Goal: Information Seeking & Learning: Find specific fact

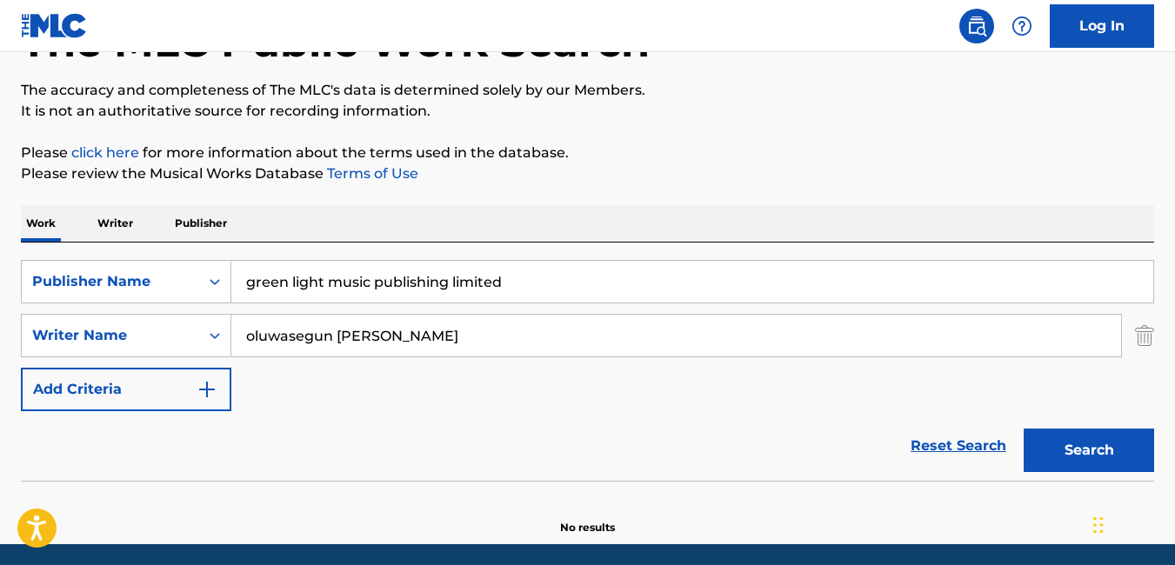
click at [509, 336] on input "oluwasegun michael ajayi" at bounding box center [676, 336] width 890 height 42
click at [1100, 453] on button "Search" at bounding box center [1088, 450] width 130 height 43
click at [456, 330] on input "oluwasegun michael ajayi" at bounding box center [676, 336] width 890 height 42
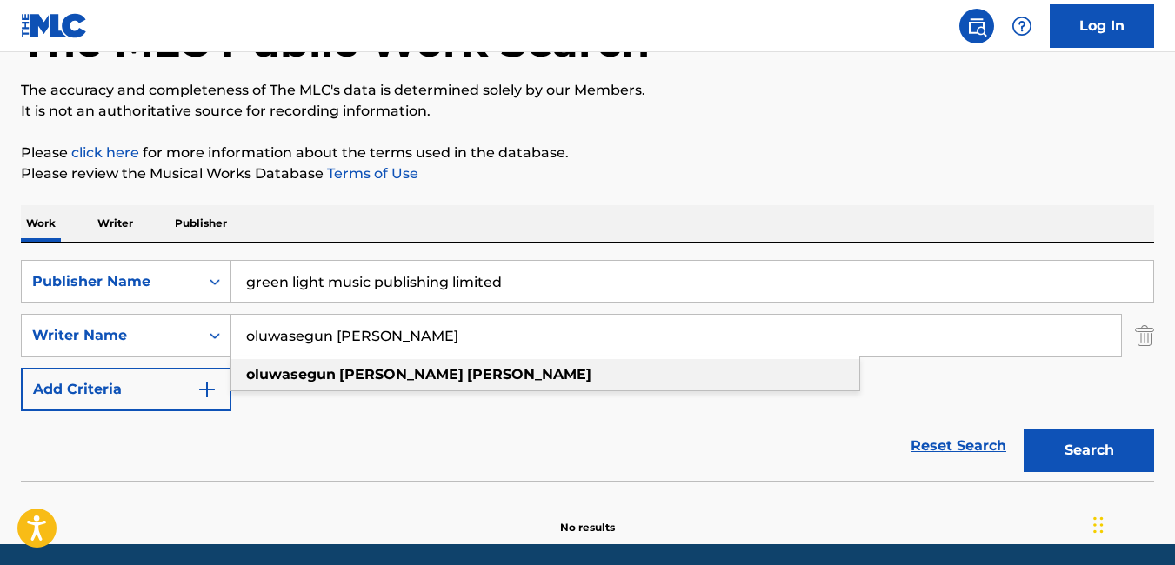
click at [364, 369] on strong "michael" at bounding box center [401, 374] width 124 height 17
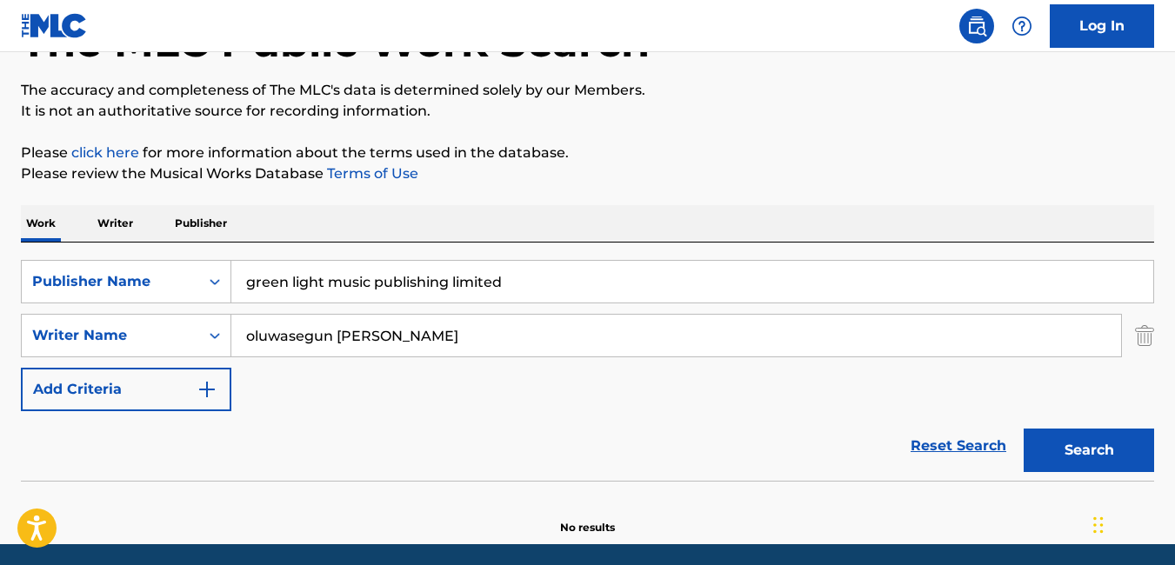
click at [1070, 453] on button "Search" at bounding box center [1088, 450] width 130 height 43
click at [257, 338] on input "oluwasegun michael ajayi" at bounding box center [676, 336] width 890 height 42
drag, startPoint x: 448, startPoint y: 334, endPoint x: 215, endPoint y: 333, distance: 233.0
click at [215, 333] on div "SearchWithCriteriad805059f-d022-45a3-970e-777ff69c2e51 Writer Name Ouwasegun mi…" at bounding box center [587, 335] width 1133 height 43
click at [1071, 449] on button "Search" at bounding box center [1088, 450] width 130 height 43
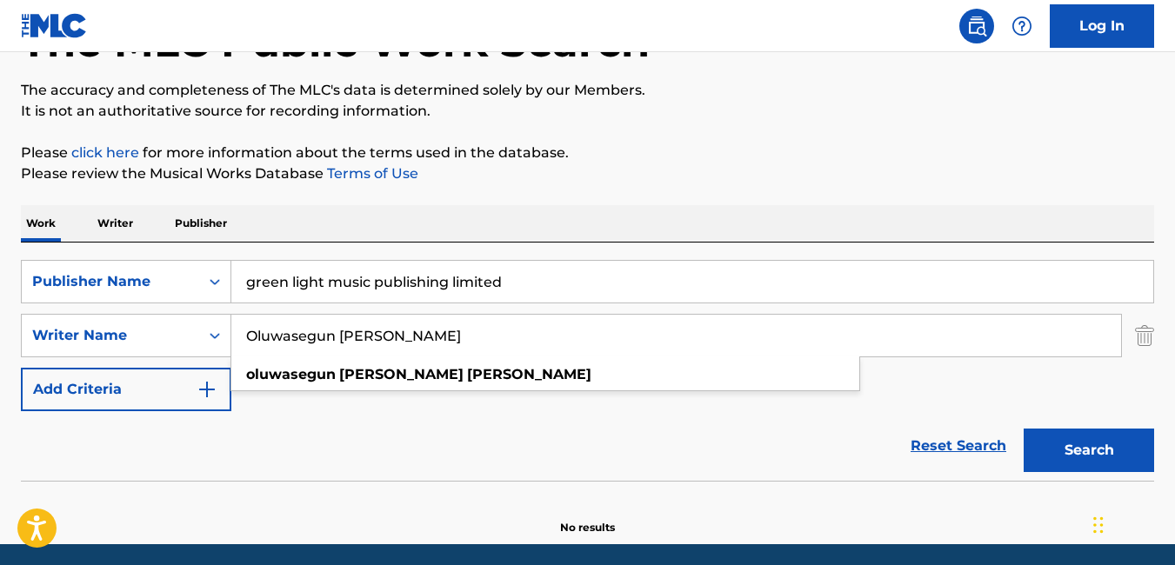
drag, startPoint x: 475, startPoint y: 339, endPoint x: 214, endPoint y: 359, distance: 261.6
click at [214, 359] on div "SearchWithCriteria6b341dd8-7aa8-405f-bab2-0e3b44ed10e5 Publisher Name green lig…" at bounding box center [587, 335] width 1133 height 151
drag, startPoint x: 443, startPoint y: 334, endPoint x: 135, endPoint y: 362, distance: 309.1
click at [135, 362] on div "SearchWithCriteria6b341dd8-7aa8-405f-bab2-0e3b44ed10e5 Publisher Name green lig…" at bounding box center [587, 335] width 1133 height 151
paste input "LUWASEGUN MICHAEL AJAYI"
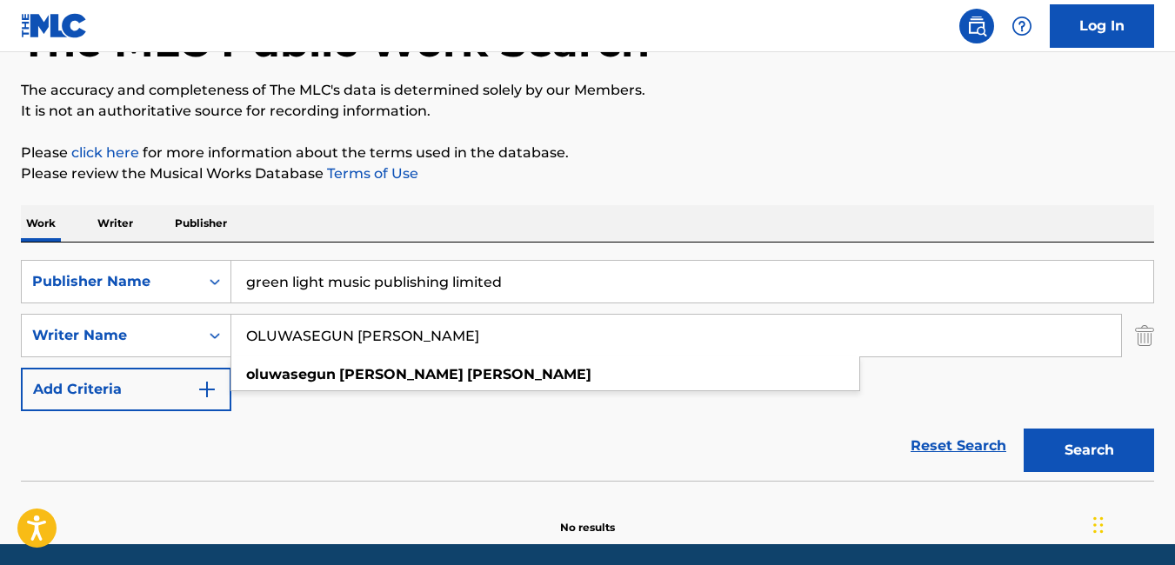
click at [1123, 448] on button "Search" at bounding box center [1088, 450] width 130 height 43
drag, startPoint x: 488, startPoint y: 336, endPoint x: 227, endPoint y: 311, distance: 262.0
click at [227, 311] on div "SearchWithCriteria6b341dd8-7aa8-405f-bab2-0e3b44ed10e5 Publisher Name green lig…" at bounding box center [587, 335] width 1133 height 151
paste input "SUNDIYA AJIBOLA (3RTY)"
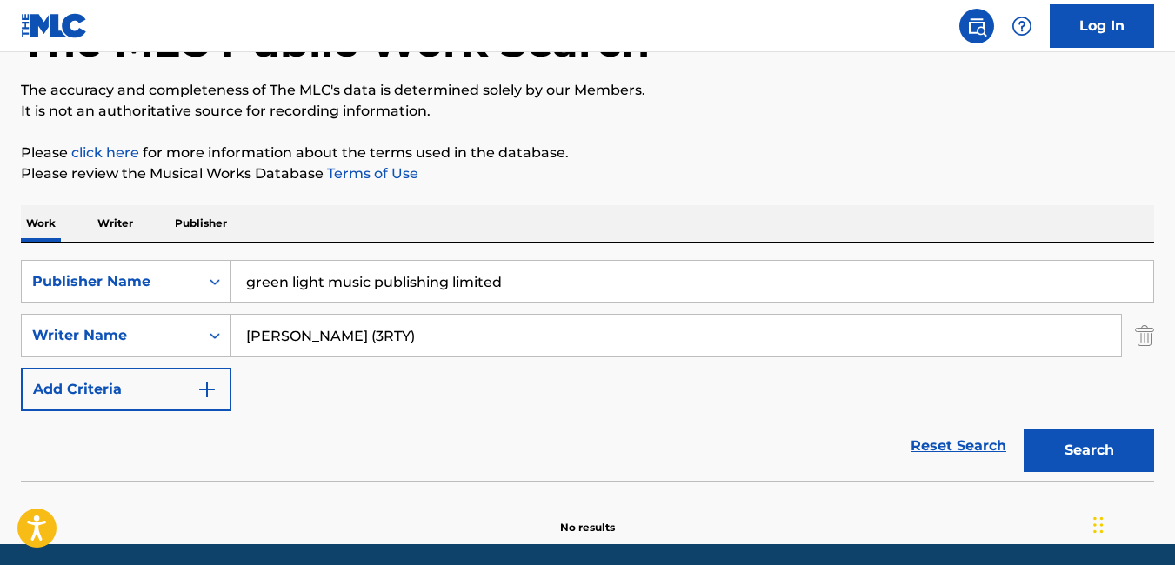
click at [1099, 447] on button "Search" at bounding box center [1088, 450] width 130 height 43
click at [554, 342] on input "OSUNDIYA AJIBOLA (3RTY)" at bounding box center [676, 336] width 890 height 42
click at [443, 342] on input "OSUNDIYA AJIBOLA (3RTY)" at bounding box center [676, 336] width 890 height 42
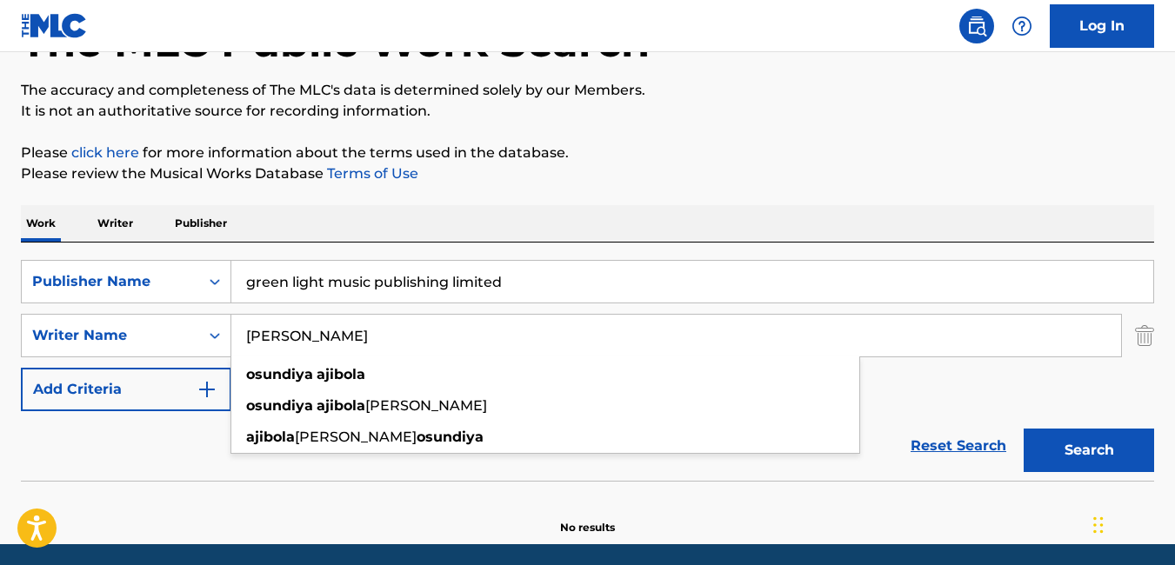
type input "[PERSON_NAME]"
click at [1056, 438] on button "Search" at bounding box center [1088, 450] width 130 height 43
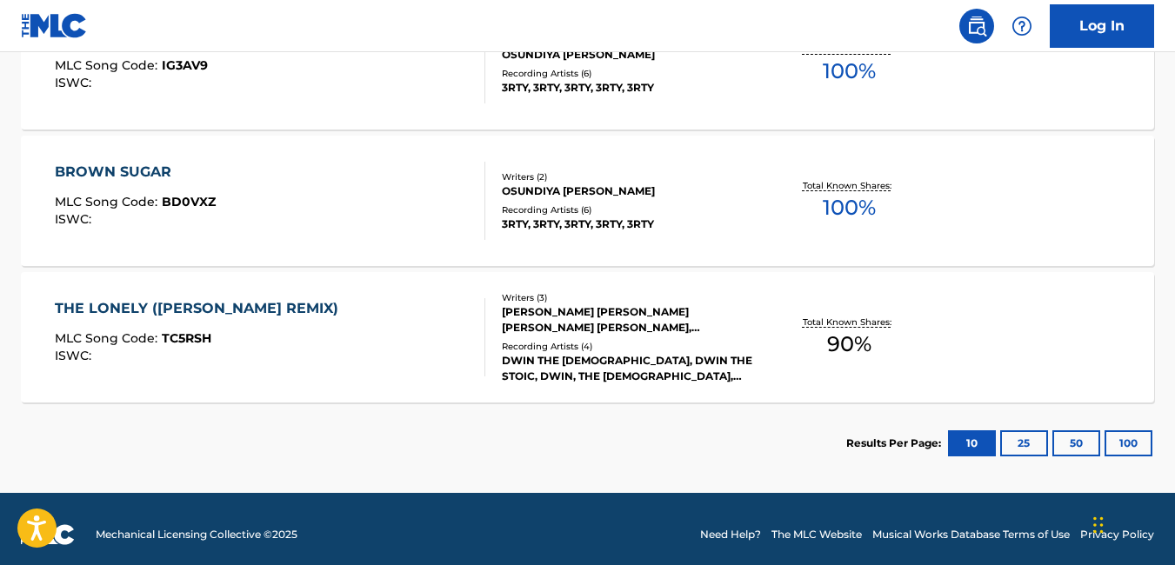
scroll to position [919, 0]
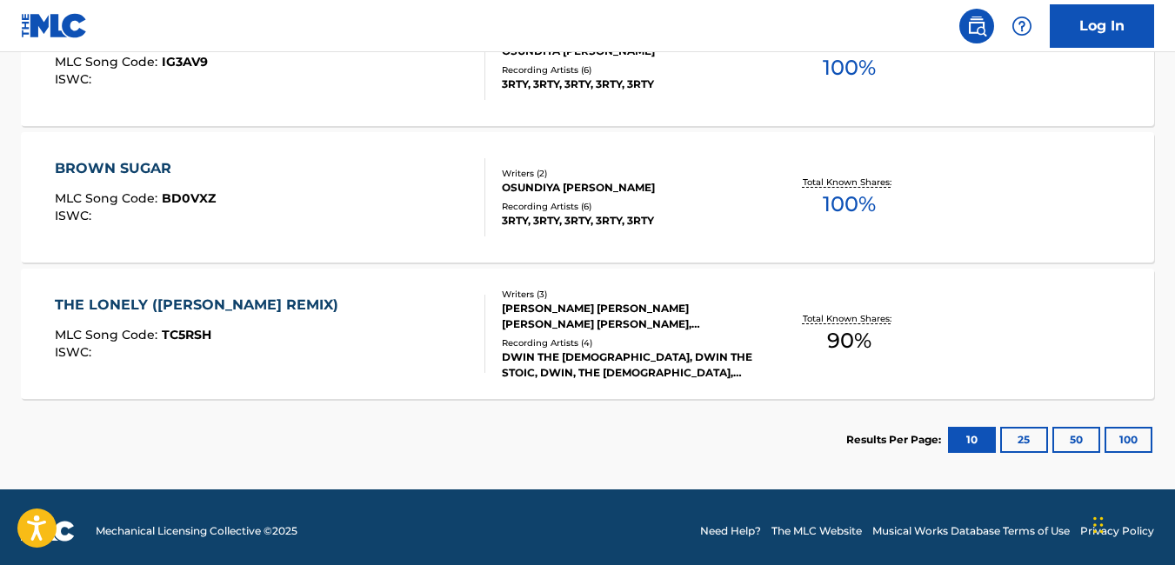
click at [1128, 433] on button "100" at bounding box center [1128, 440] width 48 height 26
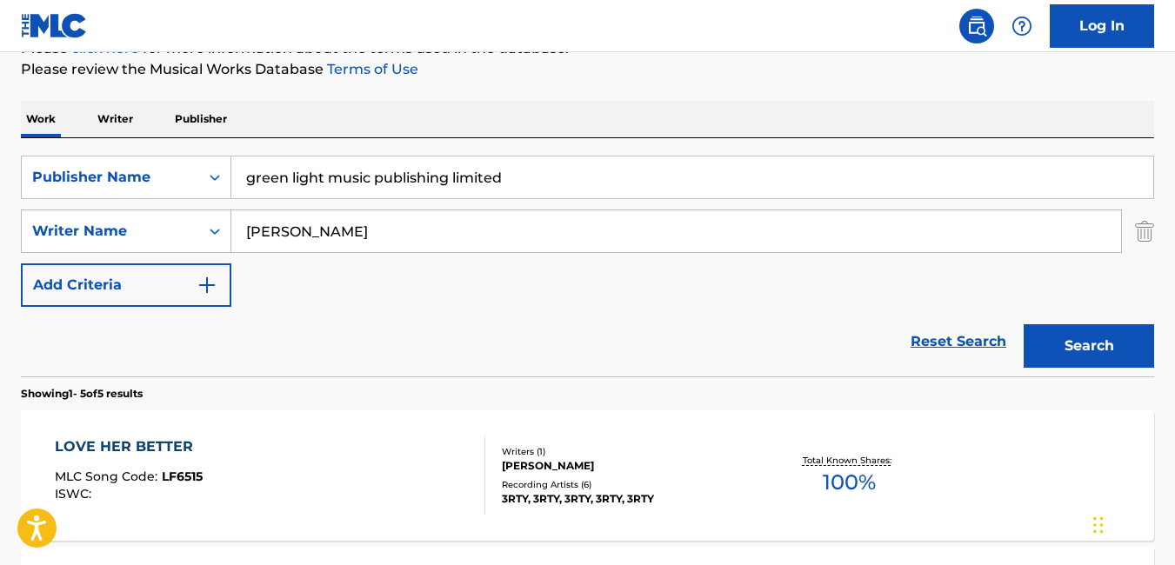
scroll to position [0, 0]
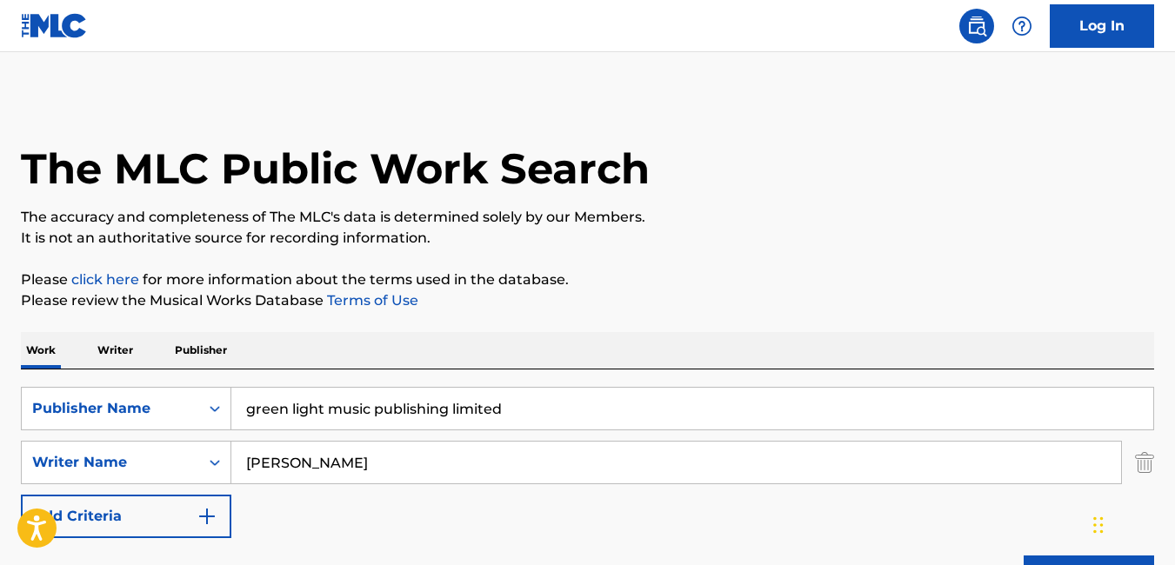
click at [78, 502] on button "Add Criteria" at bounding box center [126, 516] width 210 height 43
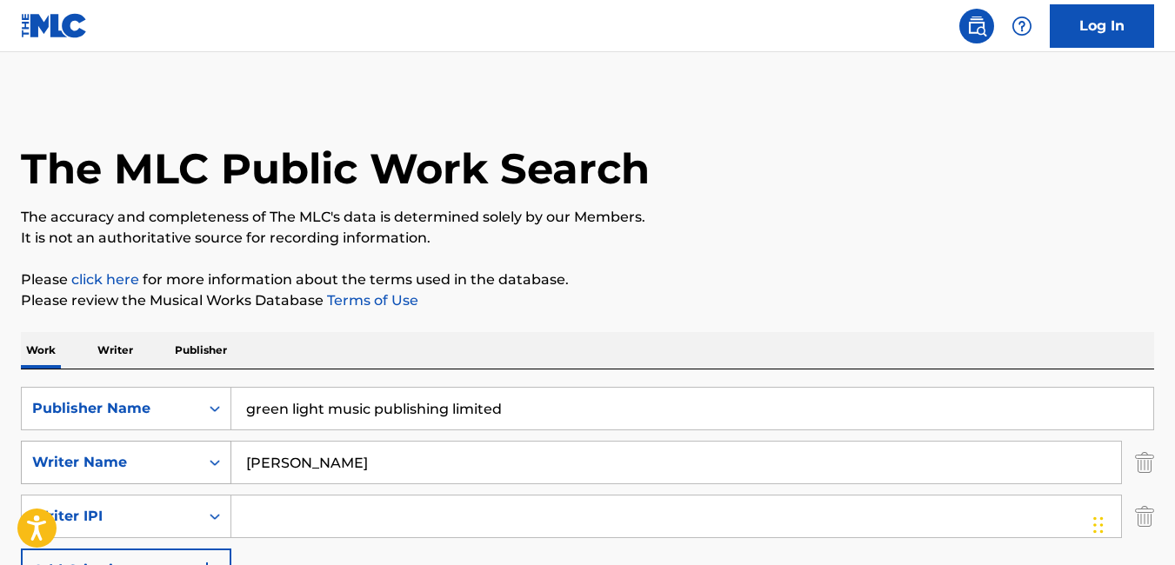
drag, startPoint x: 396, startPoint y: 460, endPoint x: 183, endPoint y: 482, distance: 213.3
click at [183, 482] on div "SearchWithCriteriad805059f-d022-45a3-970e-777ff69c2e51 Writer Name OSUNDIYA AJI…" at bounding box center [587, 462] width 1133 height 43
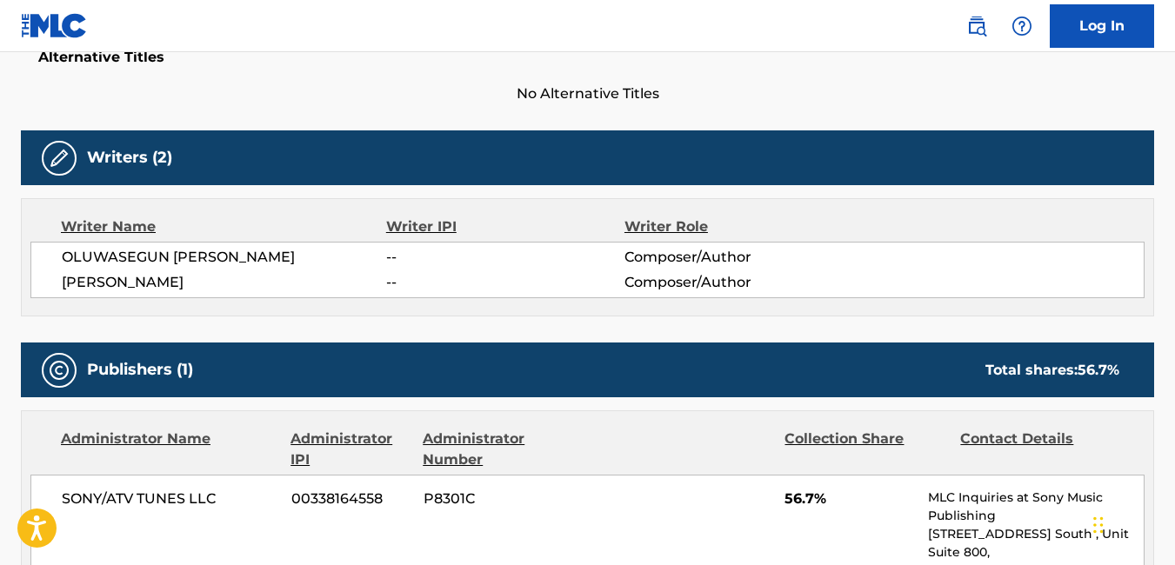
scroll to position [464, 0]
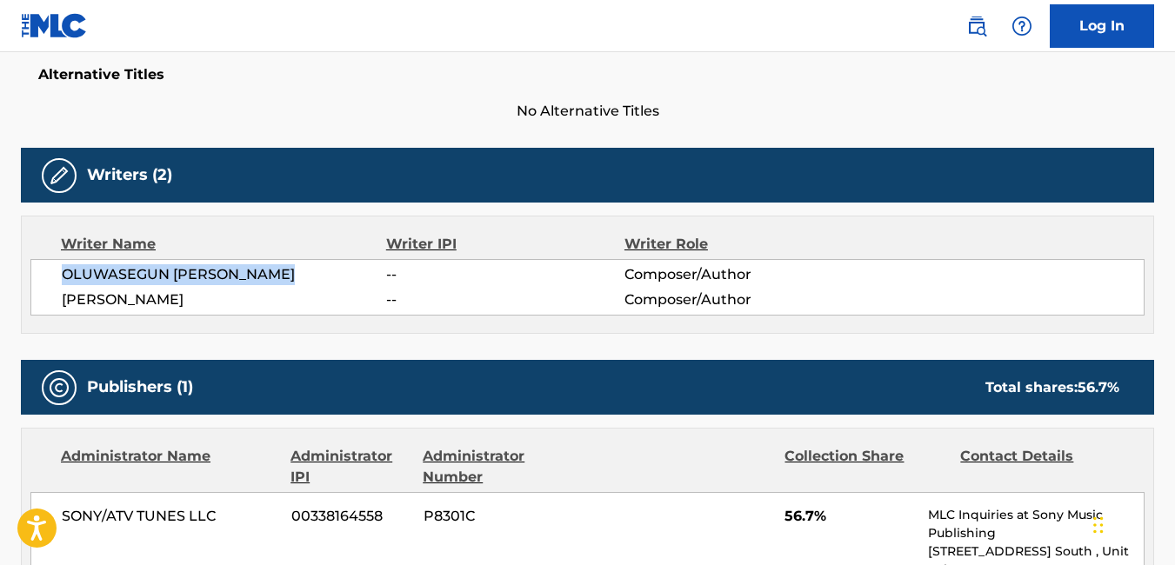
drag, startPoint x: 290, startPoint y: 270, endPoint x: 51, endPoint y: 282, distance: 239.4
click at [51, 282] on div "OLUWASEGUN MICHAEL AJAYI -- Composer/Author AODIQ ABUBAKER YUSUF -- Composer/Au…" at bounding box center [587, 287] width 1114 height 57
copy span "OLUWASEGUN MICHAEL AJAYI"
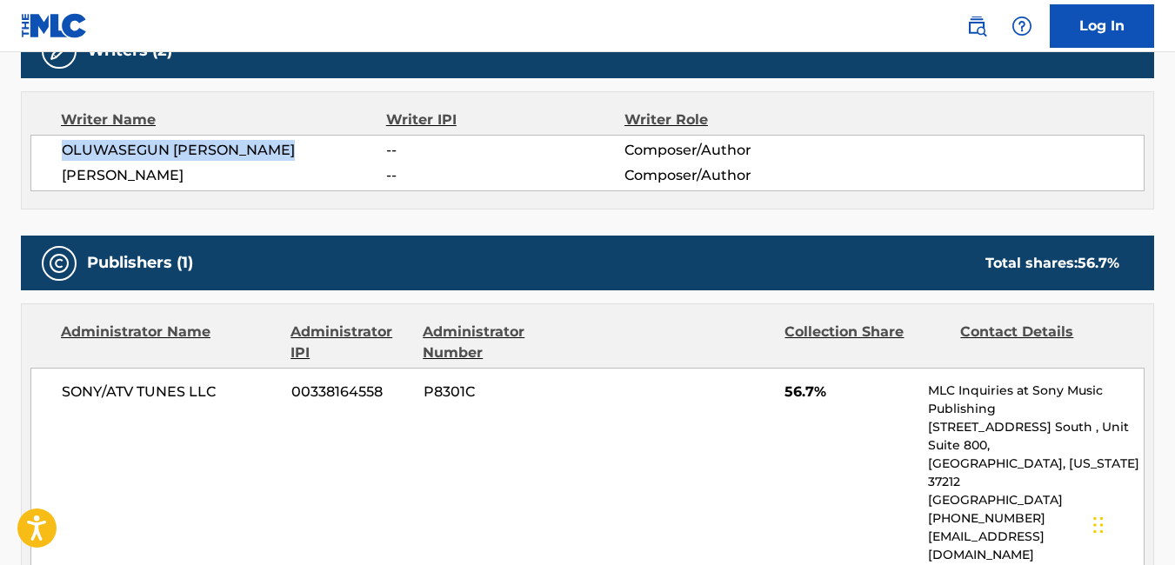
scroll to position [598, 0]
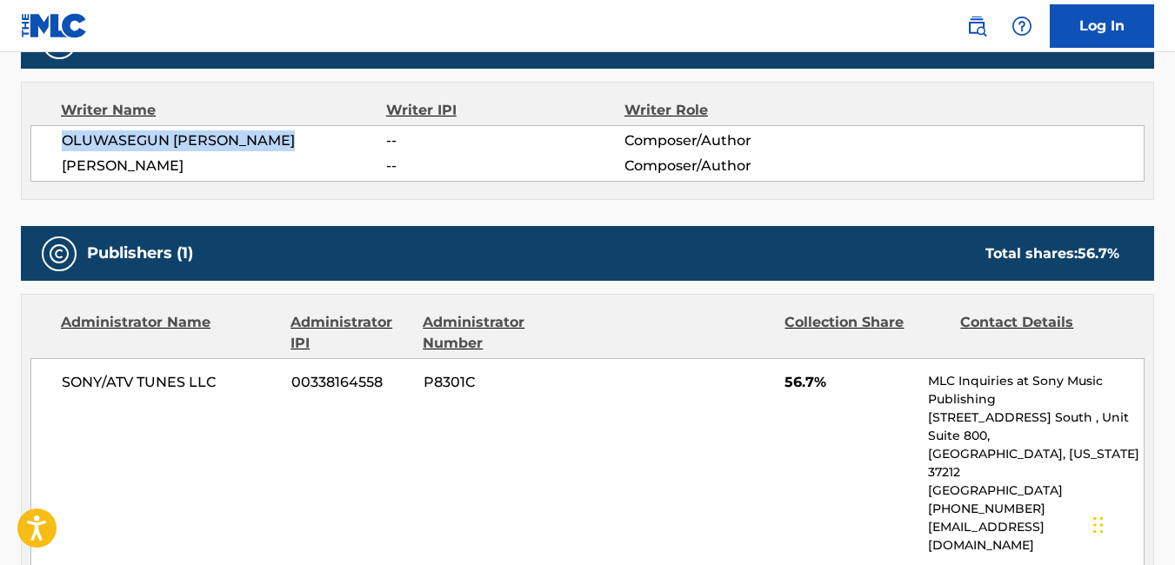
click at [1025, 372] on p "MLC Inquiries at Sony Music Publishing" at bounding box center [1036, 390] width 216 height 37
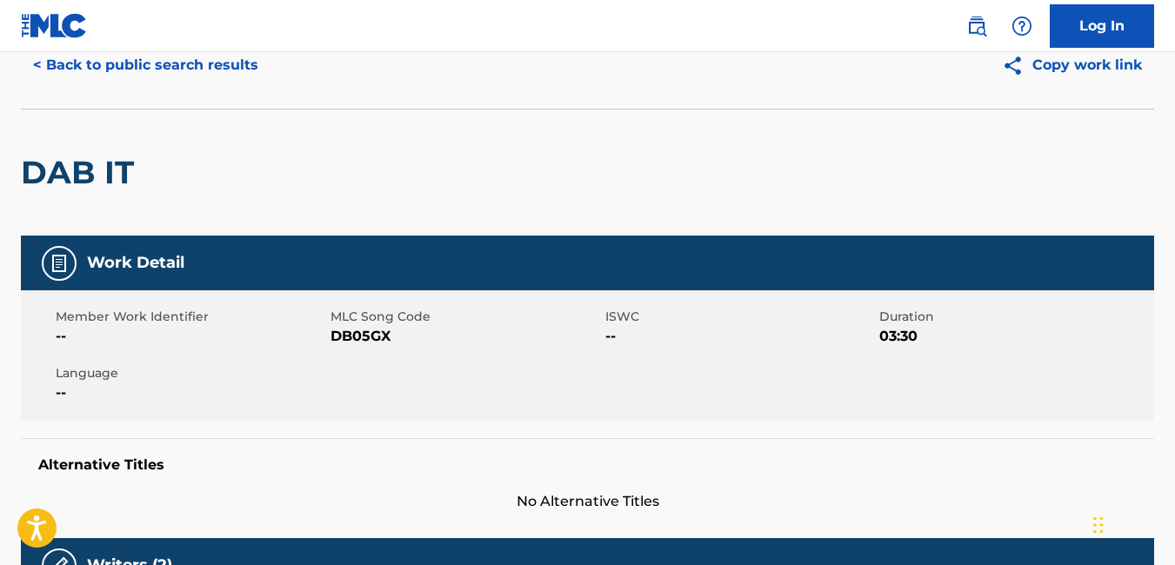
scroll to position [0, 0]
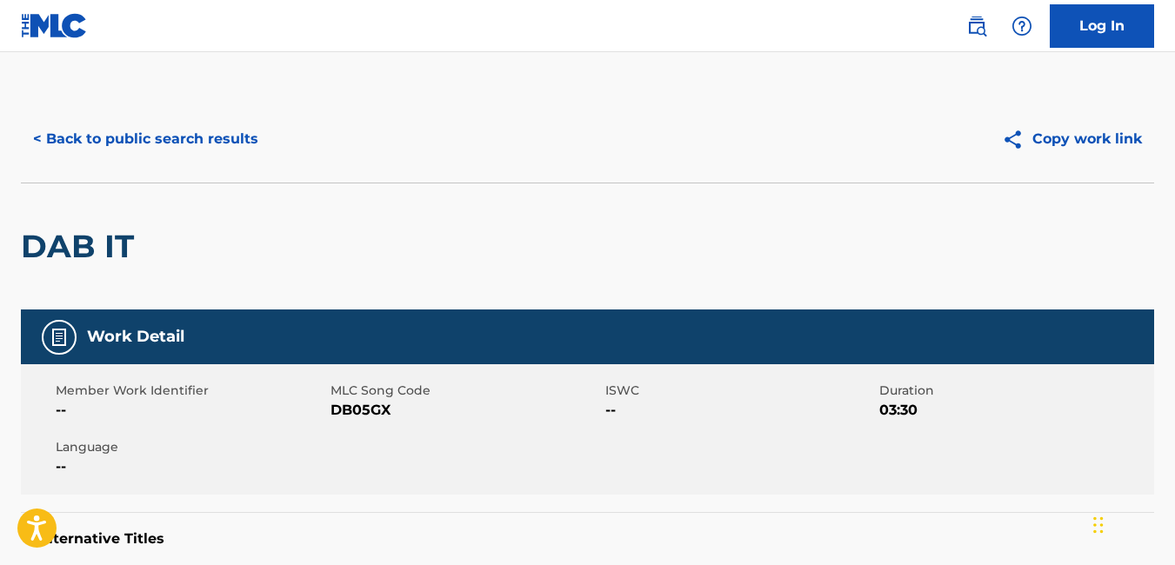
click at [37, 138] on button "< Back to public search results" at bounding box center [146, 138] width 250 height 43
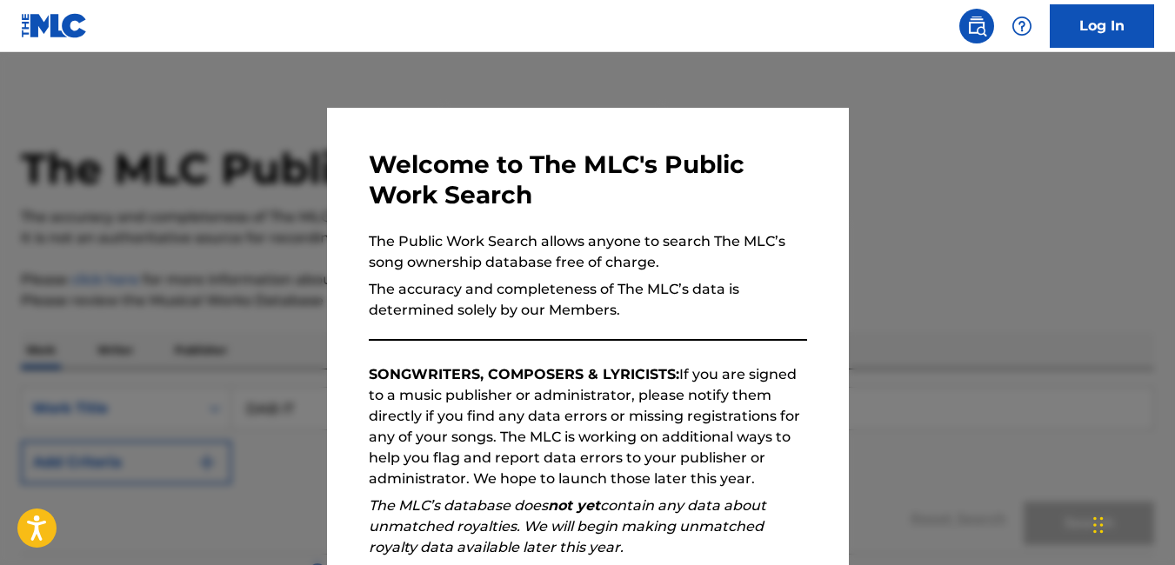
scroll to position [294, 0]
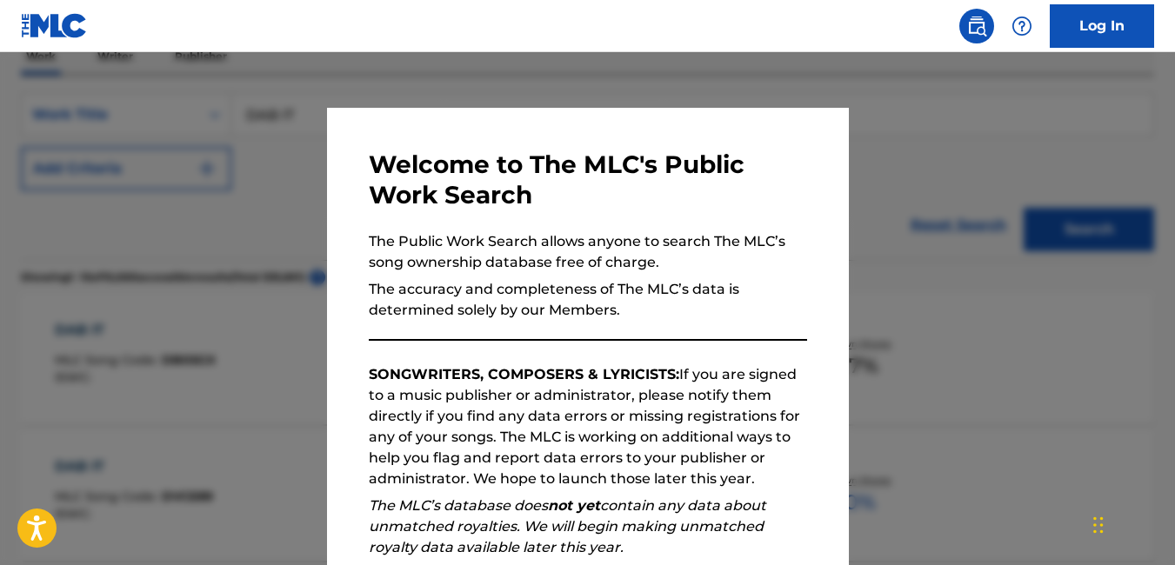
click at [277, 265] on div at bounding box center [587, 334] width 1175 height 565
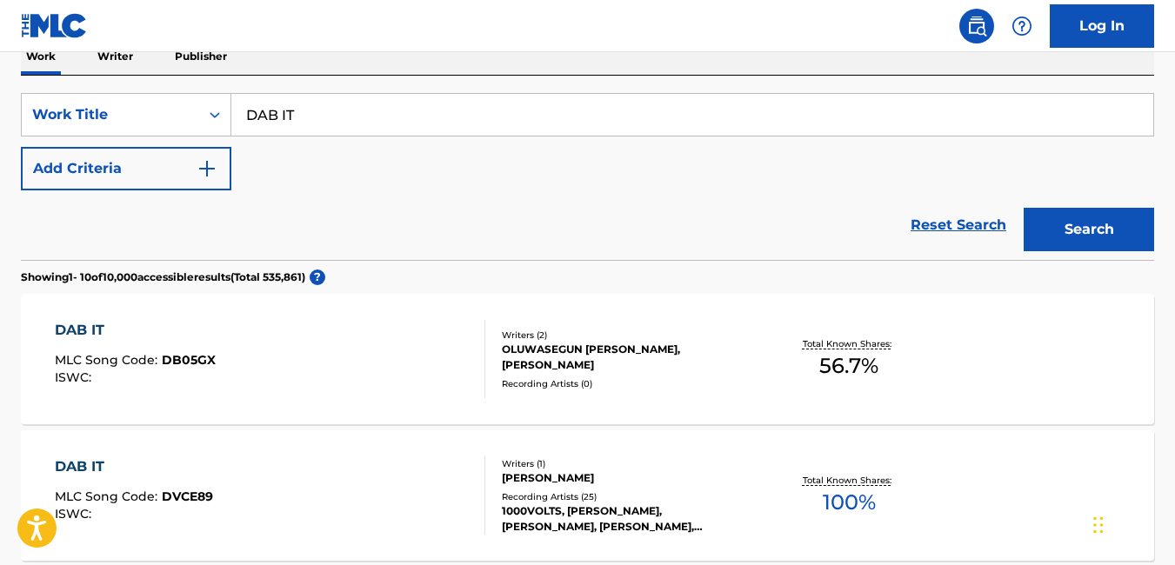
drag, startPoint x: 460, startPoint y: 97, endPoint x: 190, endPoint y: 165, distance: 278.2
click at [190, 165] on div "SearchWithCriteria36e7f40f-fbb8-49d2-9176-c963f330477b Work Title DAB IT Add Cr…" at bounding box center [587, 141] width 1133 height 97
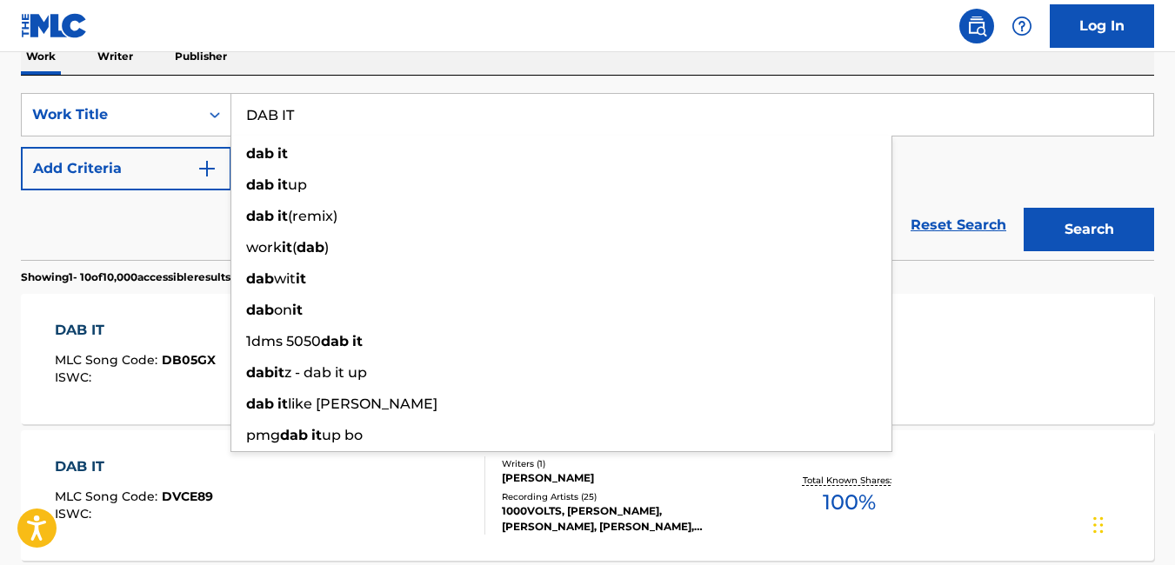
paste input "OLUWASEGUN MICHAEL AJAYI"
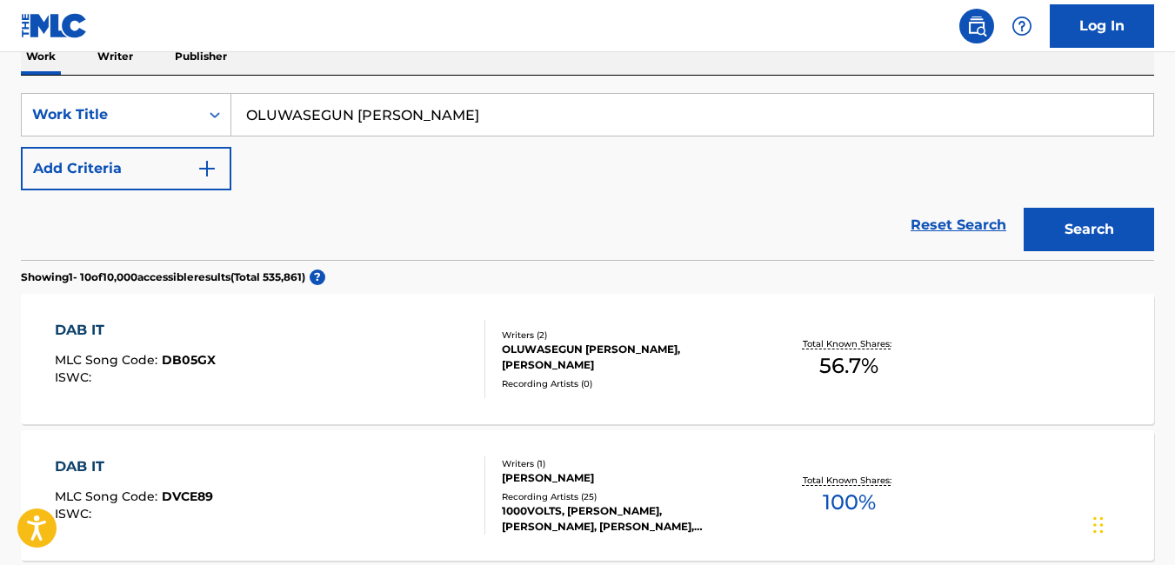
type input "OLUWASEGUN MICHAEL AJAYI"
click at [1023, 208] on button "Search" at bounding box center [1088, 229] width 130 height 43
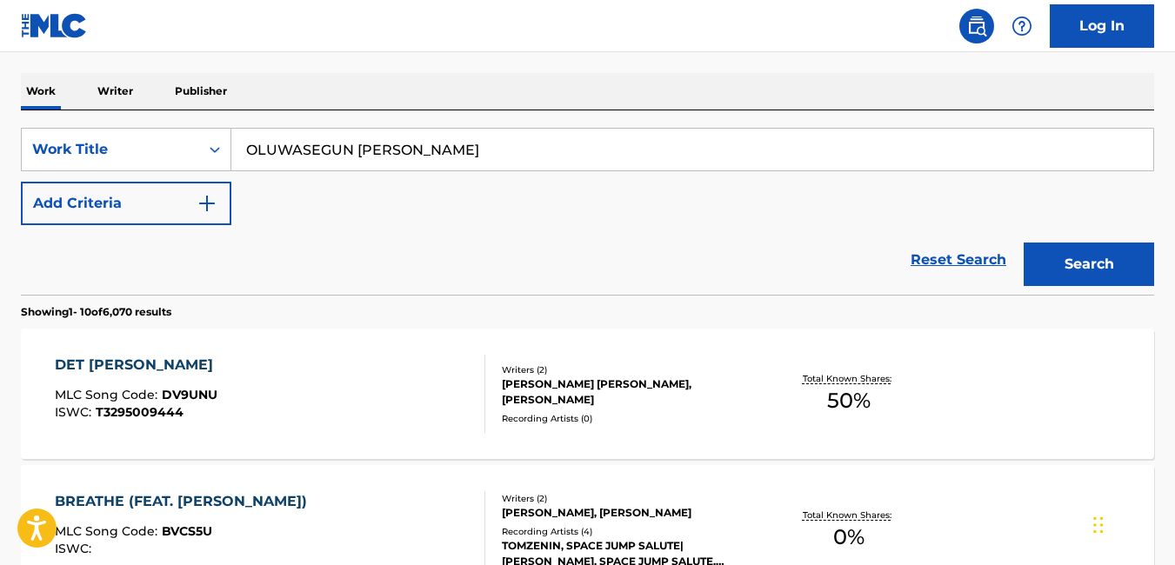
scroll to position [258, 0]
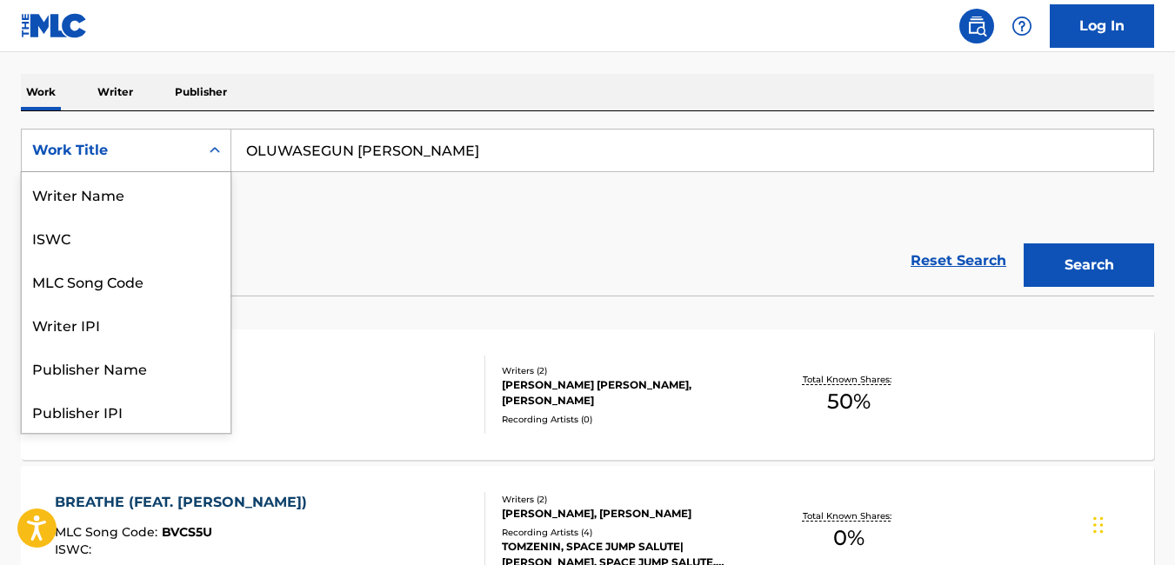
click at [197, 149] on div "Work Title" at bounding box center [110, 150] width 177 height 33
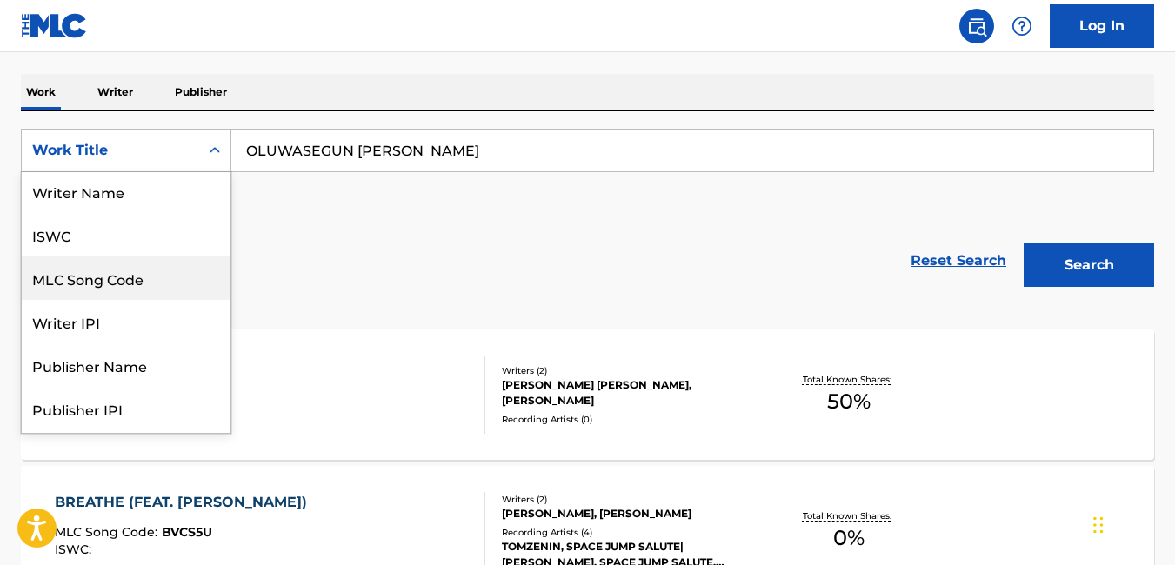
scroll to position [0, 0]
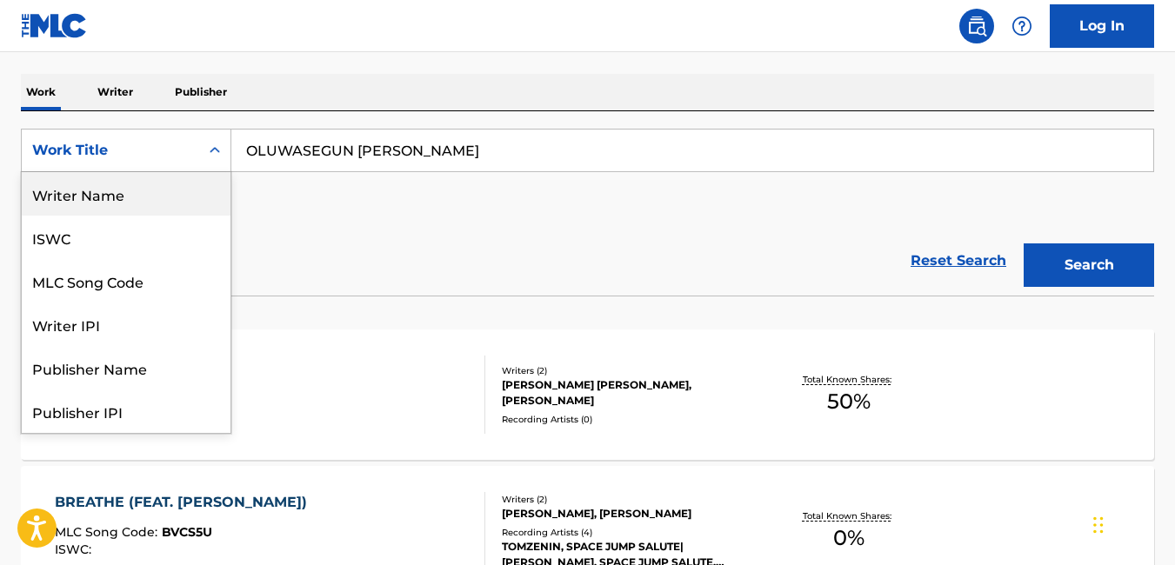
click at [170, 213] on div "Writer Name" at bounding box center [126, 193] width 209 height 43
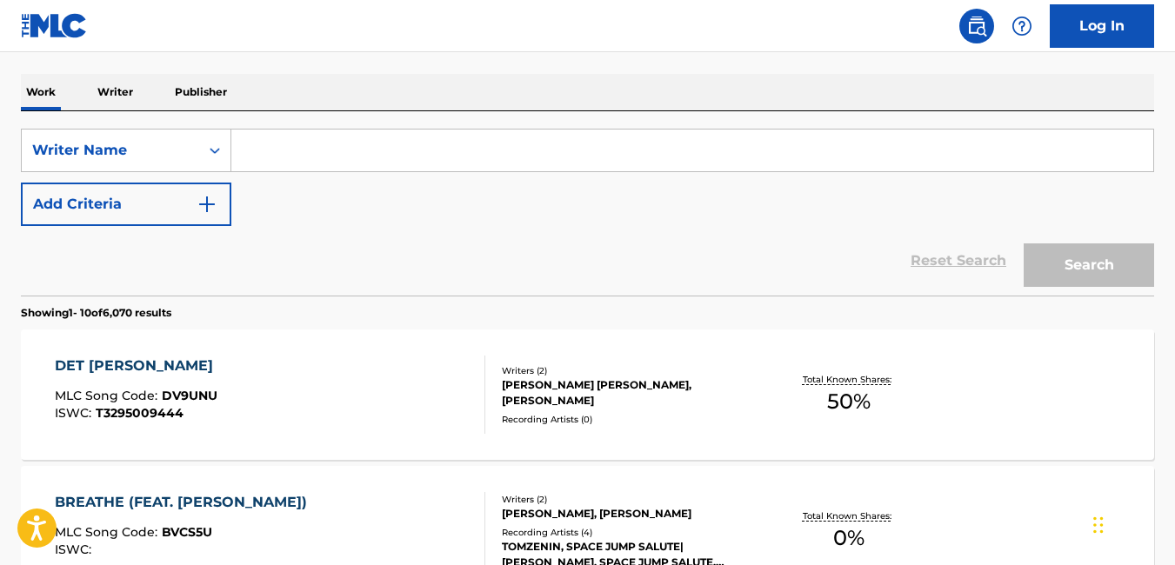
click at [331, 147] on input "Search Form" at bounding box center [692, 151] width 922 height 42
paste input "OLUWASEGUN MICHAEL AJAYI"
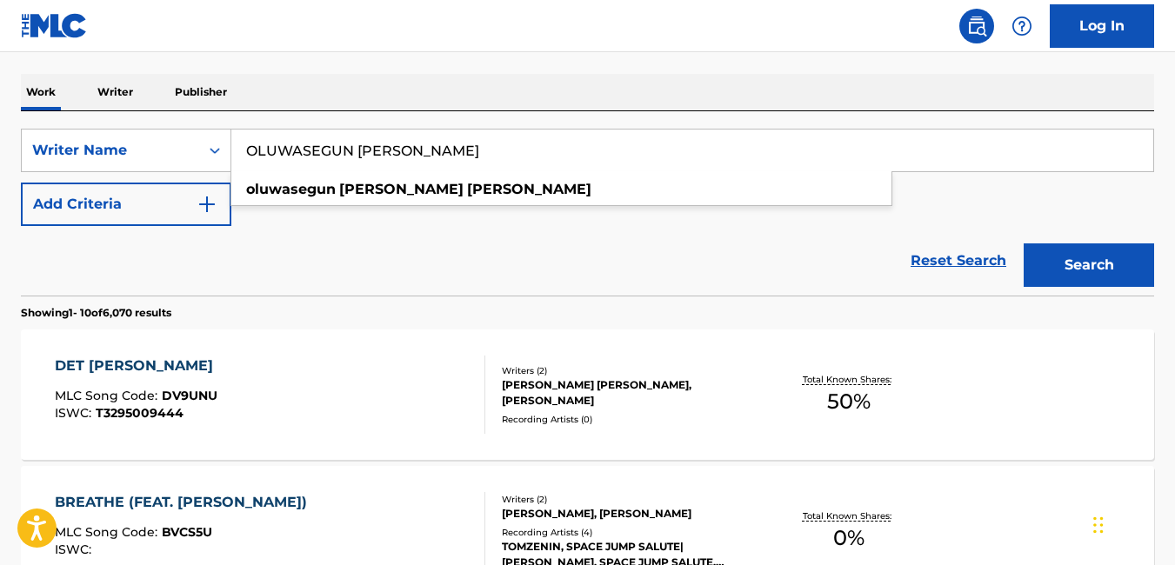
click at [1110, 251] on button "Search" at bounding box center [1088, 264] width 130 height 43
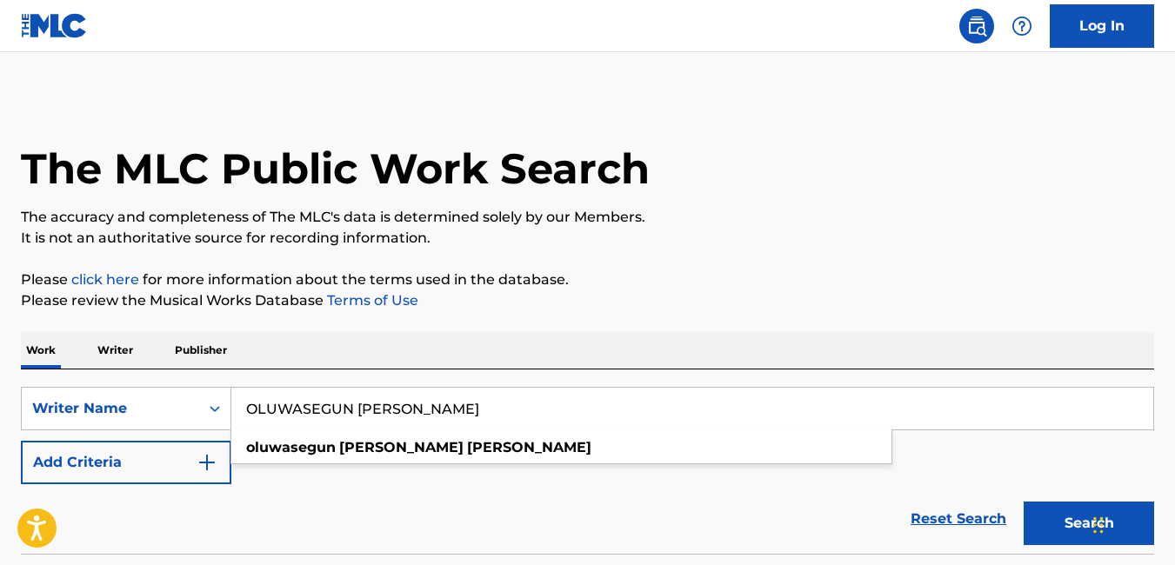
drag, startPoint x: 510, startPoint y: 421, endPoint x: 234, endPoint y: 400, distance: 276.4
click at [234, 400] on input "OLUWASEGUN MICHAEL AJAYI" at bounding box center [692, 409] width 922 height 42
paste input "SUNDIYA AJIBOLA"
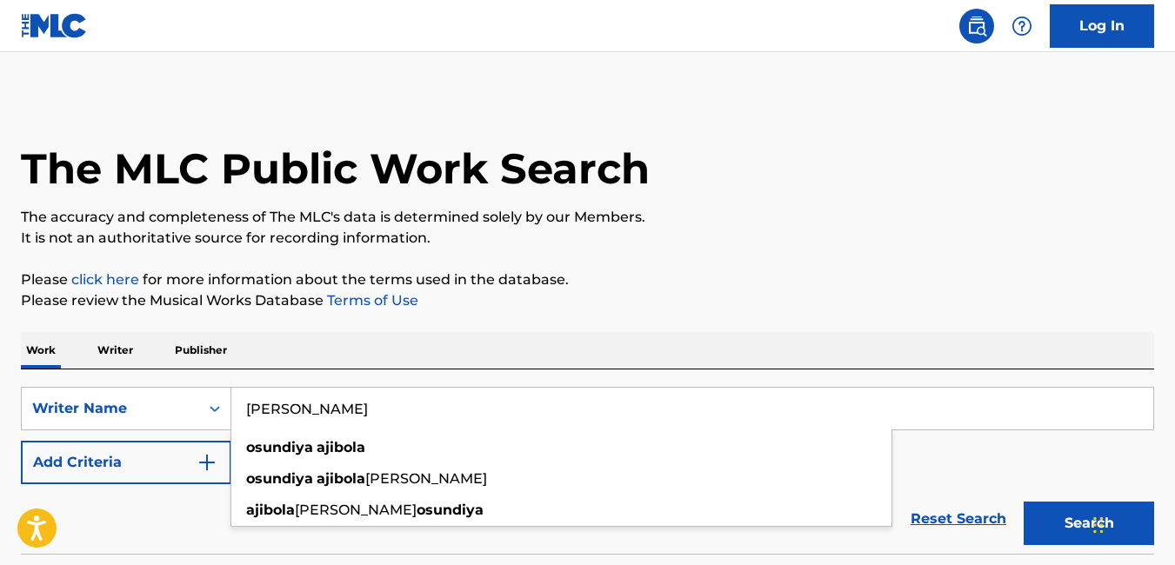
type input "[PERSON_NAME]"
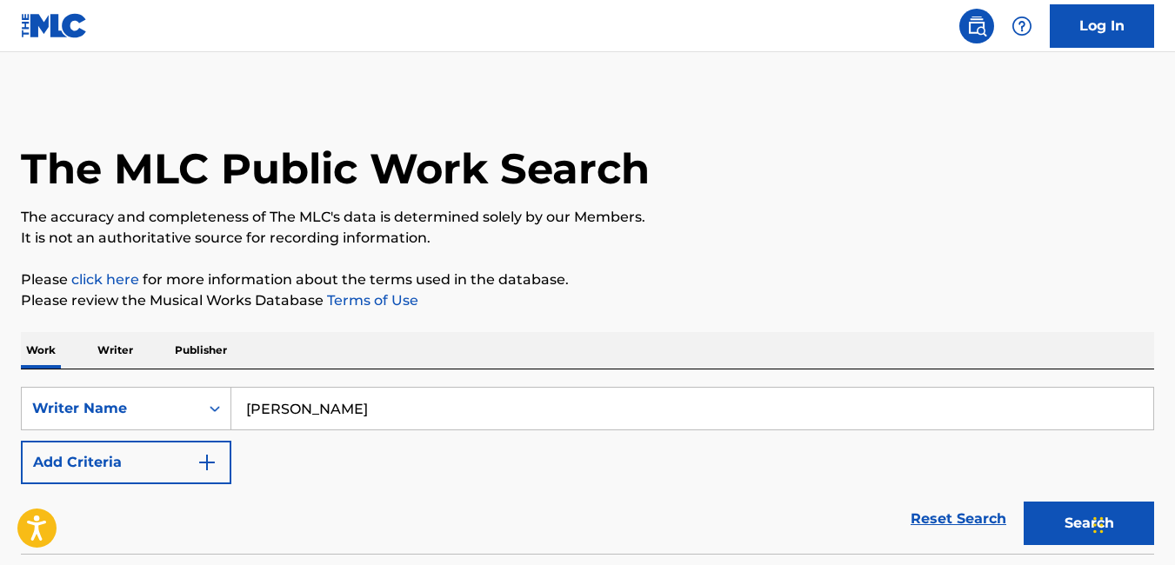
click at [1069, 530] on button "Search" at bounding box center [1088, 523] width 130 height 43
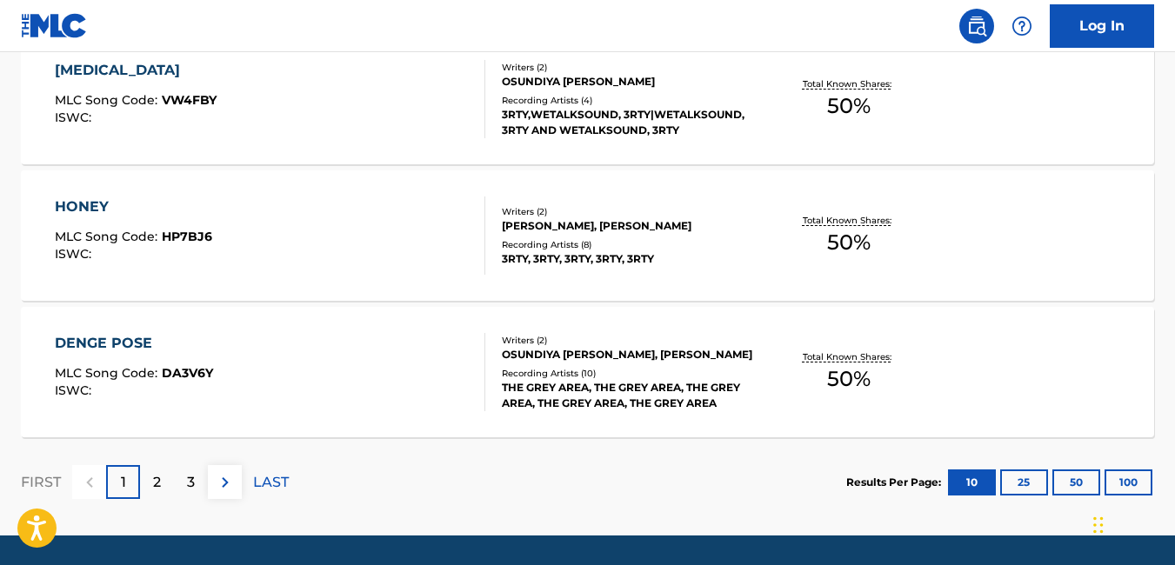
scroll to position [1523, 0]
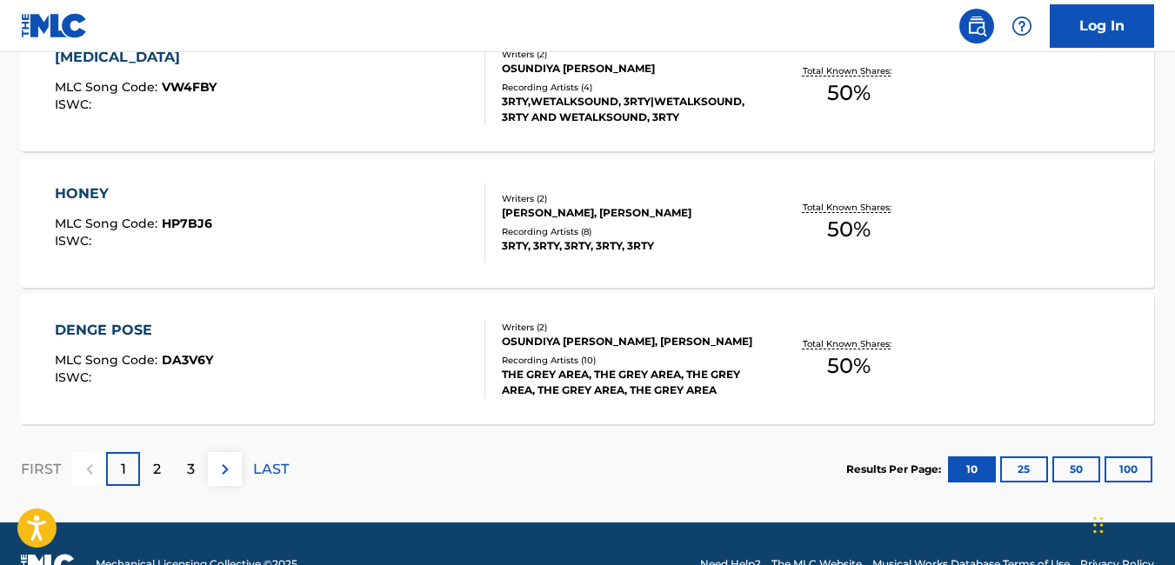
click at [1117, 470] on button "100" at bounding box center [1128, 470] width 48 height 26
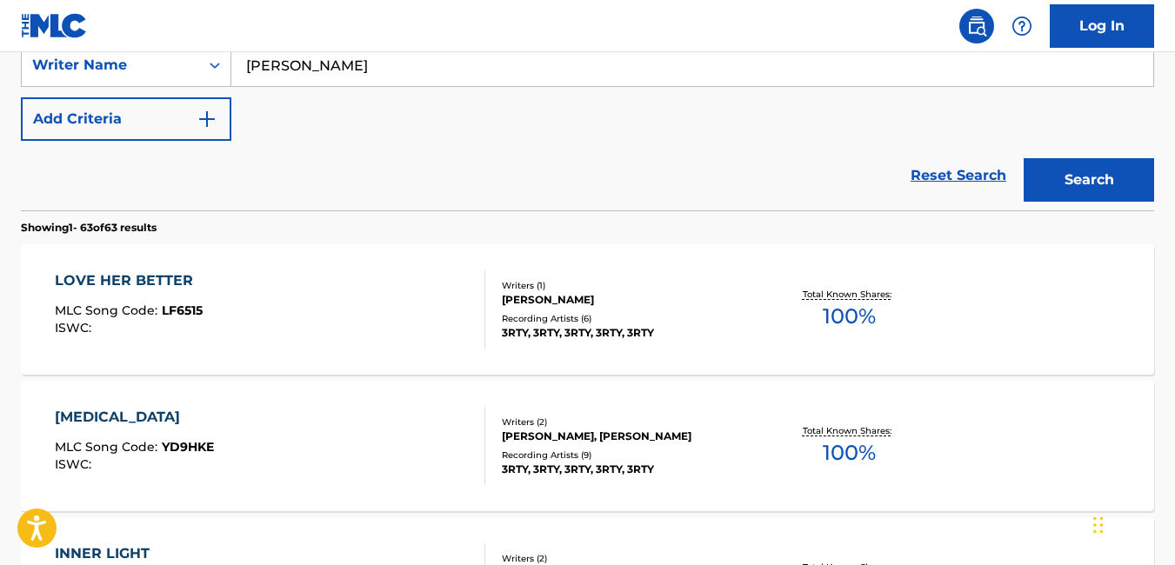
scroll to position [6485, 0]
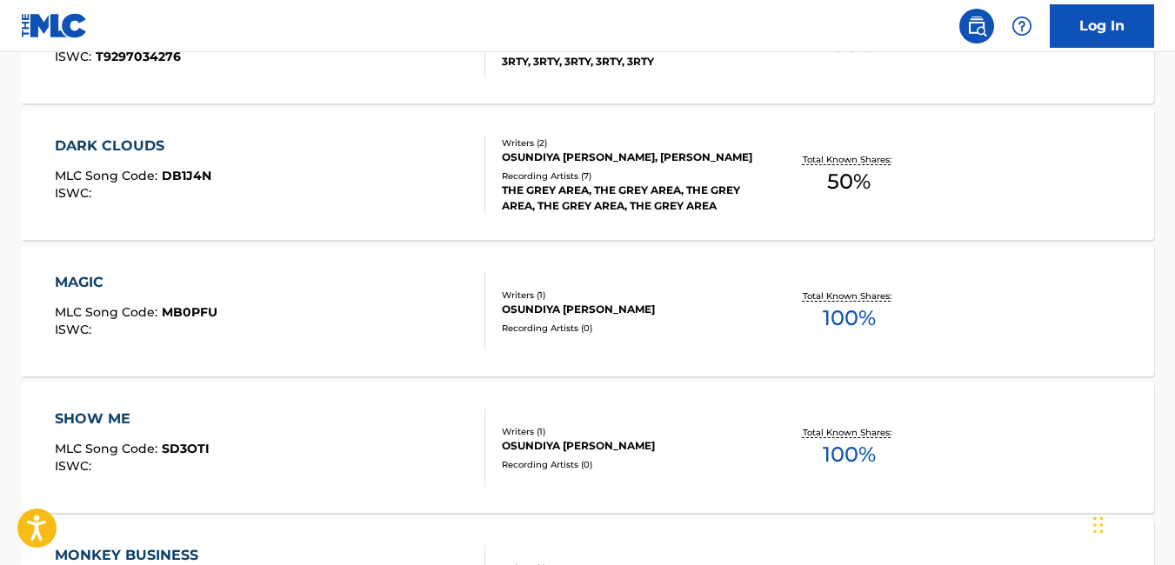
click at [326, 319] on div "MAGIC MLC Song Code : MB0PFU ISWC :" at bounding box center [270, 311] width 430 height 78
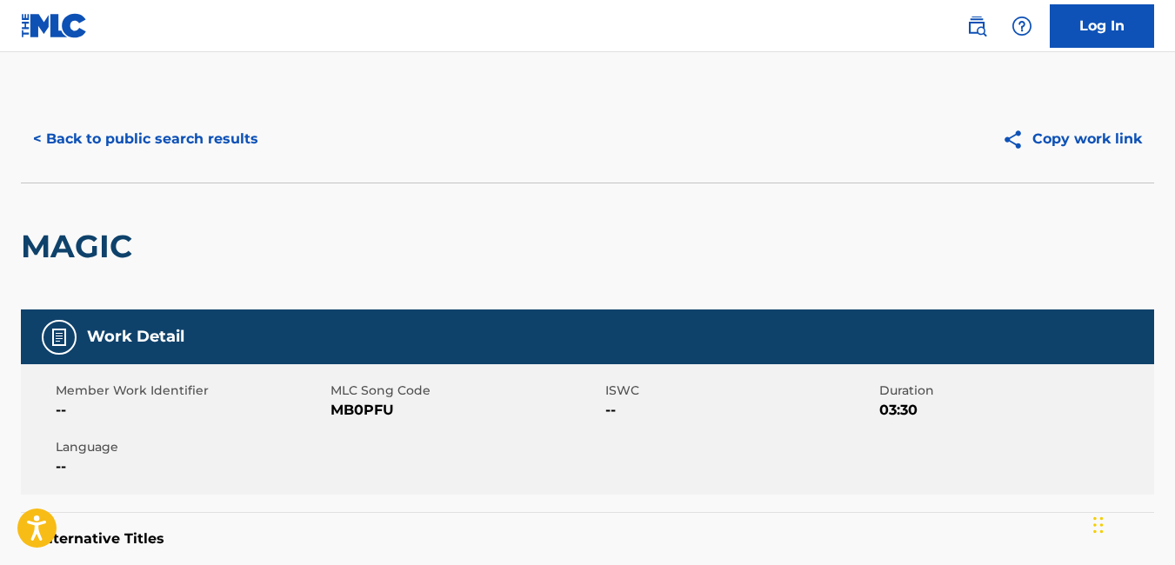
click at [31, 141] on button "< Back to public search results" at bounding box center [146, 138] width 250 height 43
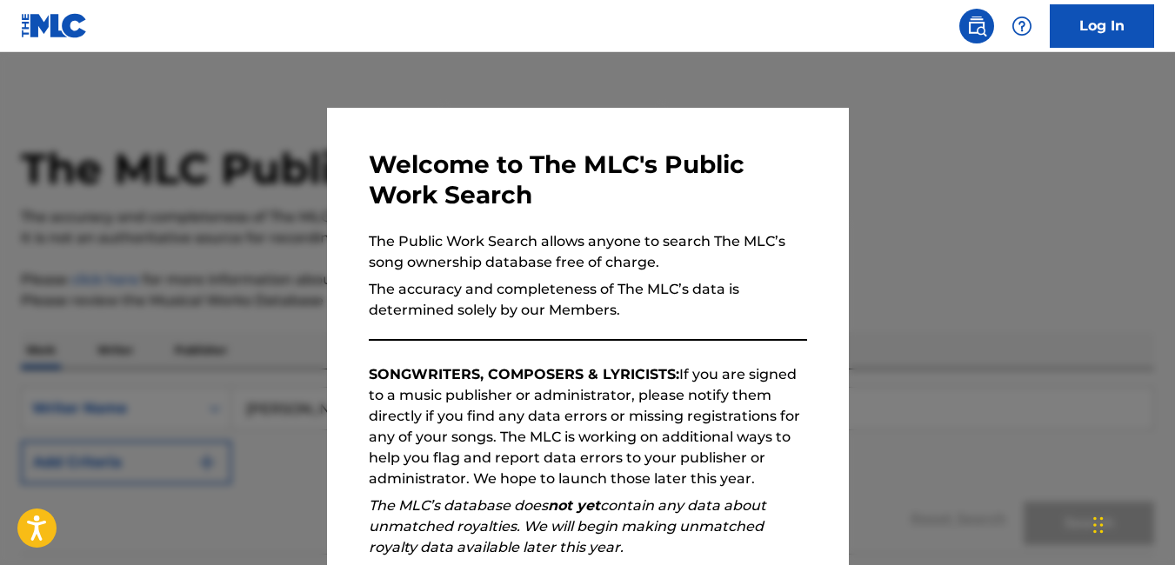
scroll to position [6530, 0]
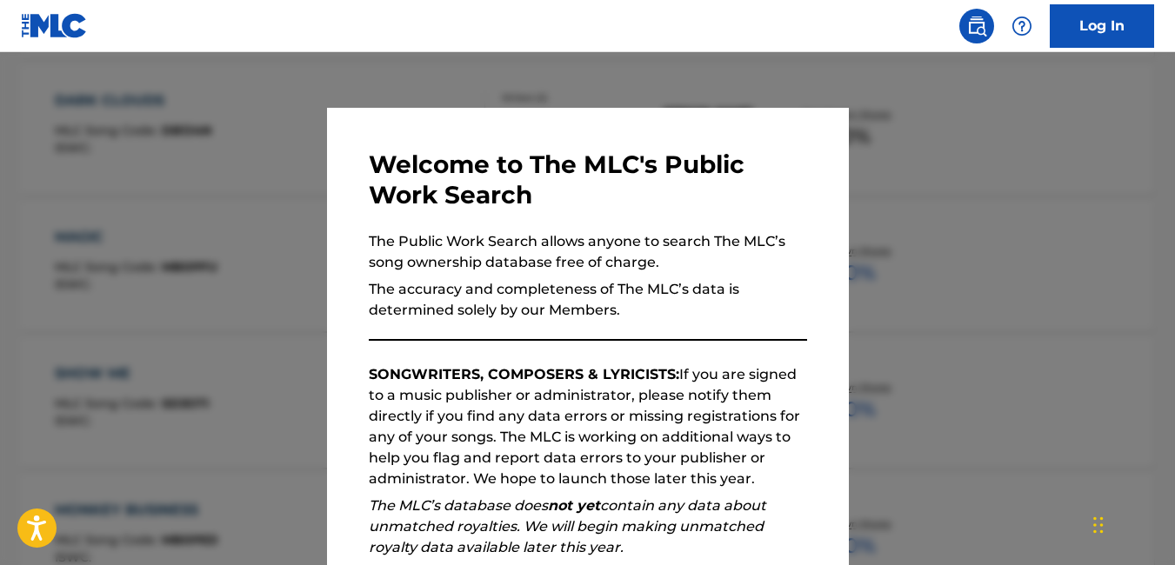
click at [190, 330] on div at bounding box center [587, 334] width 1175 height 565
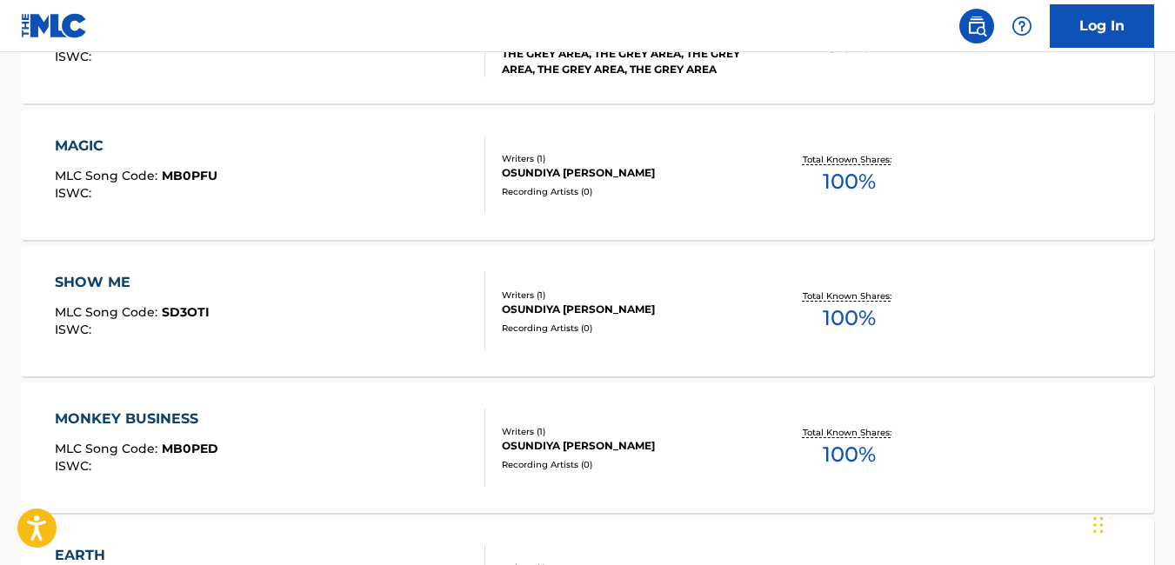
scroll to position [7031, 0]
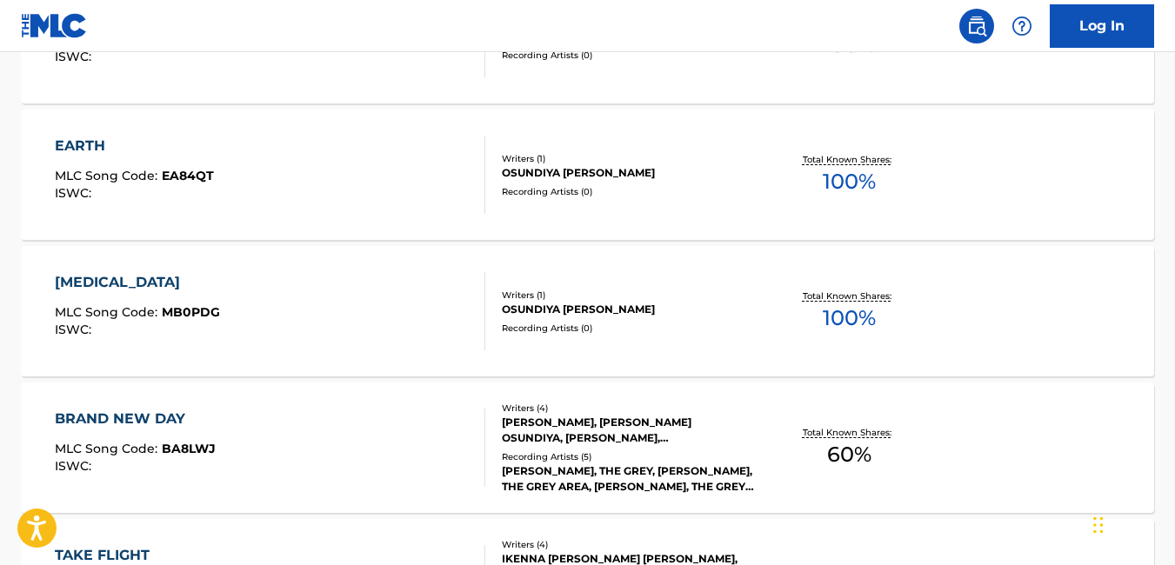
click at [432, 281] on div "MUSE MLC Song Code : MB0PDG ISWC :" at bounding box center [270, 311] width 430 height 78
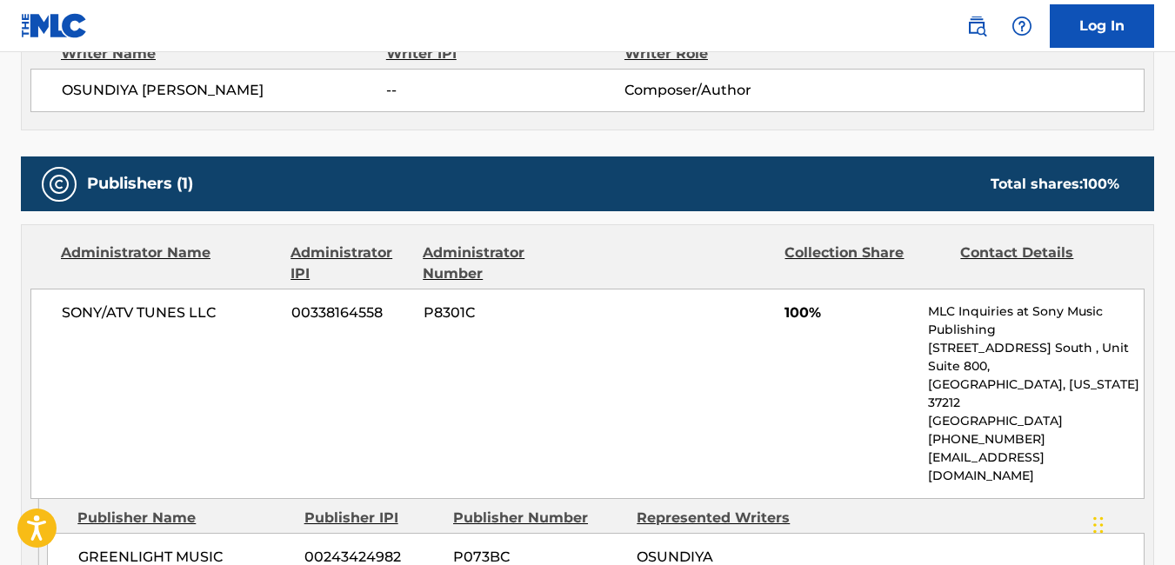
scroll to position [662, 0]
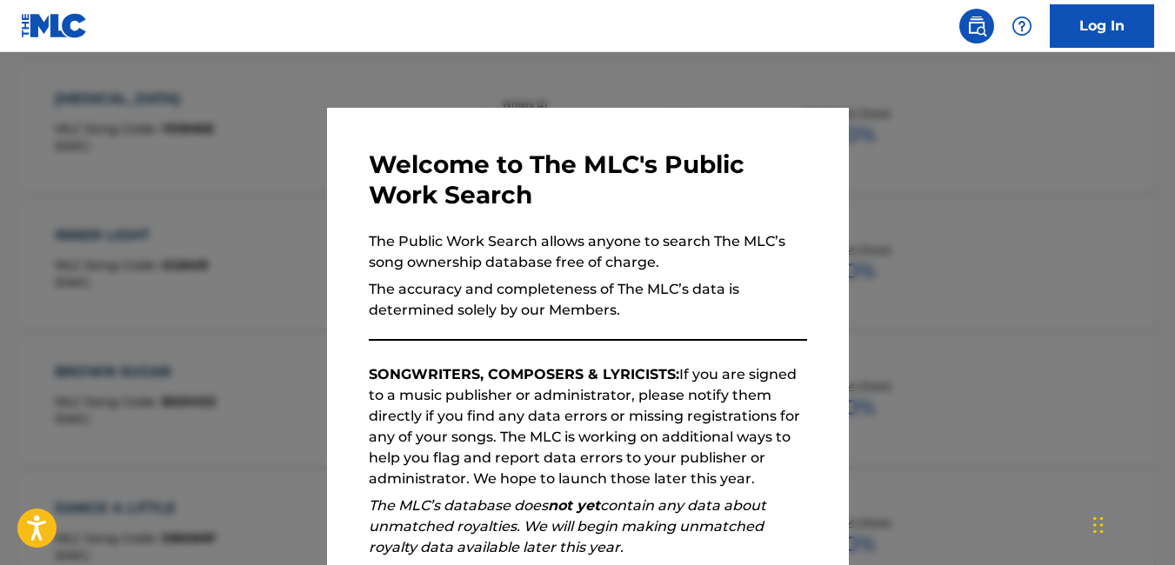
scroll to position [7077, 0]
click at [917, 255] on div at bounding box center [587, 334] width 1175 height 565
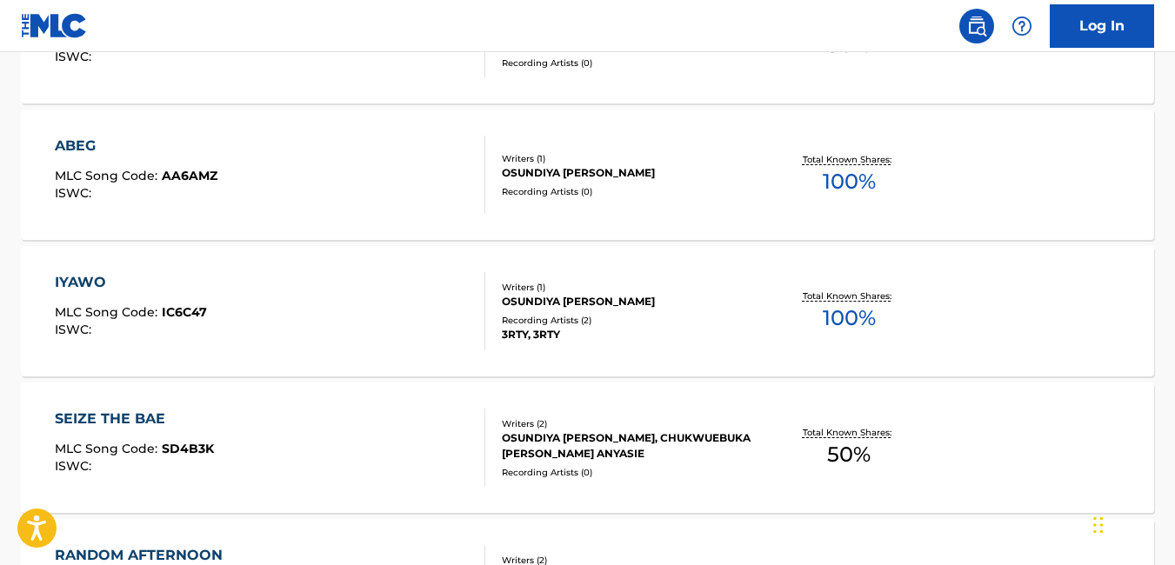
scroll to position [7441, 0]
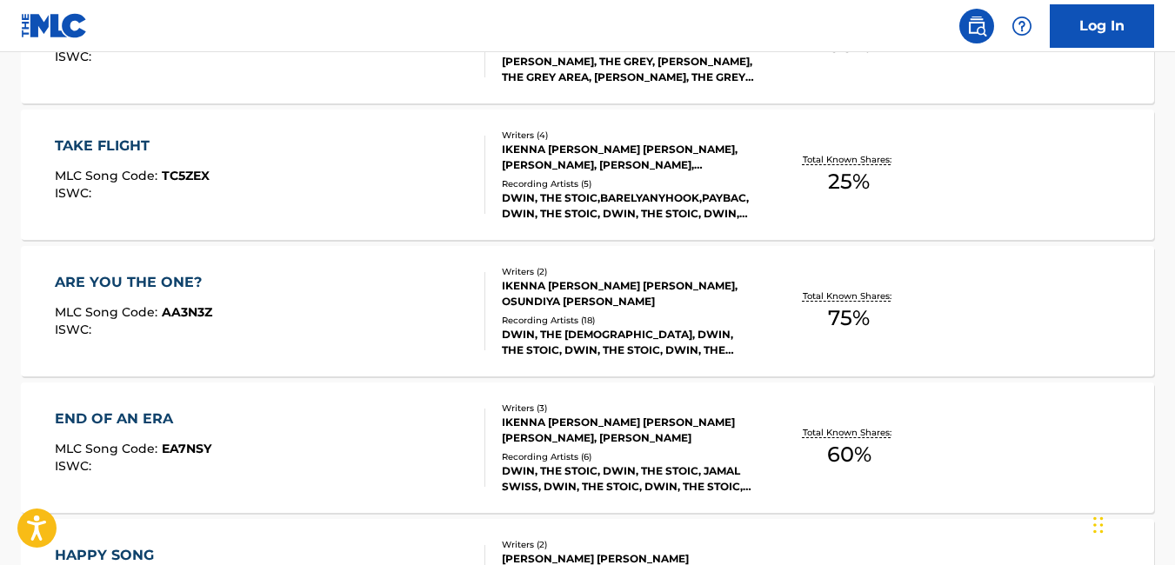
click at [562, 301] on div "IKENNA EDWIN OBIORA MADU, OSUNDIYA AJIBOLA MOYINOLUWA" at bounding box center [628, 293] width 252 height 31
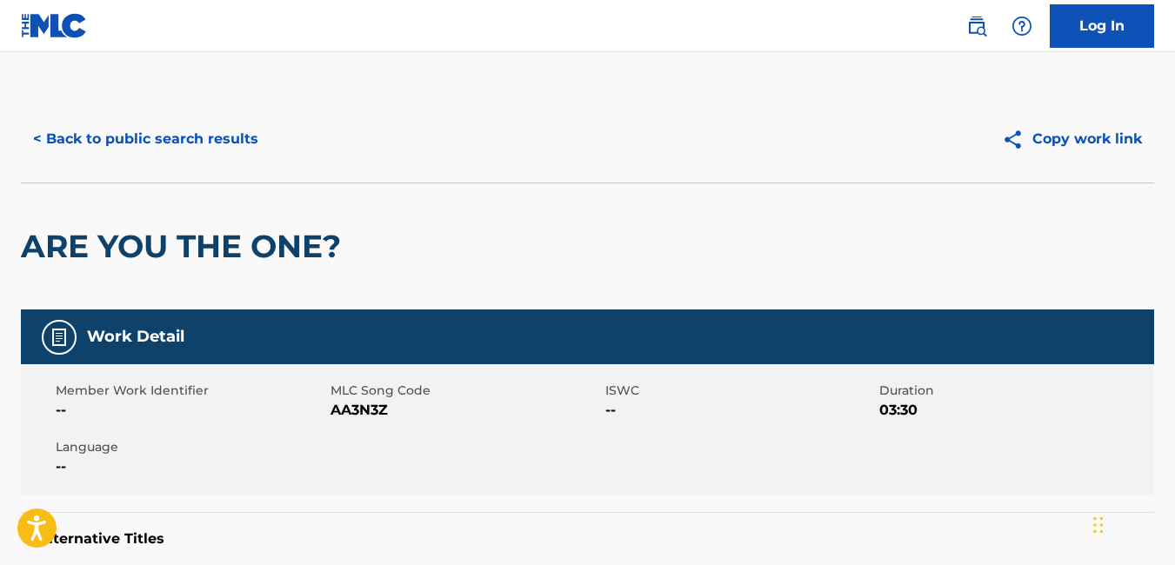
click at [46, 140] on button "< Back to public search results" at bounding box center [146, 138] width 250 height 43
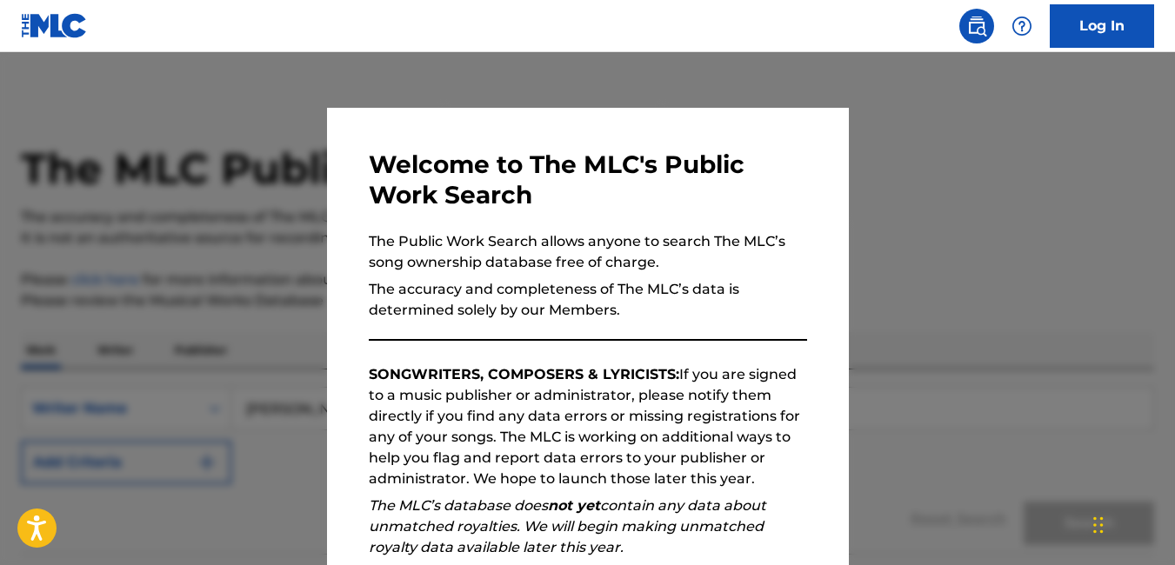
scroll to position [7486, 0]
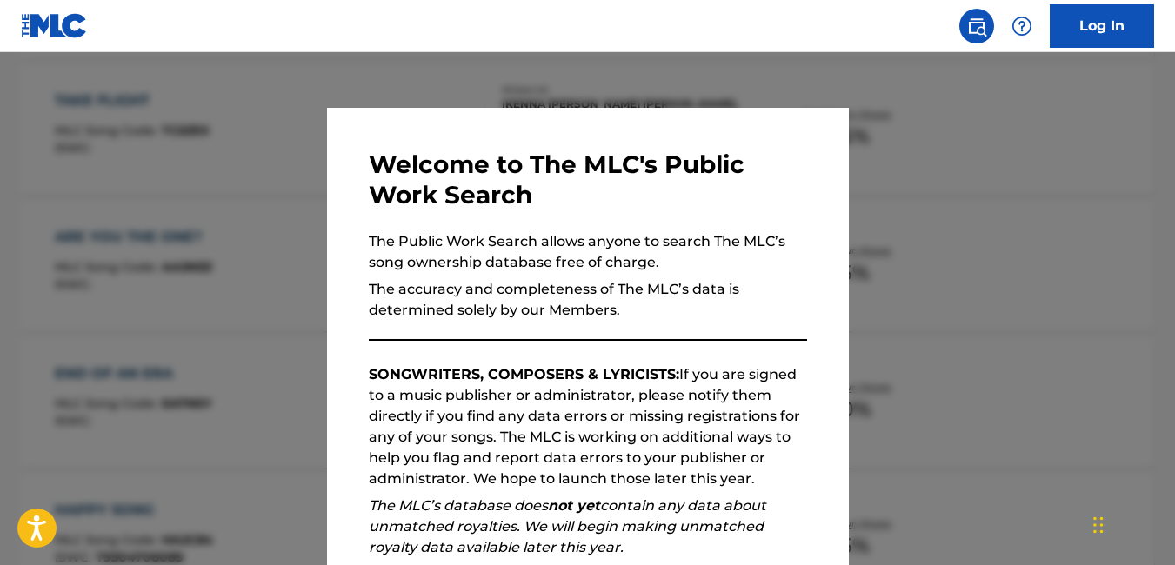
click at [149, 215] on div at bounding box center [587, 334] width 1175 height 565
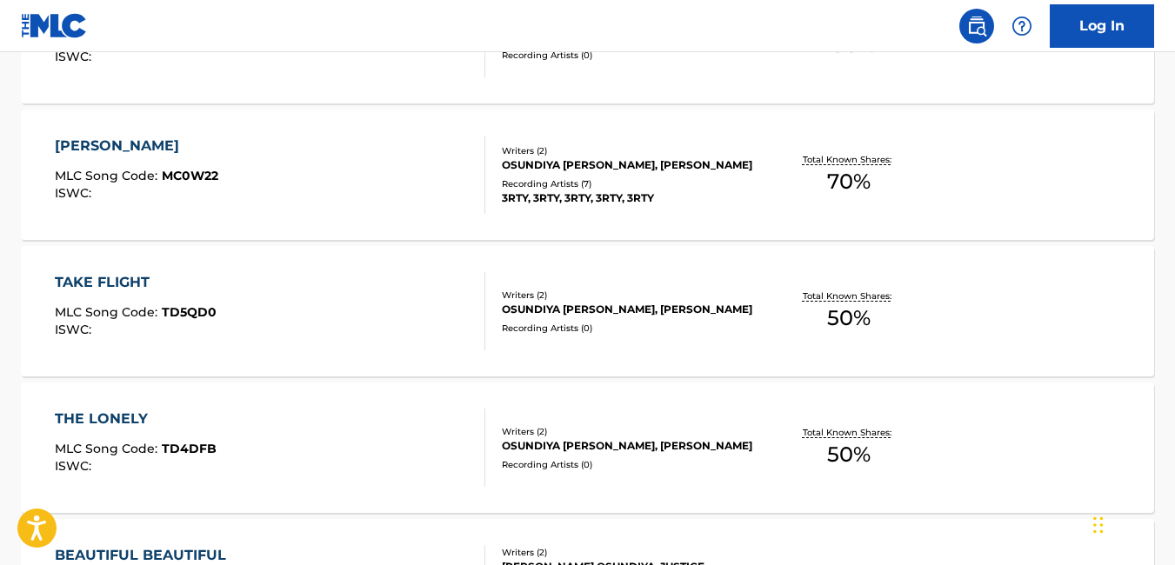
scroll to position [5120, 0]
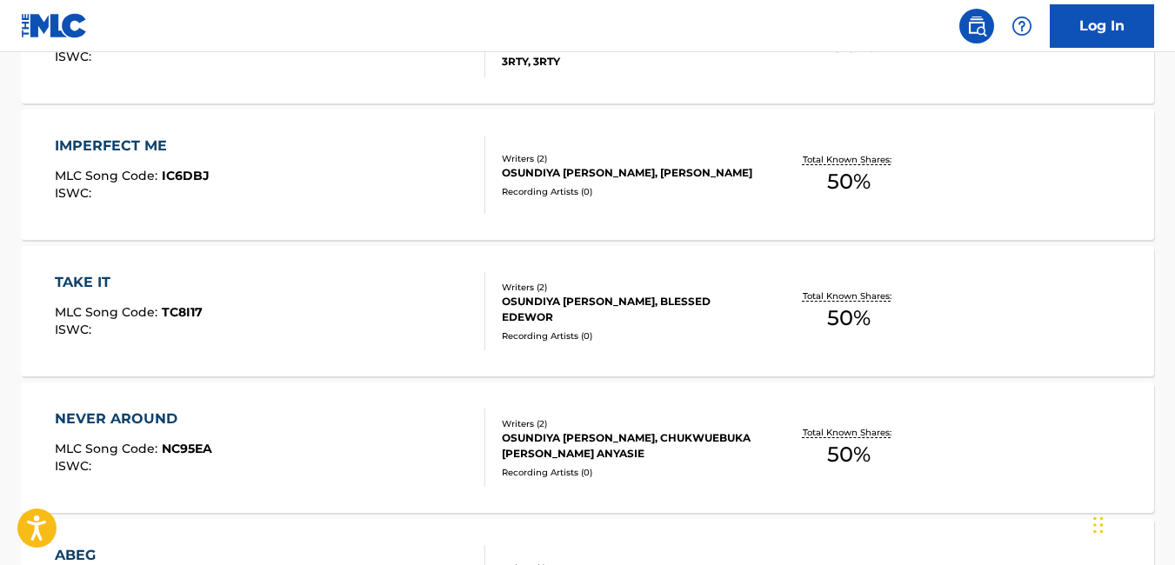
click at [597, 116] on div "IMPERFECT ME MLC Song Code : IC6DBJ ISWC : Writers ( 2 ) OSUNDIYA AJIBOLA MOYIN…" at bounding box center [587, 175] width 1133 height 130
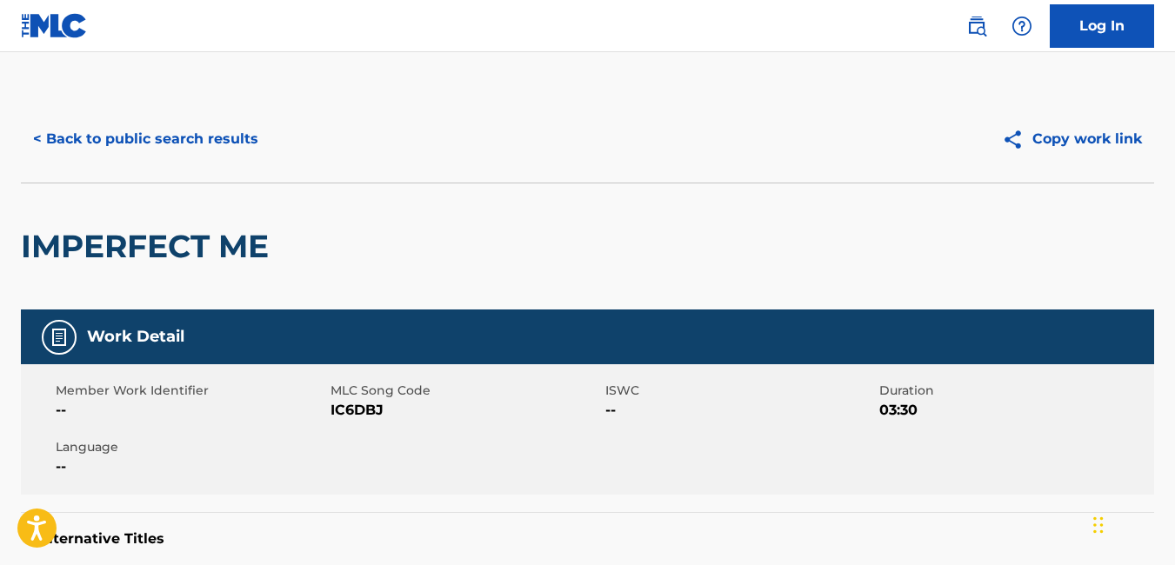
click at [48, 132] on button "< Back to public search results" at bounding box center [146, 138] width 250 height 43
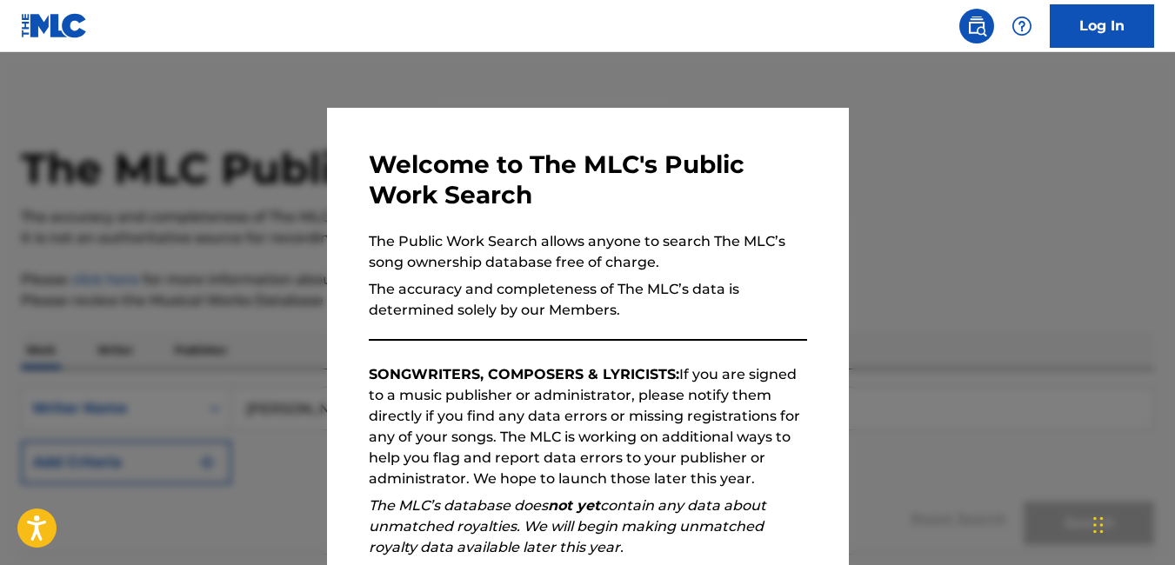
scroll to position [5165, 0]
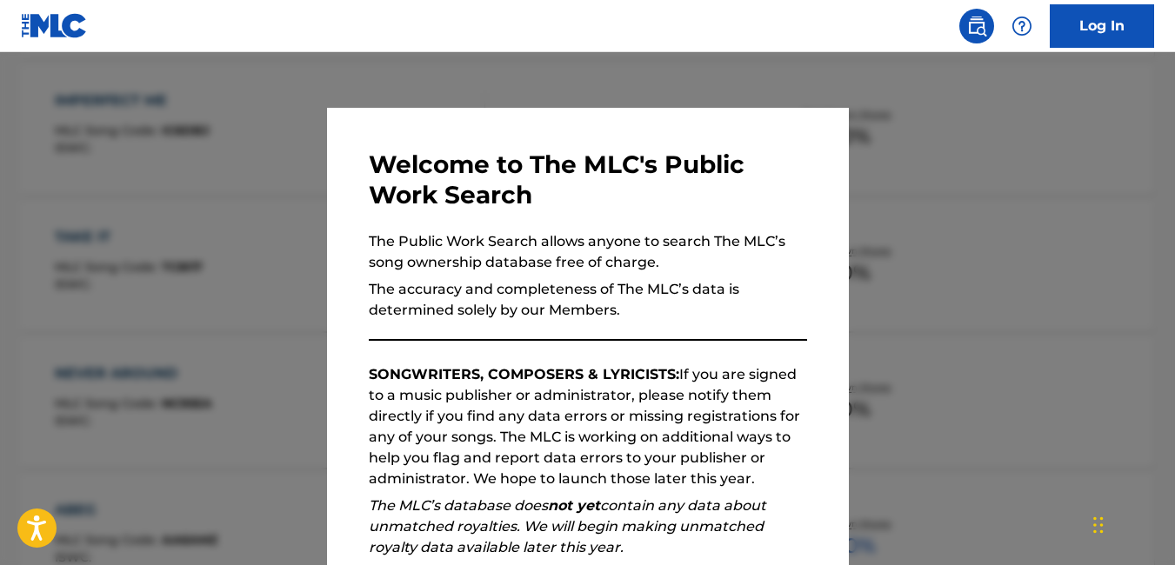
click at [713, 43] on nav "Log In" at bounding box center [587, 26] width 1175 height 52
click at [743, 76] on div at bounding box center [587, 334] width 1175 height 565
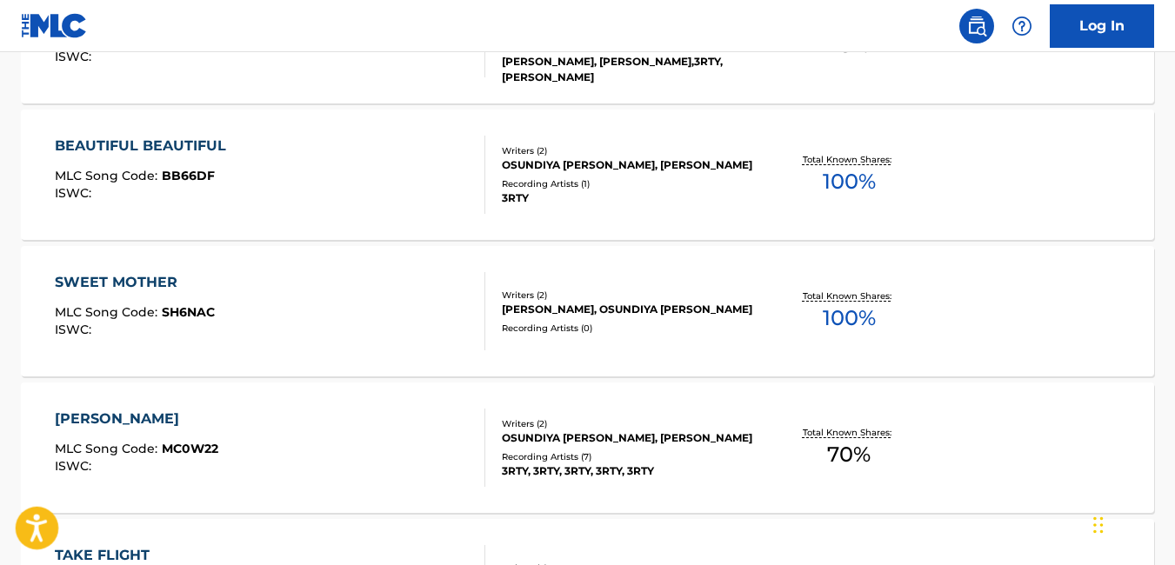
scroll to position [1024, 0]
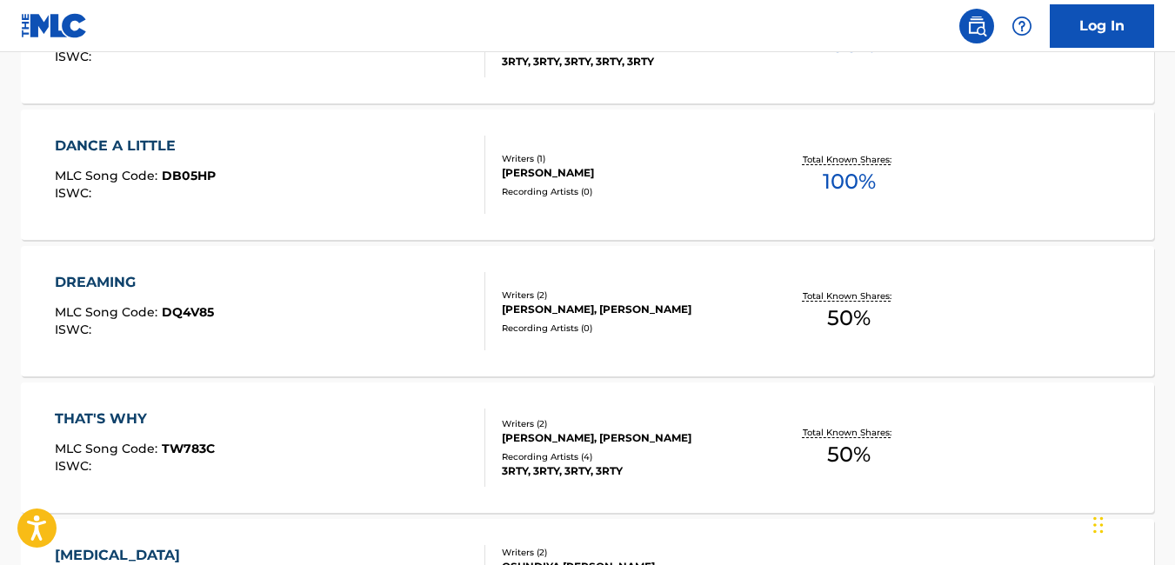
click at [585, 233] on div "DANCE A LITTLE MLC Song Code : DB05HP ISWC : Writers ( 1 ) OSUNDIYA AJIBOLA Rec…" at bounding box center [587, 175] width 1133 height 130
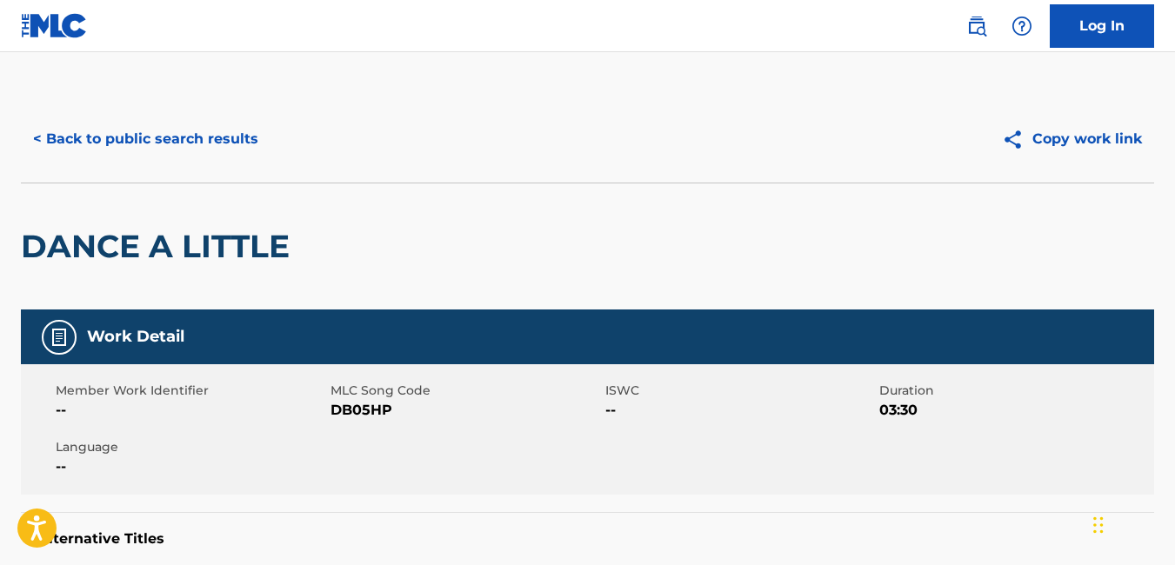
click at [50, 139] on button "< Back to public search results" at bounding box center [146, 138] width 250 height 43
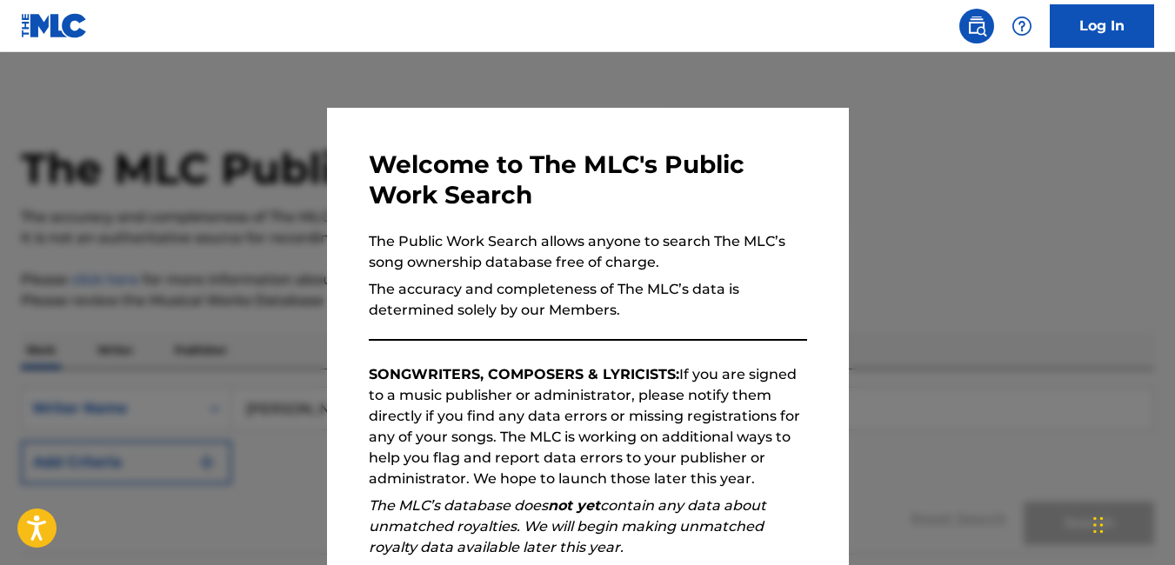
scroll to position [1070, 0]
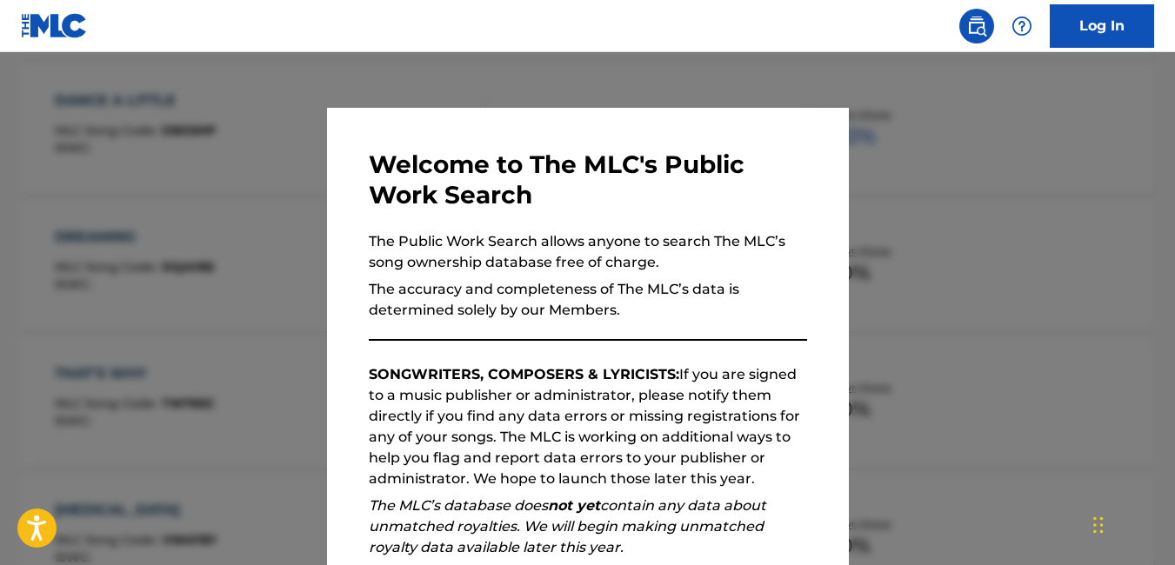
click at [746, 67] on div at bounding box center [587, 334] width 1175 height 565
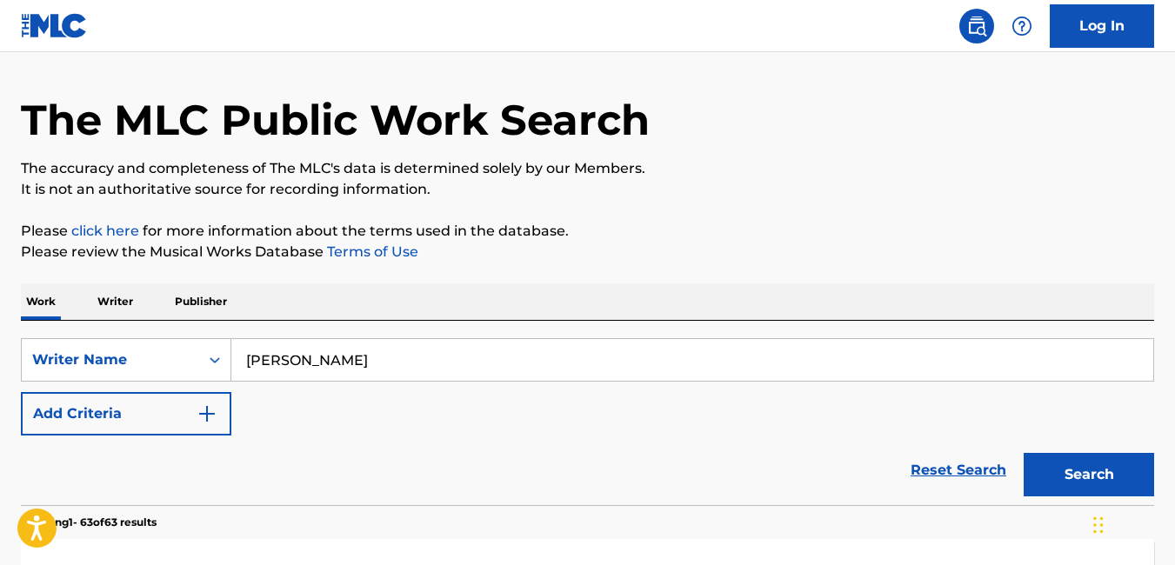
scroll to position [0, 0]
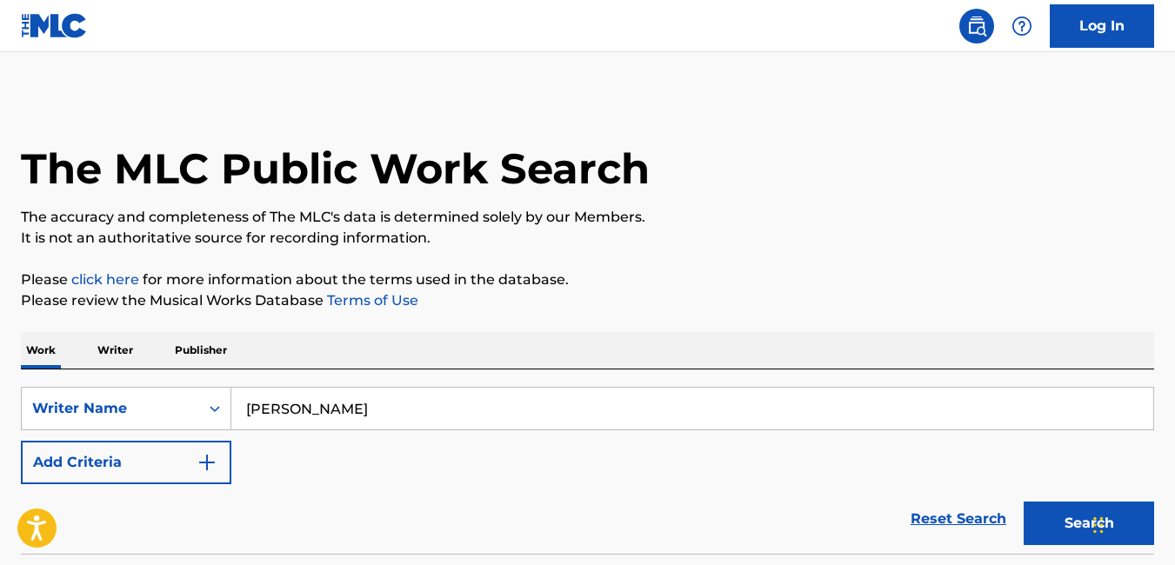
drag, startPoint x: 413, startPoint y: 411, endPoint x: 197, endPoint y: 437, distance: 218.1
click at [197, 437] on div "SearchWithCriteria33d51f16-095f-4a93-b556-0558d25b93ed Writer Name OSUNDIYA AJI…" at bounding box center [587, 435] width 1133 height 97
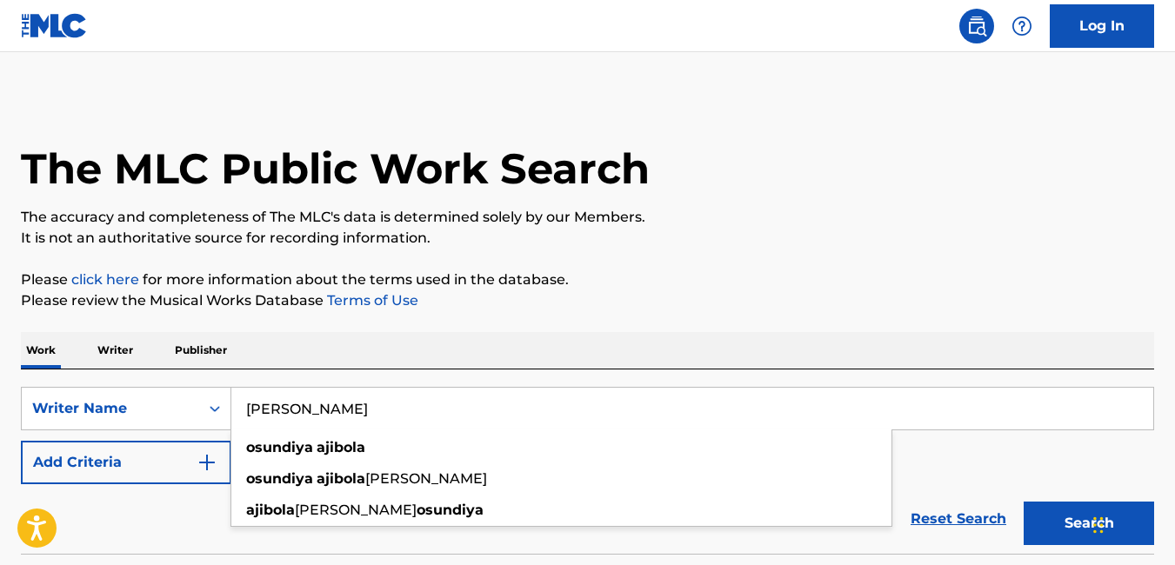
paste input "[PERSON_NAME](DRE SAN)"
type input "[PERSON_NAME]"
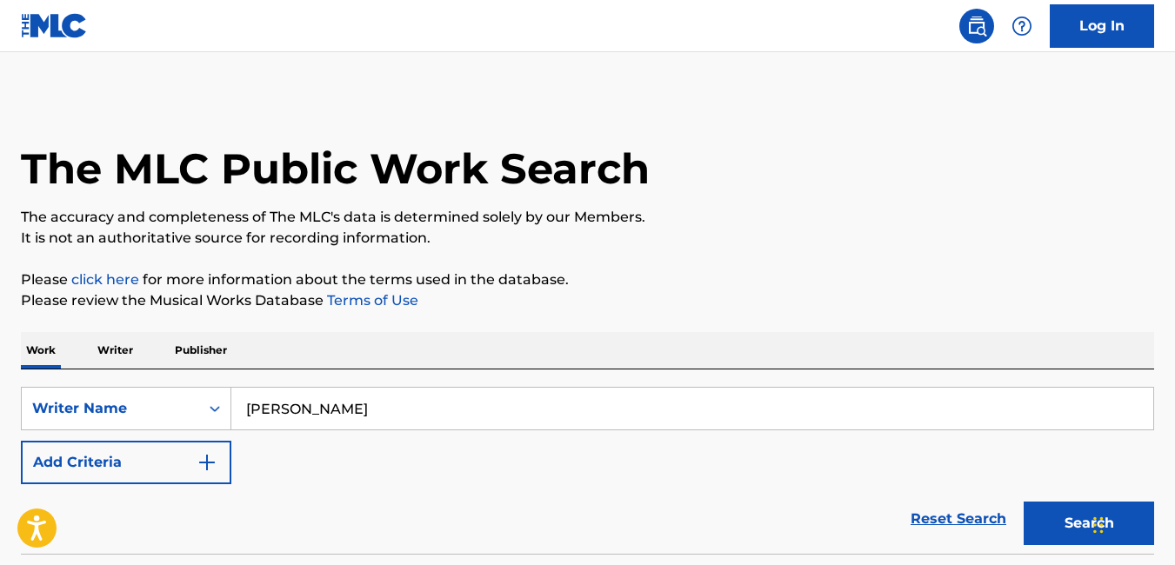
click at [1072, 523] on button "Search" at bounding box center [1088, 523] width 130 height 43
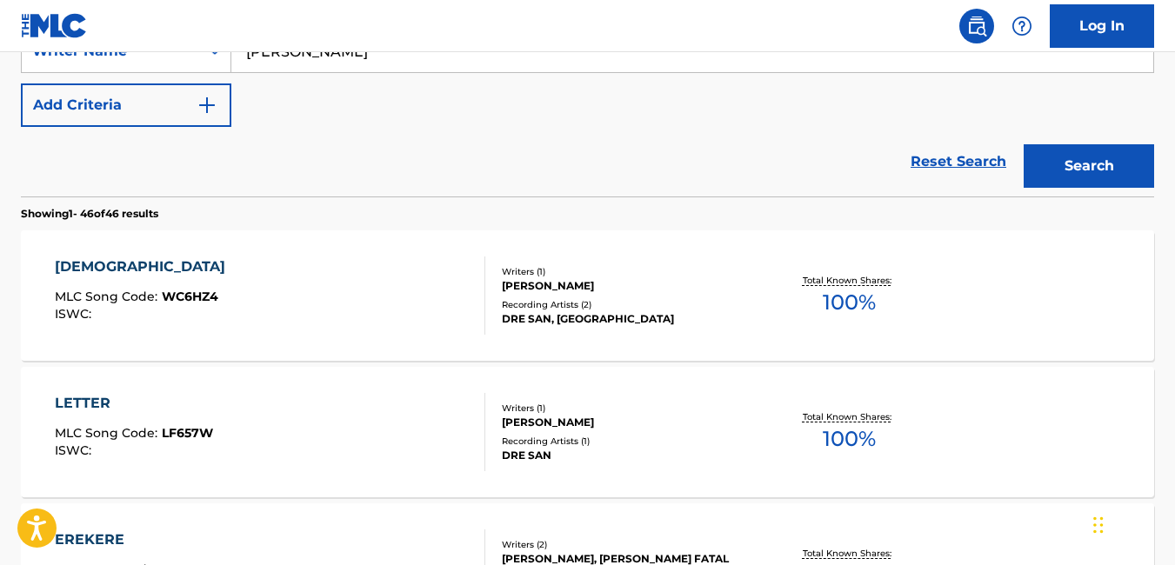
scroll to position [358, 0]
click at [587, 315] on div "DRE SAN, [GEOGRAPHIC_DATA]" at bounding box center [628, 318] width 252 height 16
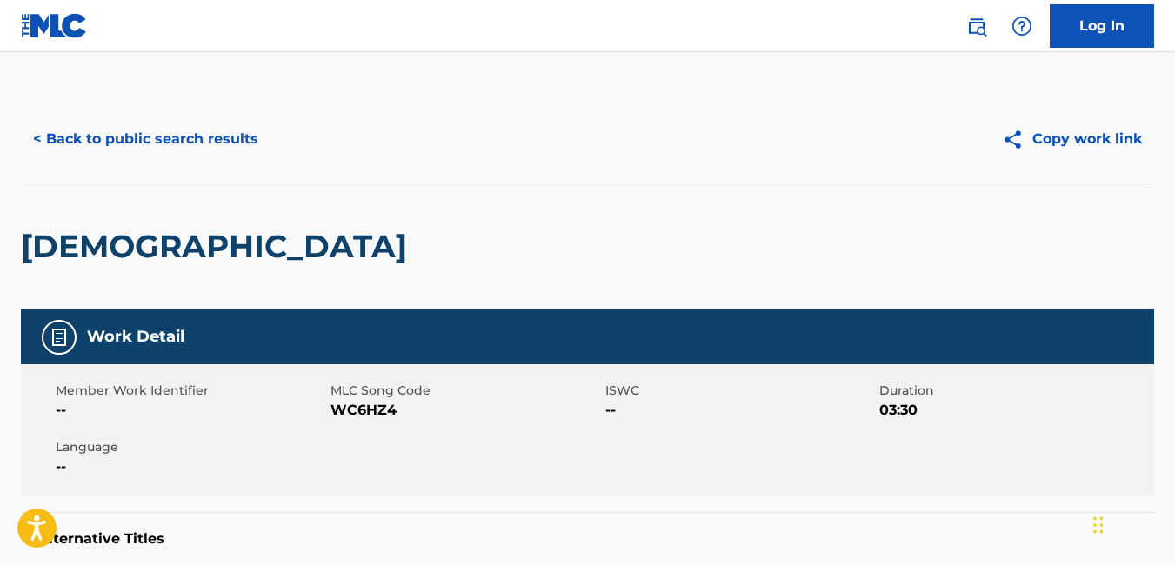
click at [33, 136] on button "< Back to public search results" at bounding box center [146, 138] width 250 height 43
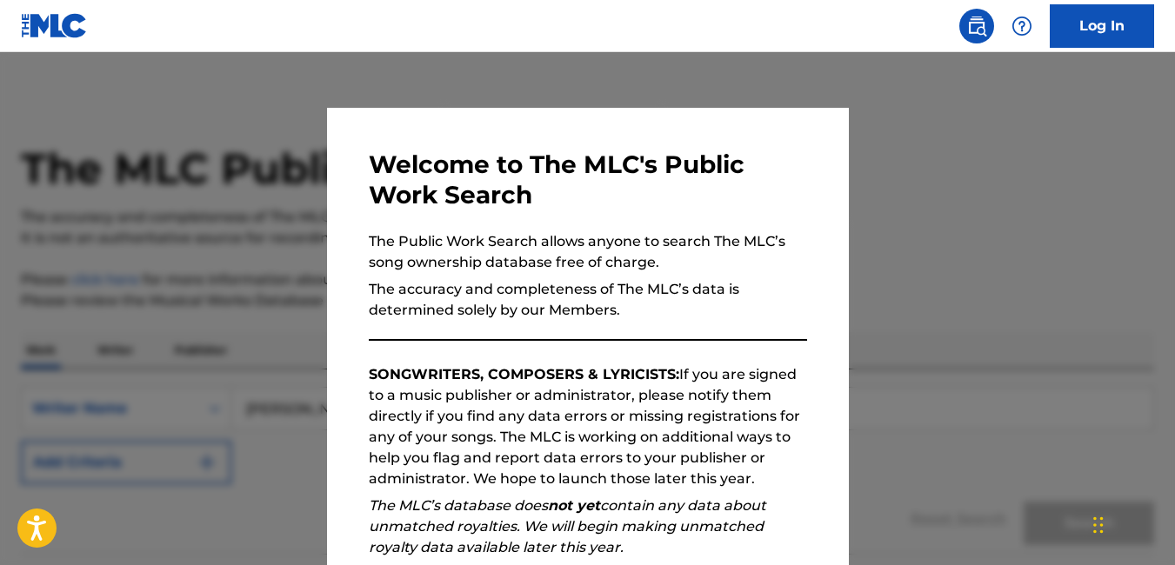
scroll to position [358, 0]
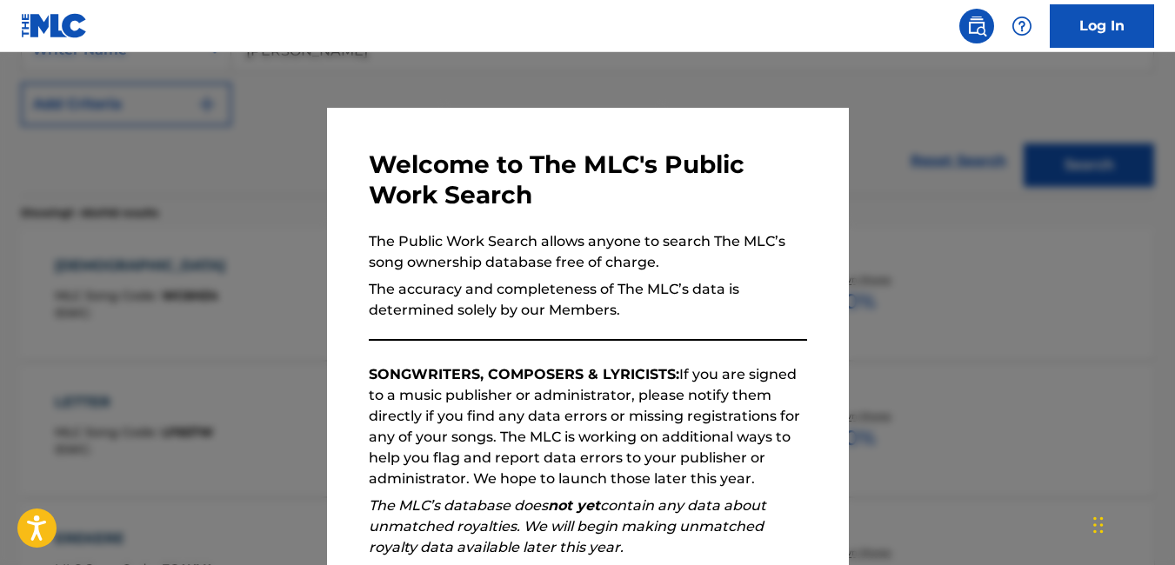
click at [263, 344] on div at bounding box center [587, 334] width 1175 height 565
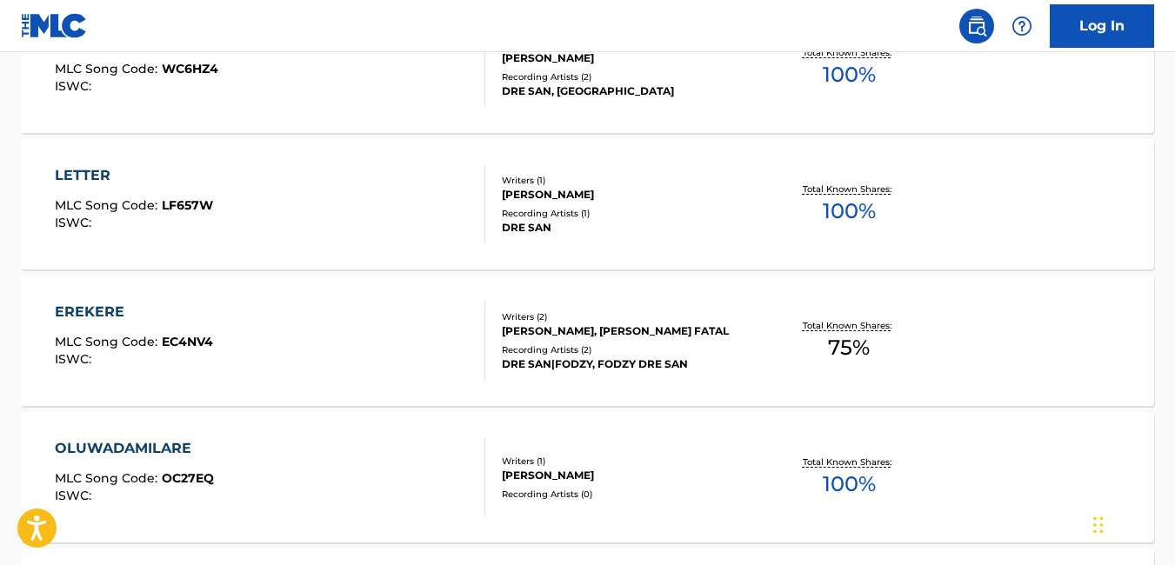
scroll to position [587, 0]
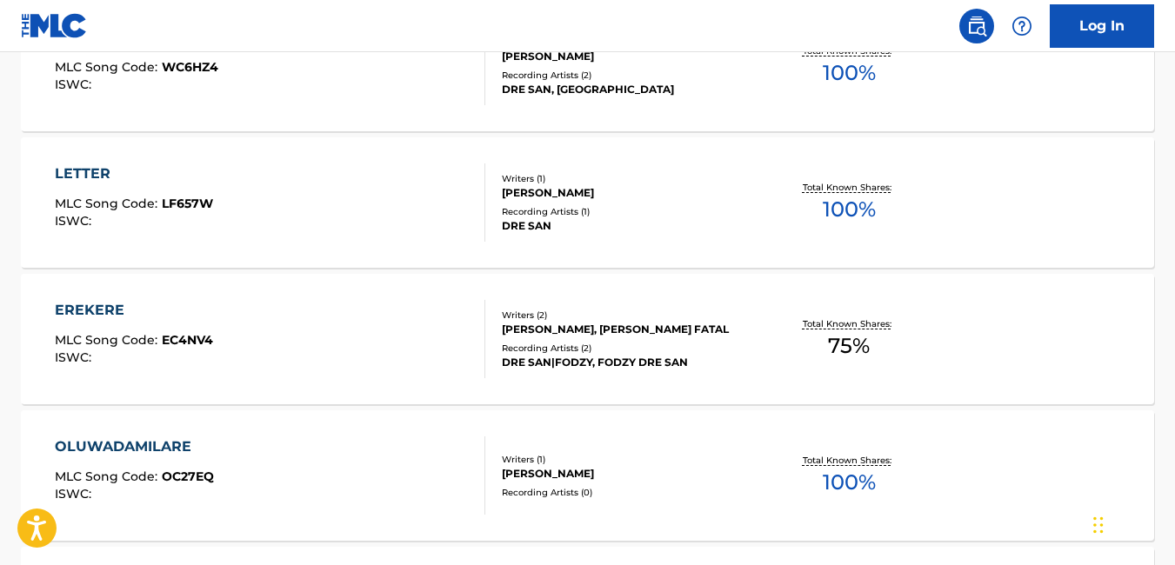
click at [583, 236] on div "LETTER MLC Song Code : LF657W ISWC : Writers ( 1 ) SANNI OLUWADARE Recording Ar…" at bounding box center [587, 202] width 1133 height 130
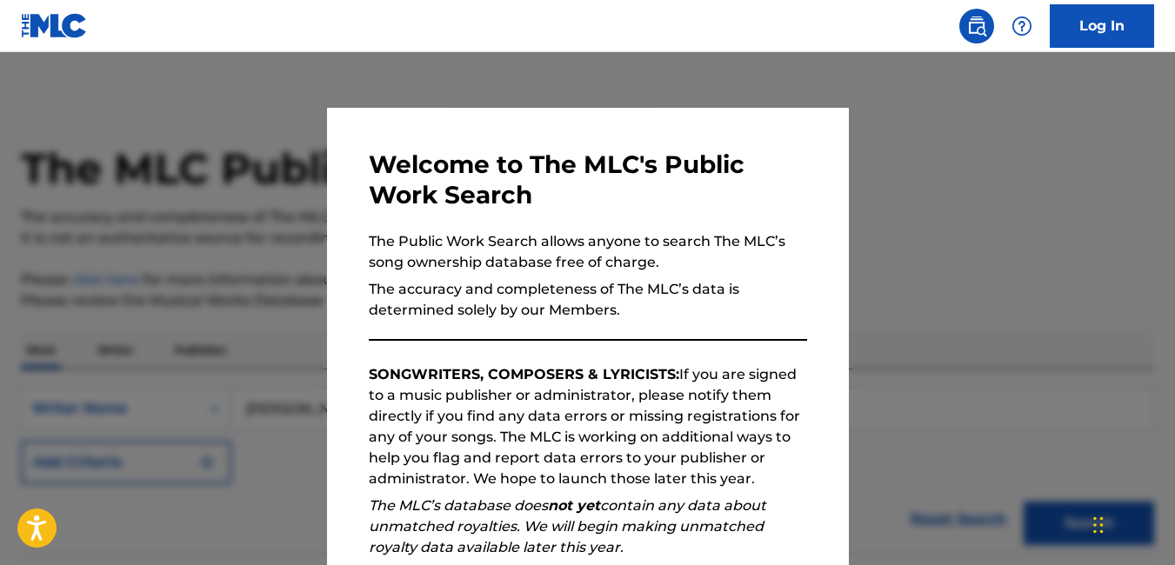
scroll to position [632, 0]
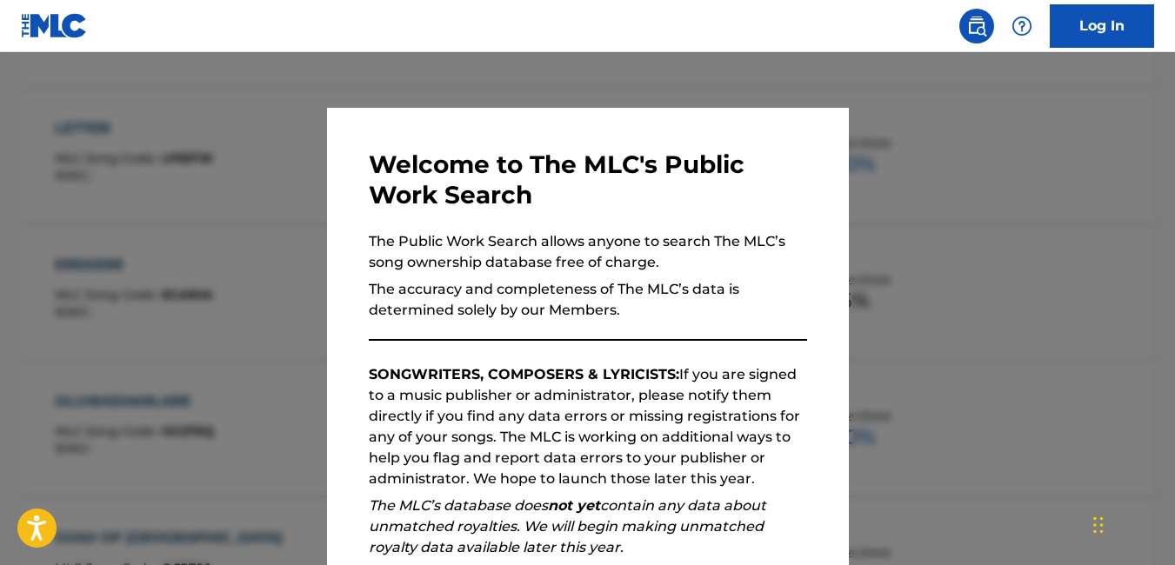
click at [296, 302] on div at bounding box center [587, 334] width 1175 height 565
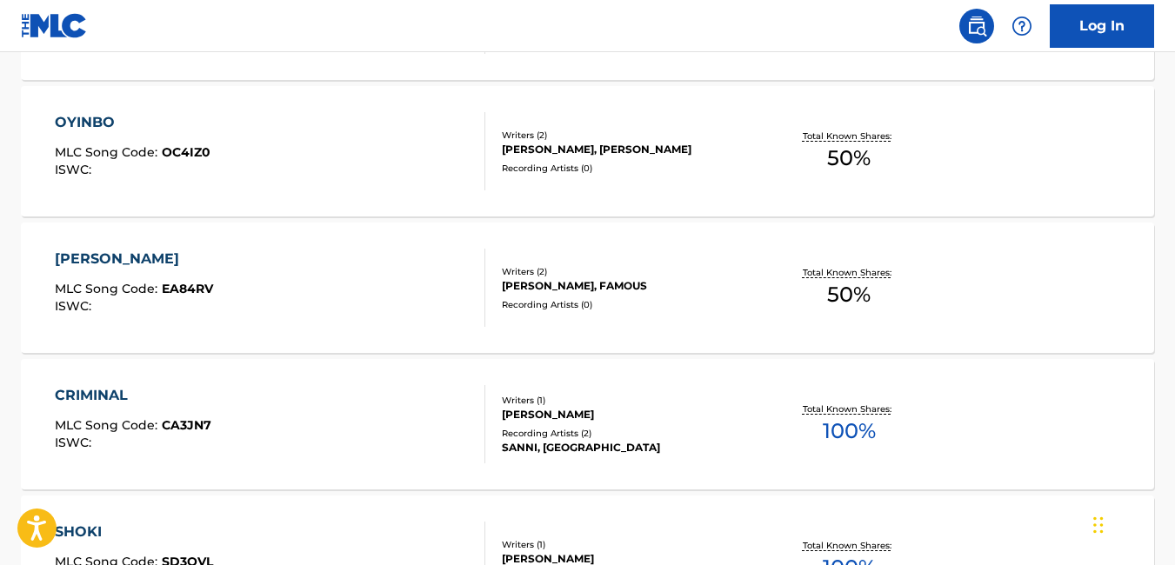
scroll to position [3697, 0]
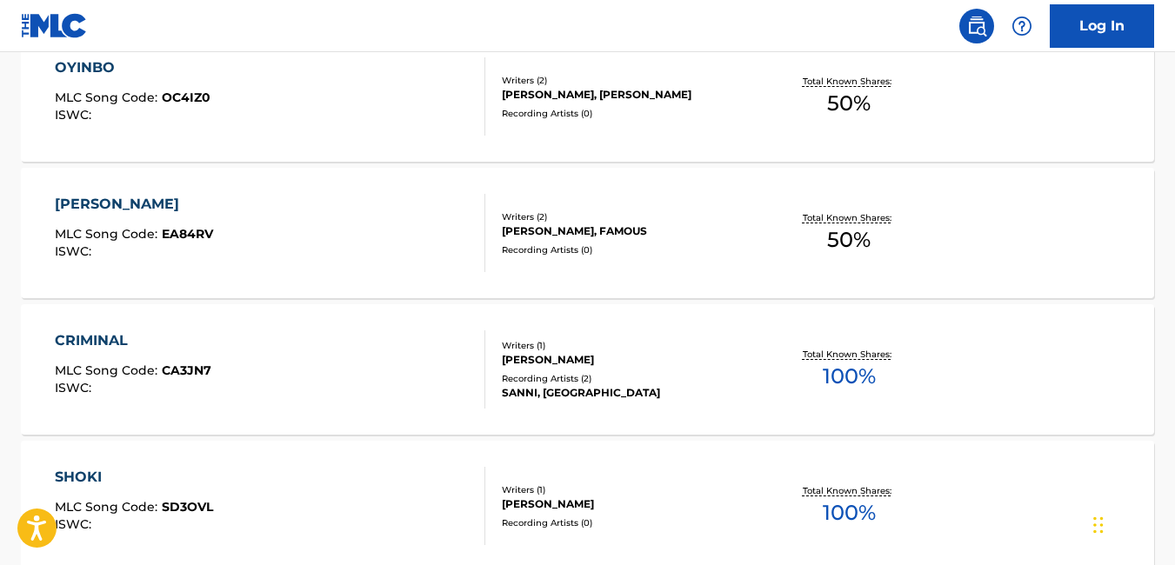
click at [1068, 244] on div "ESHA LOBADE MLC Song Code : EA84RV ISWC : Writers ( 2 ) SANNI OLUWADARE, FAMOUS…" at bounding box center [587, 233] width 1133 height 130
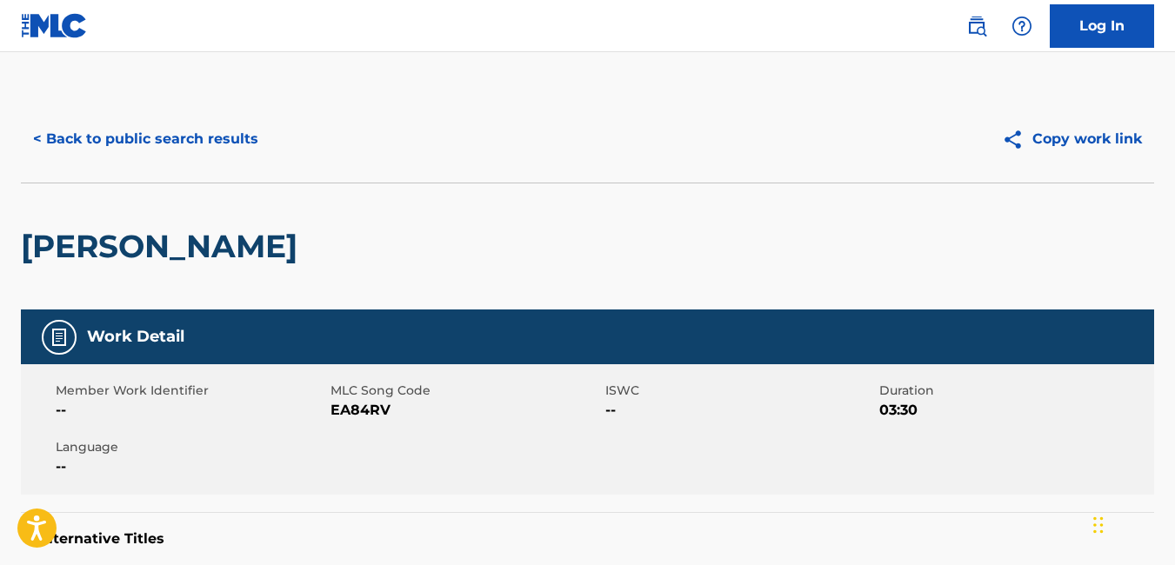
click at [33, 135] on button "< Back to public search results" at bounding box center [146, 138] width 250 height 43
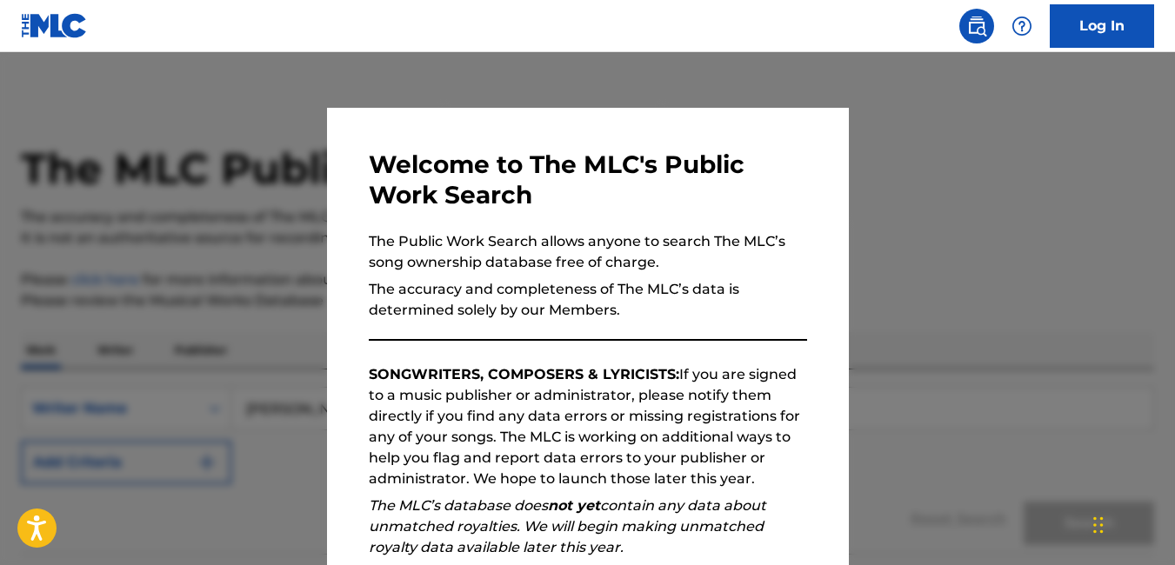
scroll to position [3742, 0]
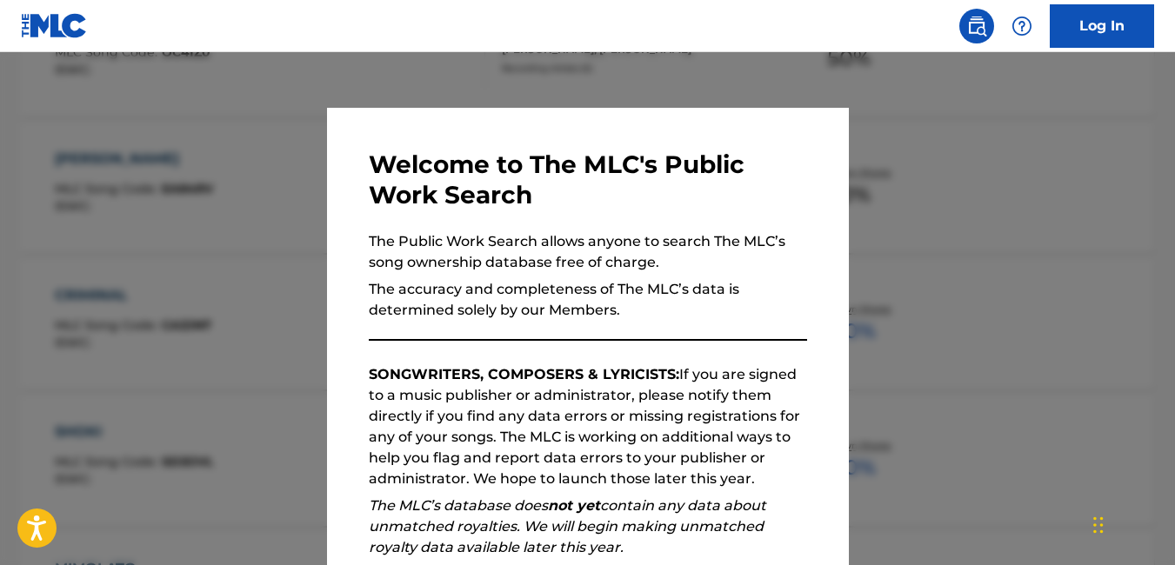
click at [253, 323] on div at bounding box center [587, 334] width 1175 height 565
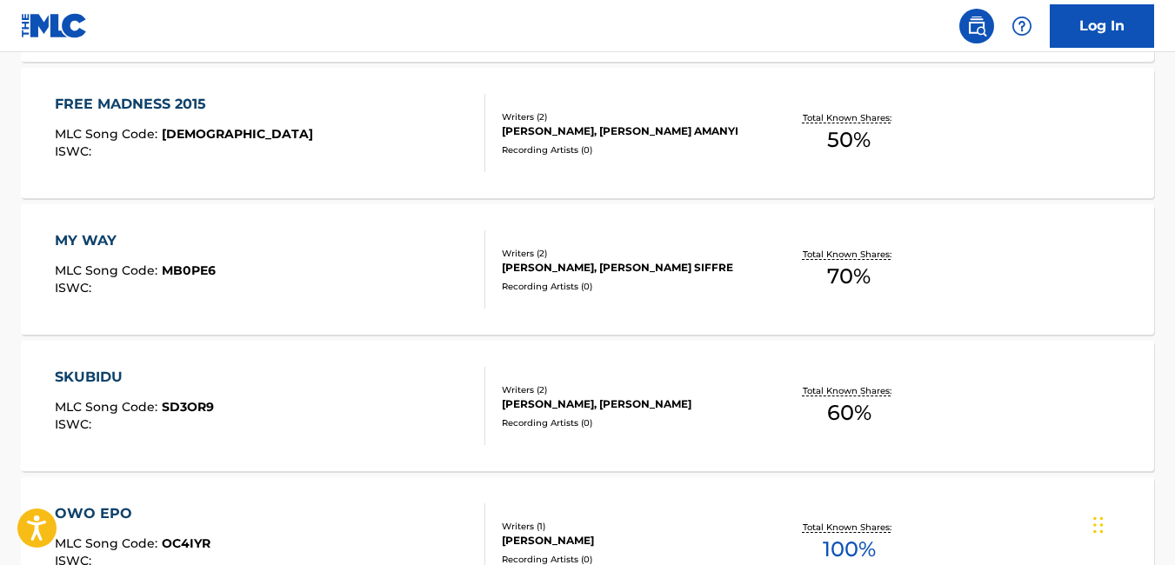
scroll to position [5028, 0]
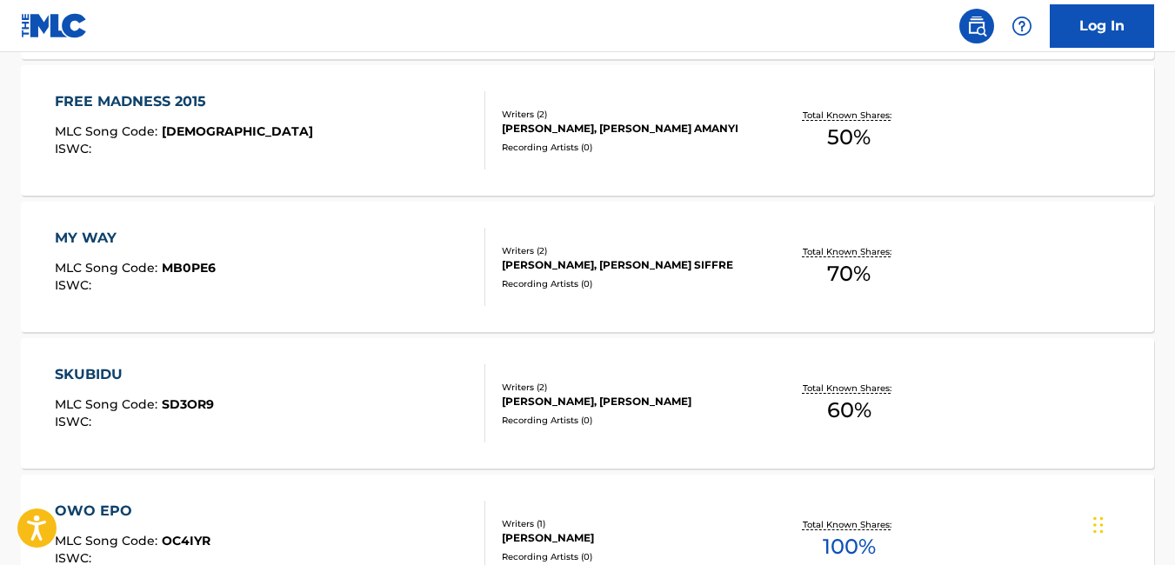
click at [639, 290] on div "Recording Artists ( 0 )" at bounding box center [628, 283] width 252 height 13
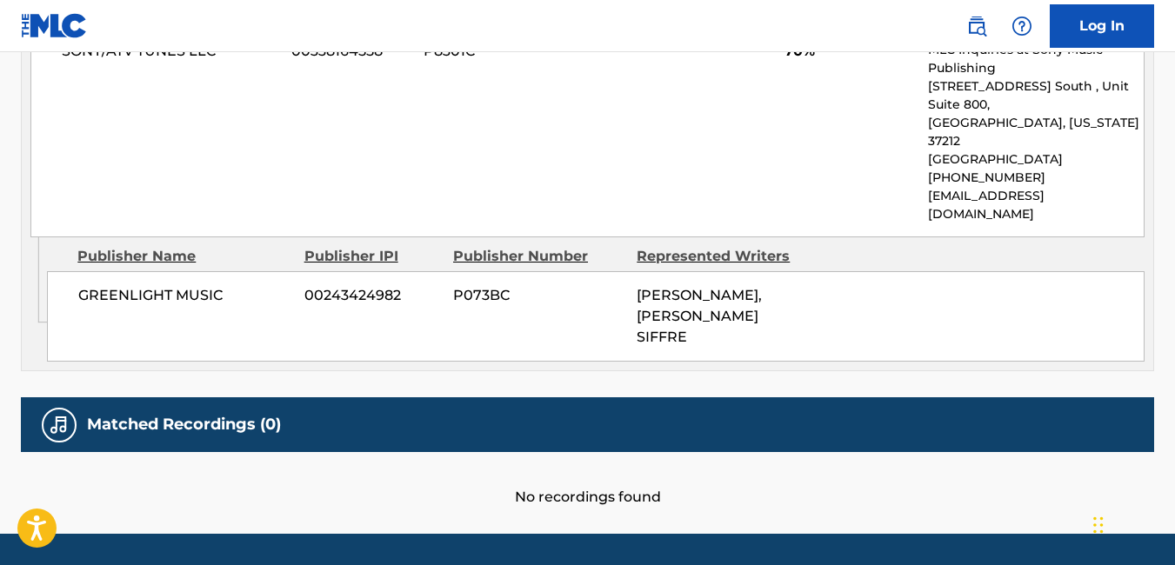
scroll to position [945, 0]
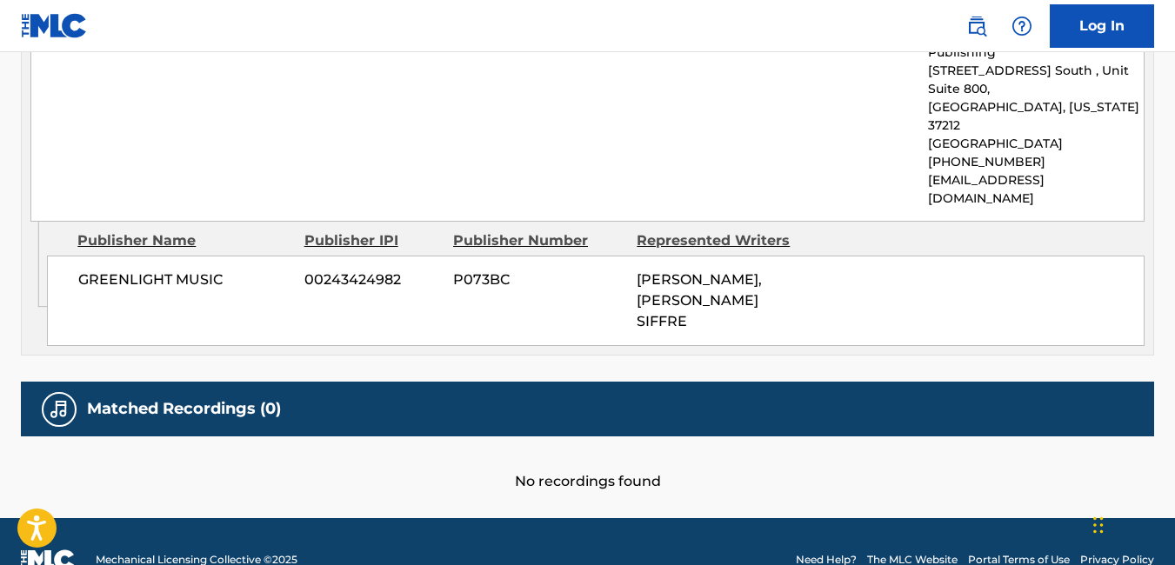
scroll to position [5073, 0]
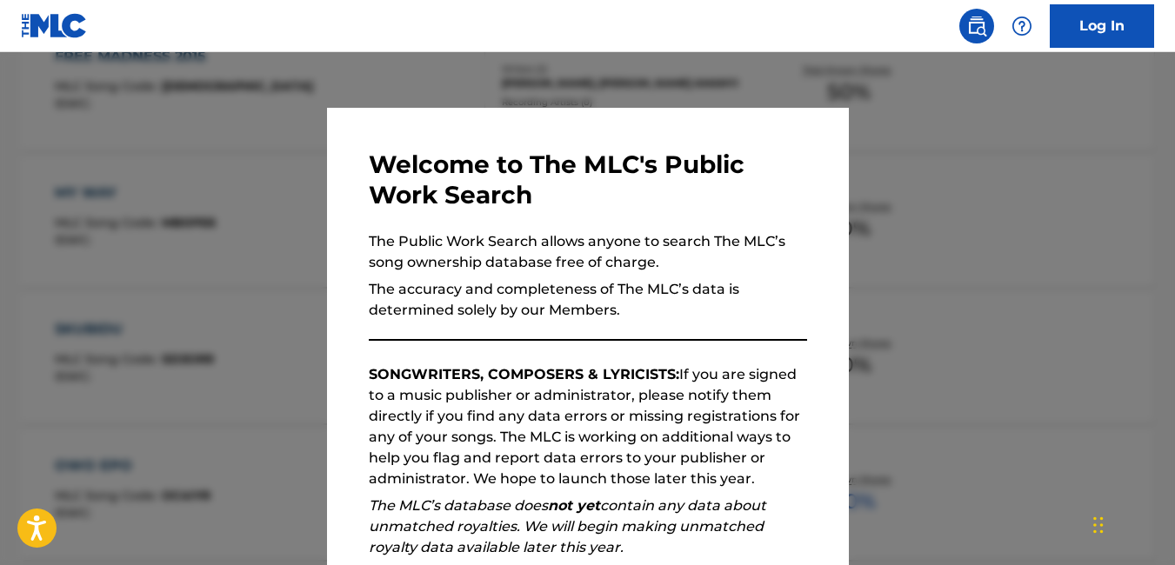
click at [292, 277] on div at bounding box center [587, 334] width 1175 height 565
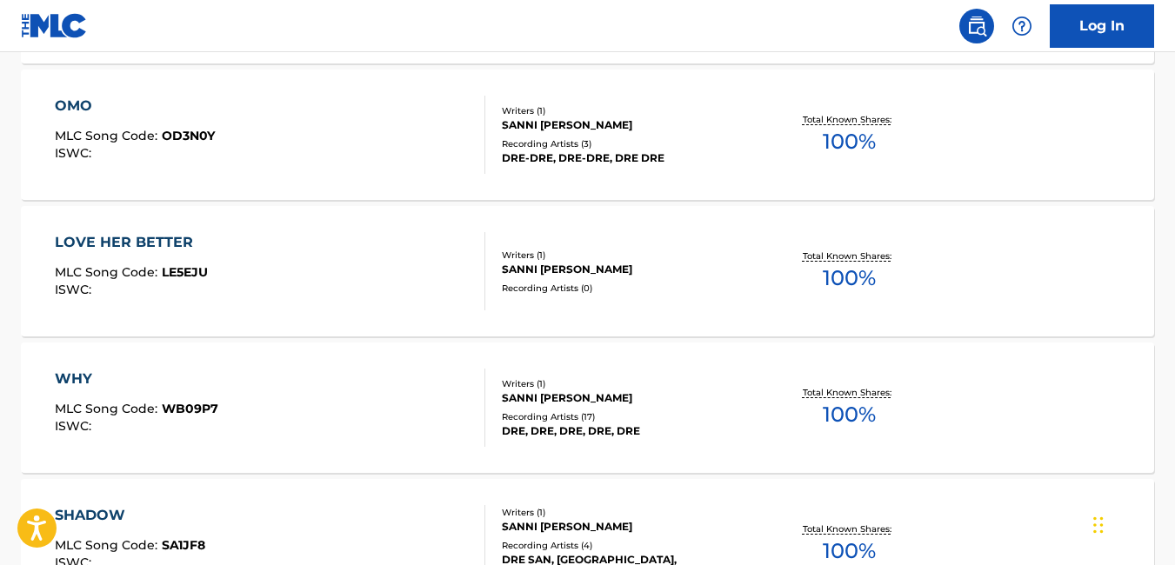
scroll to position [6251, 0]
click at [482, 420] on div at bounding box center [477, 409] width 14 height 78
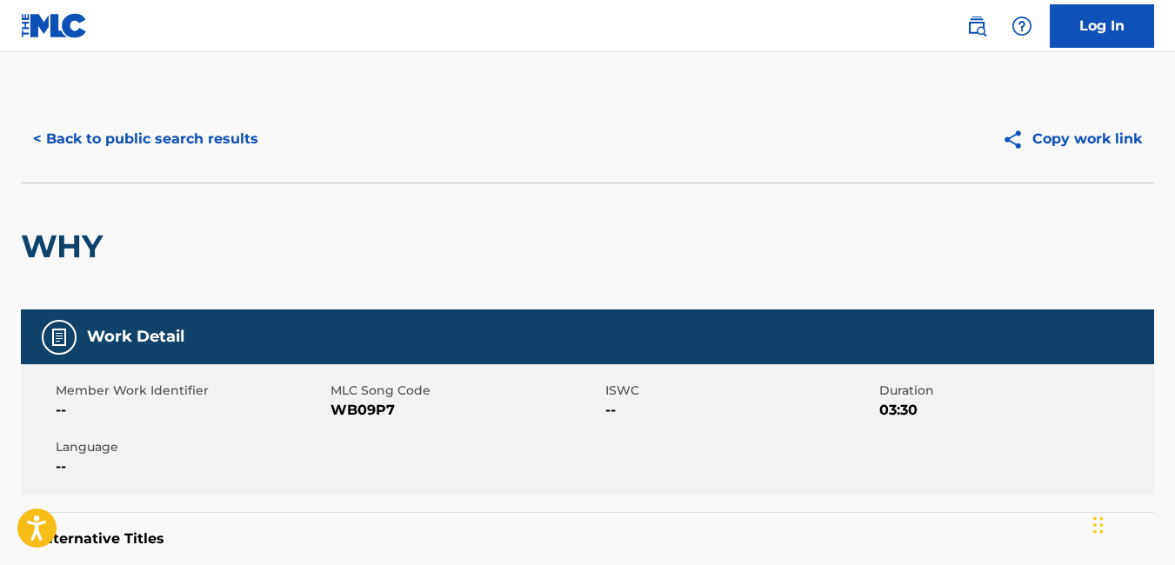
click at [40, 150] on button "< Back to public search results" at bounding box center [146, 138] width 250 height 43
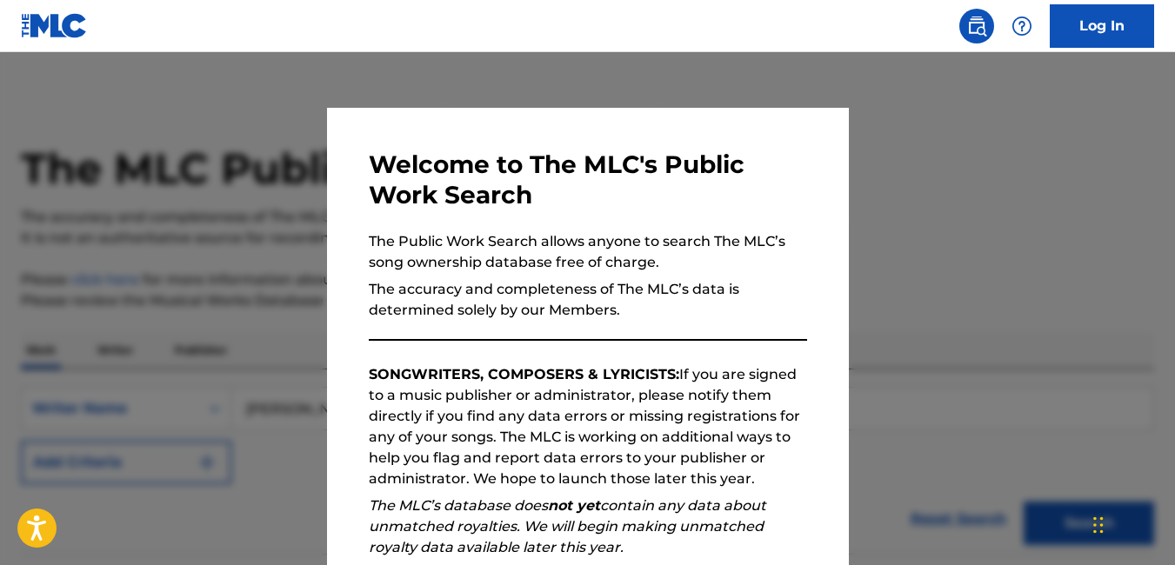
scroll to position [6297, 0]
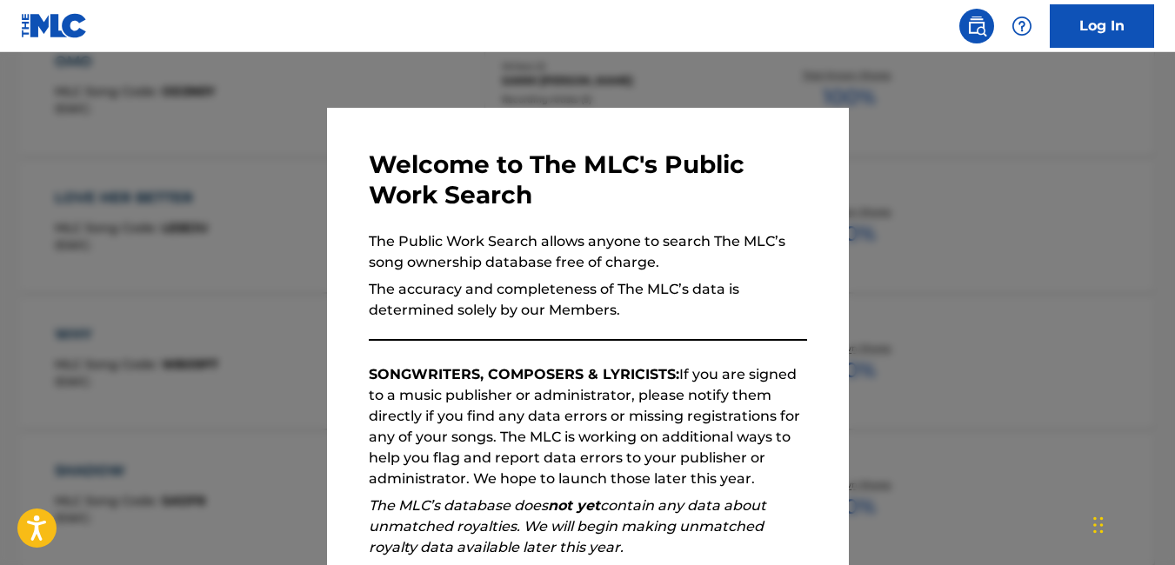
click at [306, 322] on div at bounding box center [587, 334] width 1175 height 565
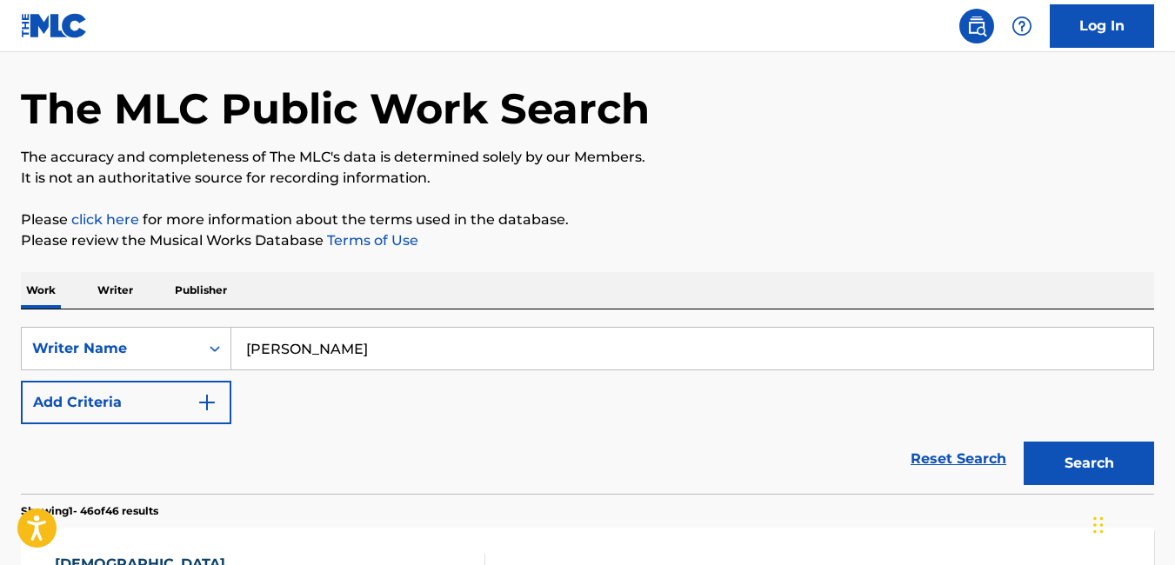
scroll to position [63, 0]
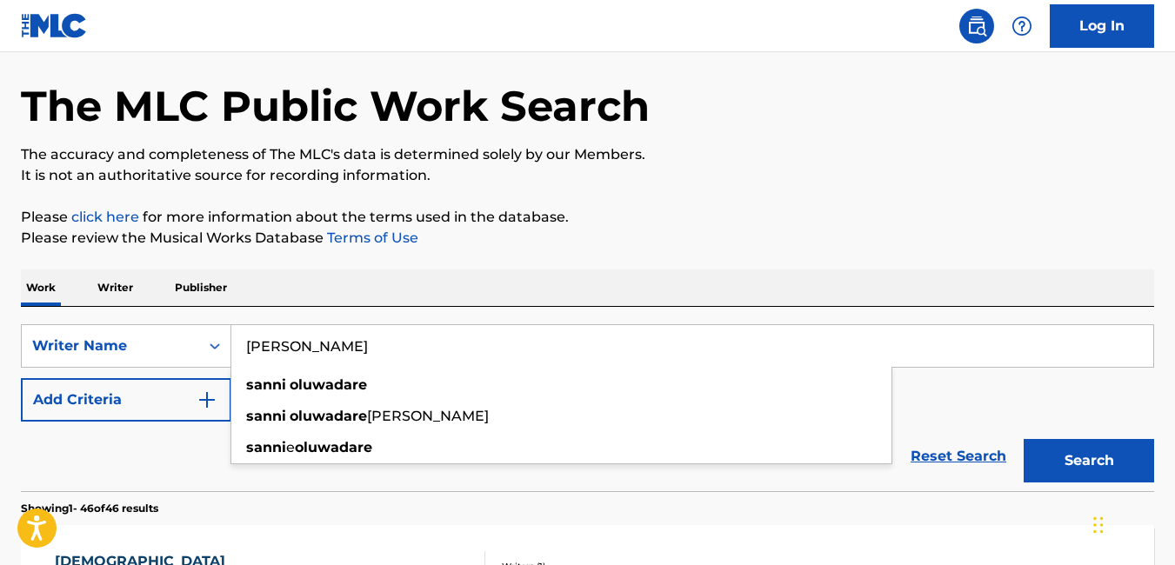
drag, startPoint x: 437, startPoint y: 339, endPoint x: 209, endPoint y: 305, distance: 230.3
paste input "[PERSON_NAME] (MR [PERSON_NAME])"
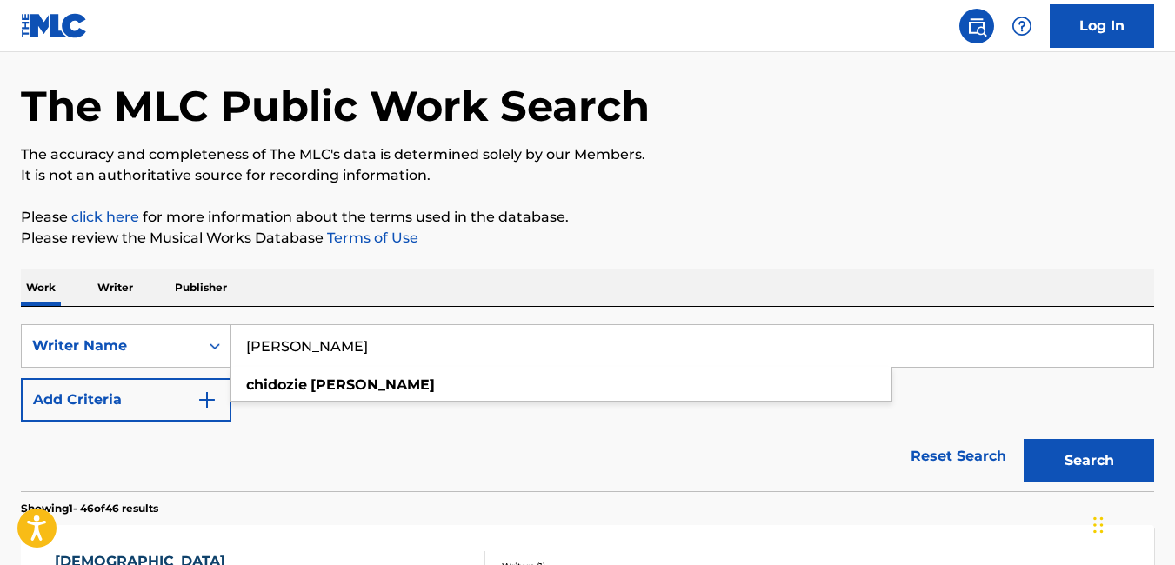
type input "[PERSON_NAME]"
click at [1085, 450] on button "Search" at bounding box center [1088, 460] width 130 height 43
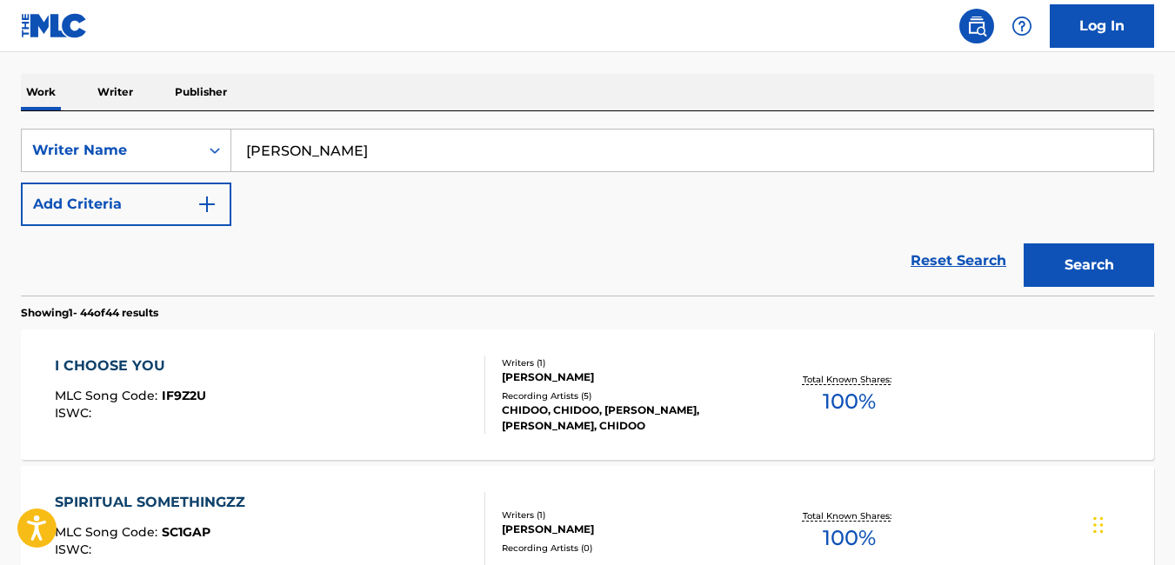
scroll to position [267, 0]
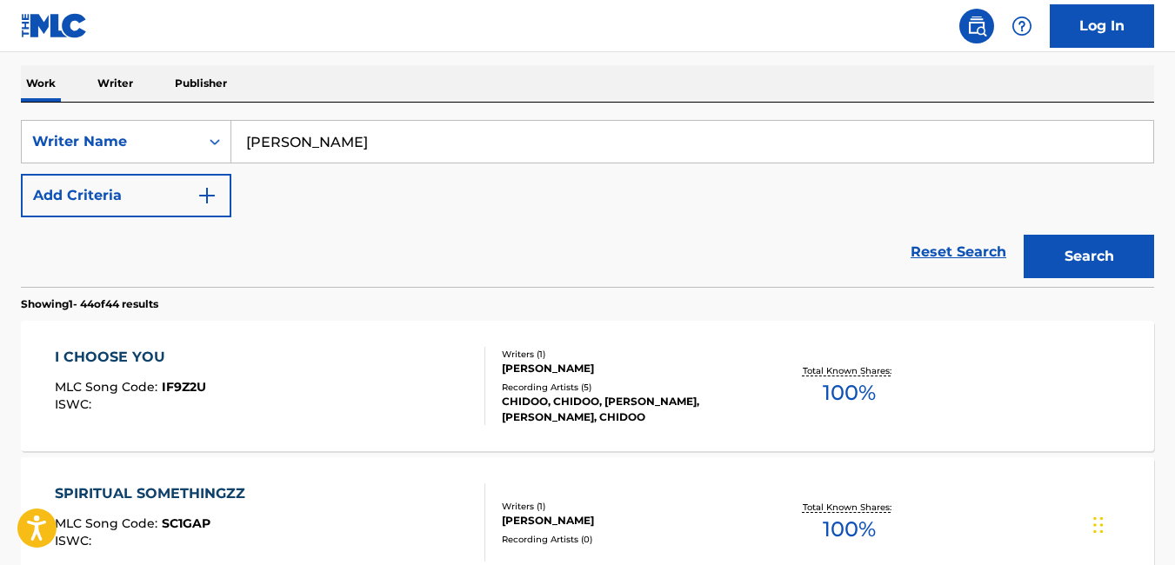
click at [653, 390] on div "Recording Artists ( 5 )" at bounding box center [628, 387] width 252 height 13
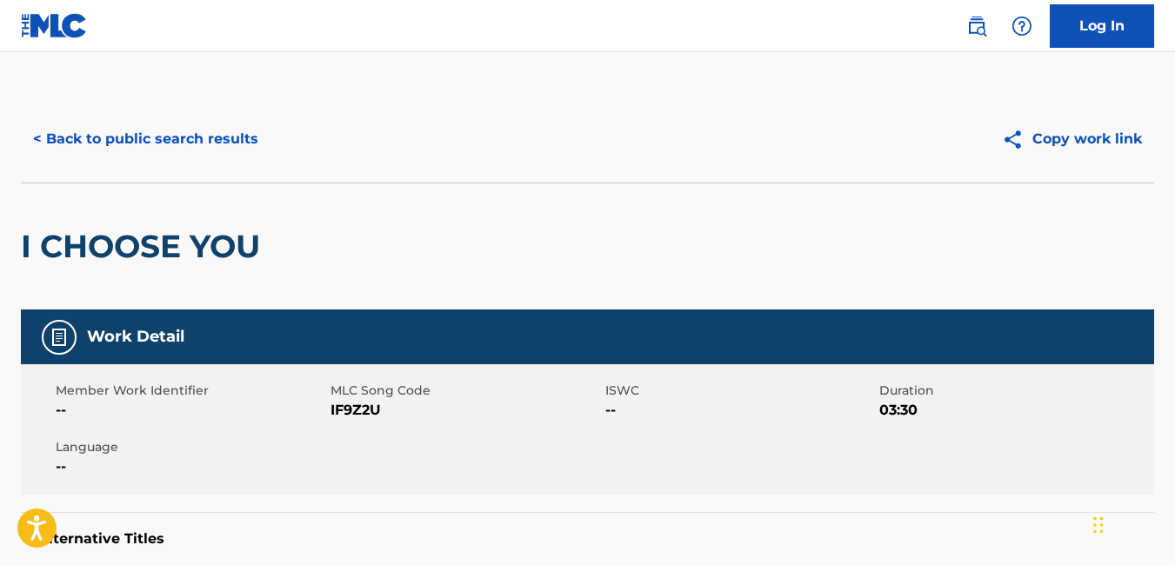
click at [33, 135] on button "< Back to public search results" at bounding box center [146, 138] width 250 height 43
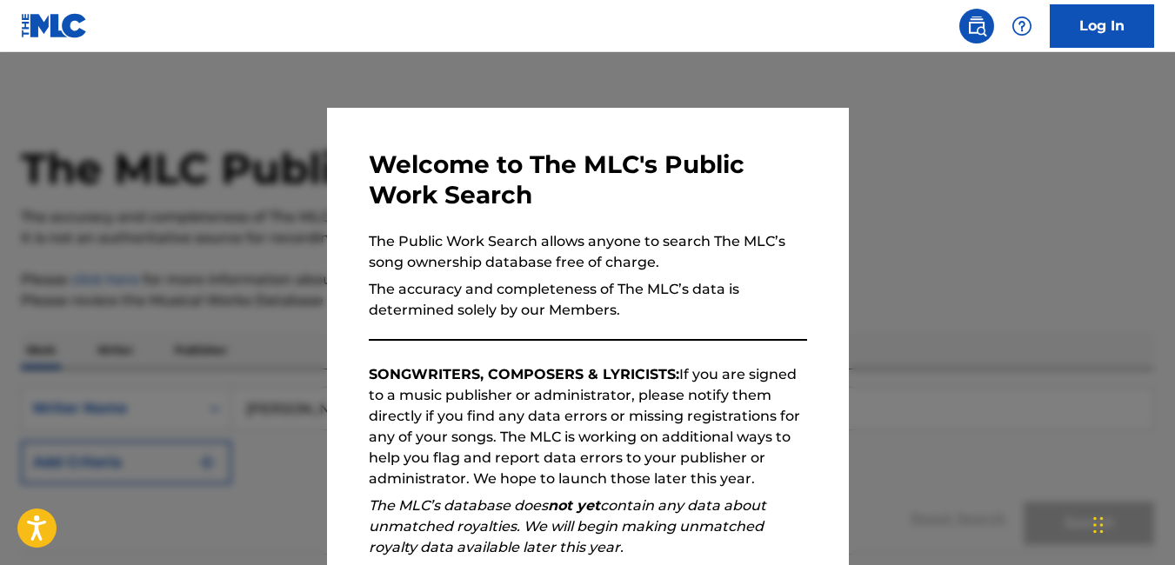
scroll to position [267, 0]
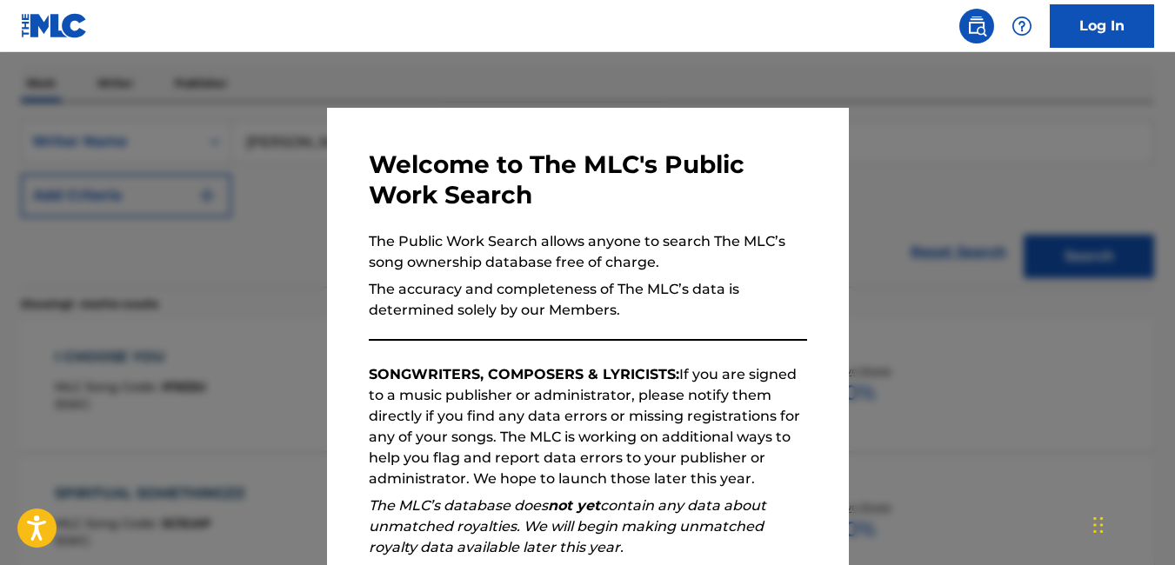
click at [283, 372] on div at bounding box center [587, 334] width 1175 height 565
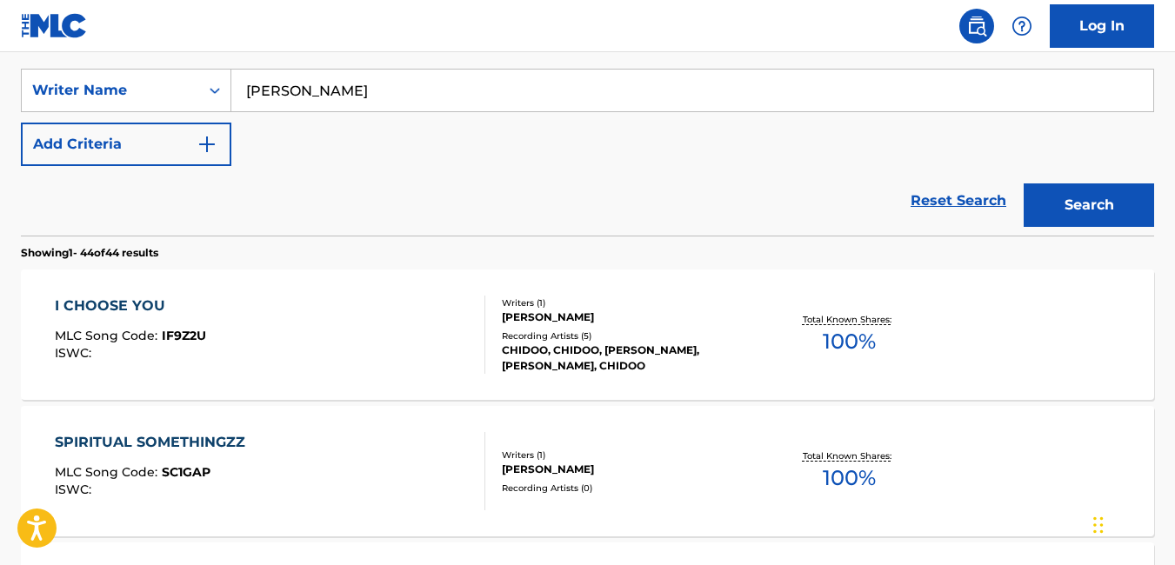
scroll to position [323, 0]
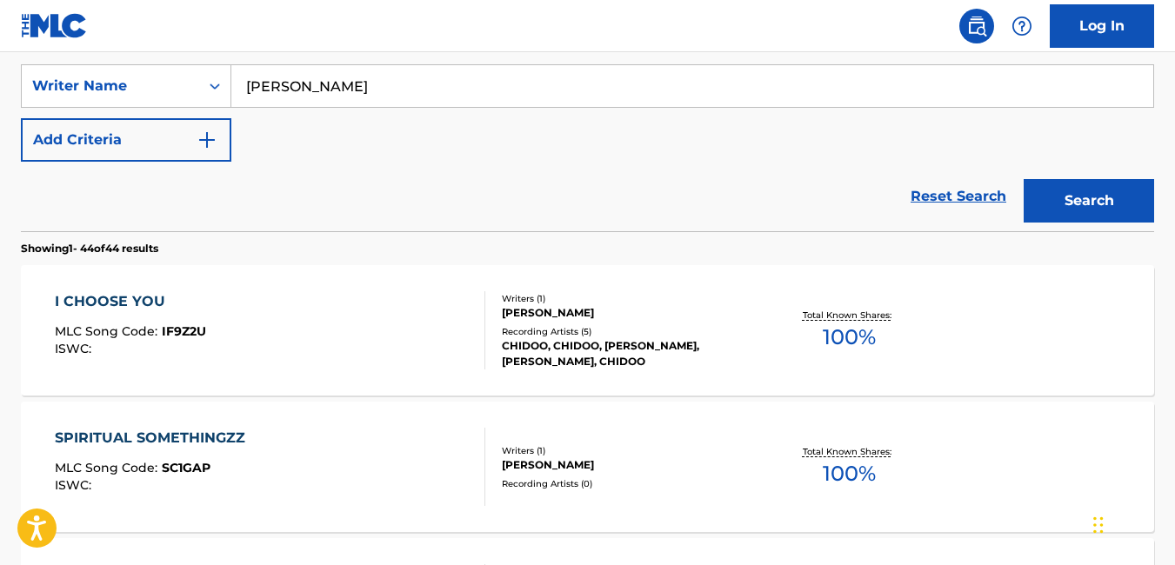
click at [447, 82] on input "[PERSON_NAME]" at bounding box center [692, 86] width 922 height 42
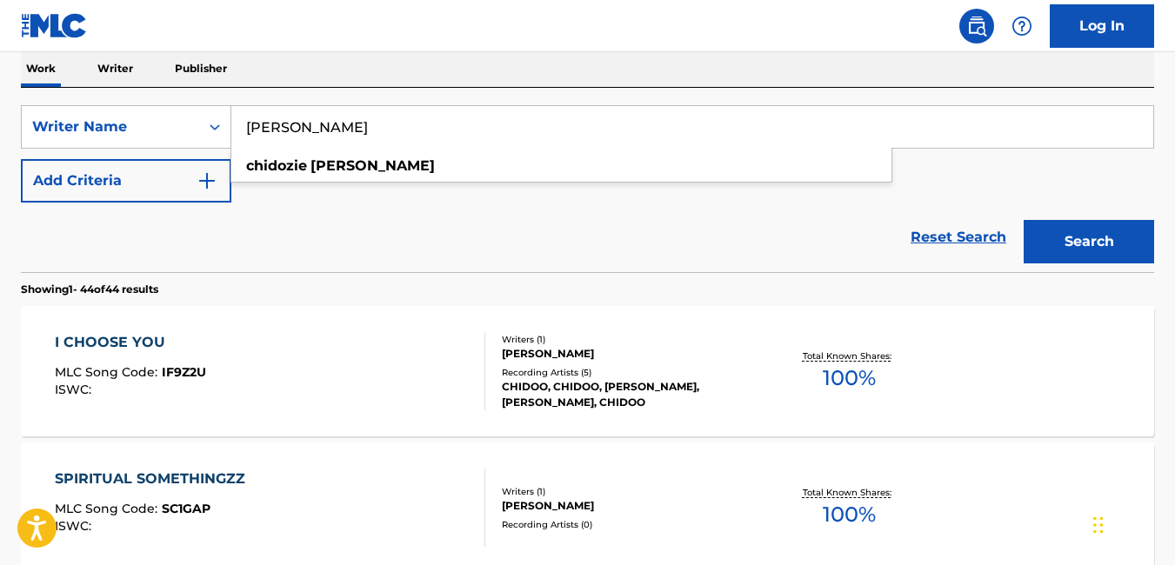
scroll to position [273, 0]
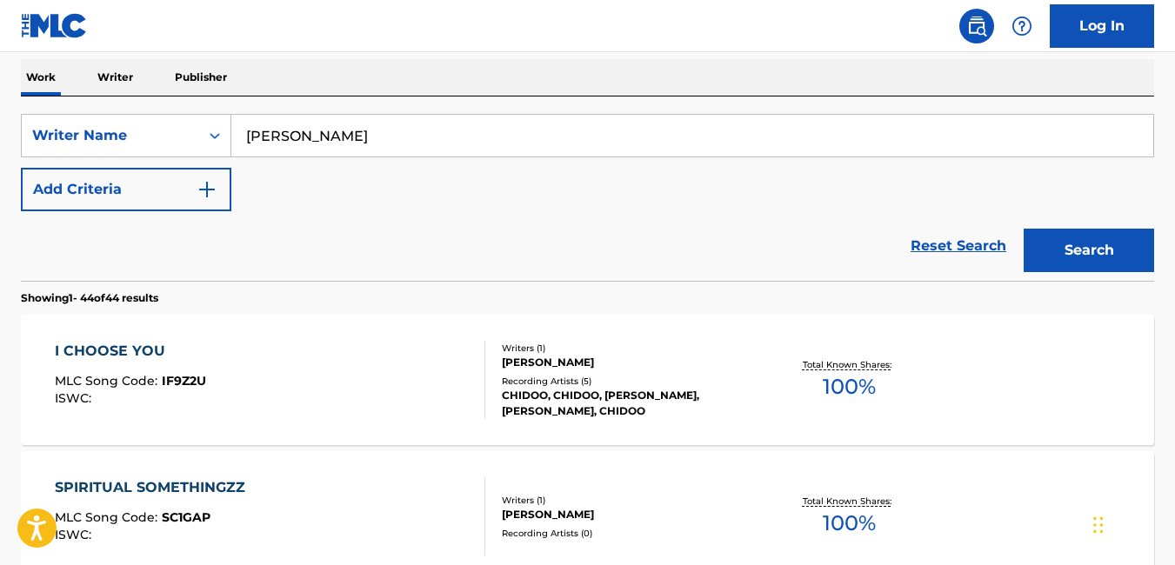
click at [417, 228] on div "Reset Search Search" at bounding box center [587, 246] width 1133 height 70
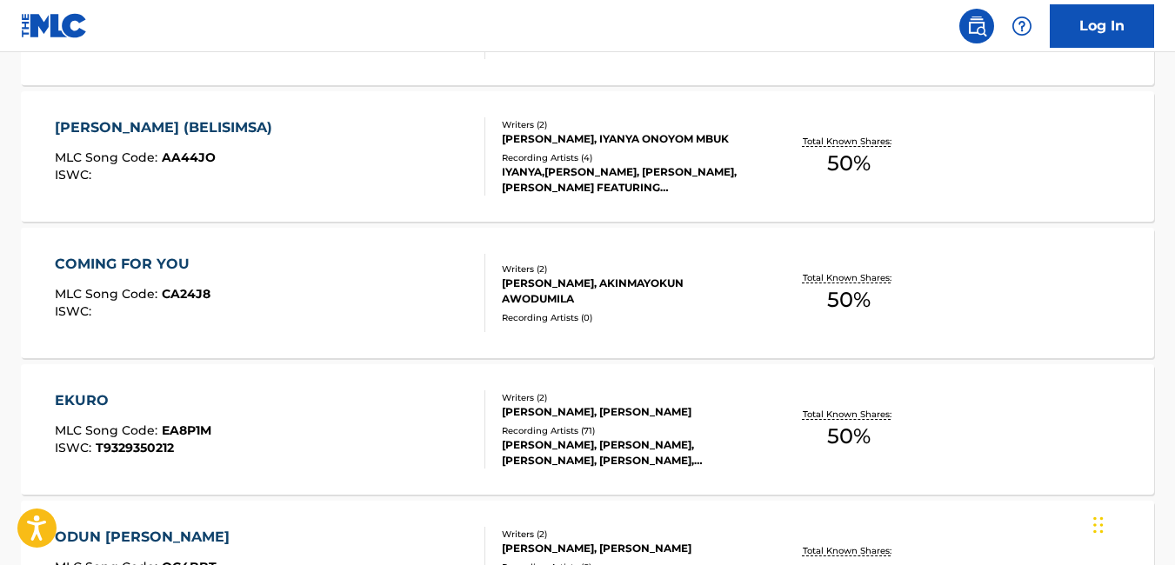
scroll to position [0, 0]
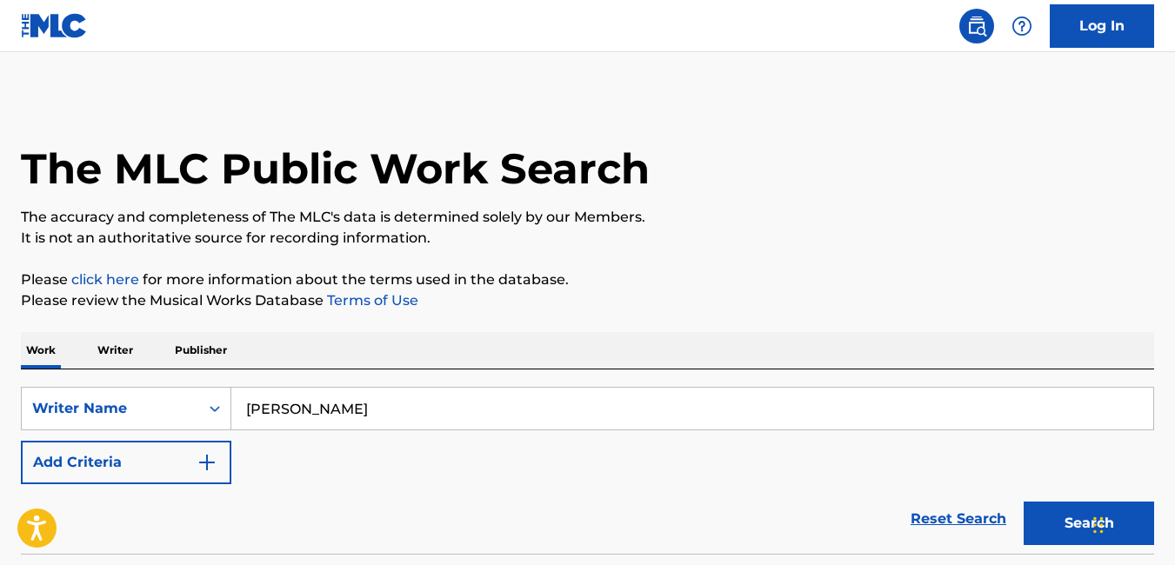
click at [984, 350] on div "Work Writer Publisher" at bounding box center [587, 350] width 1133 height 37
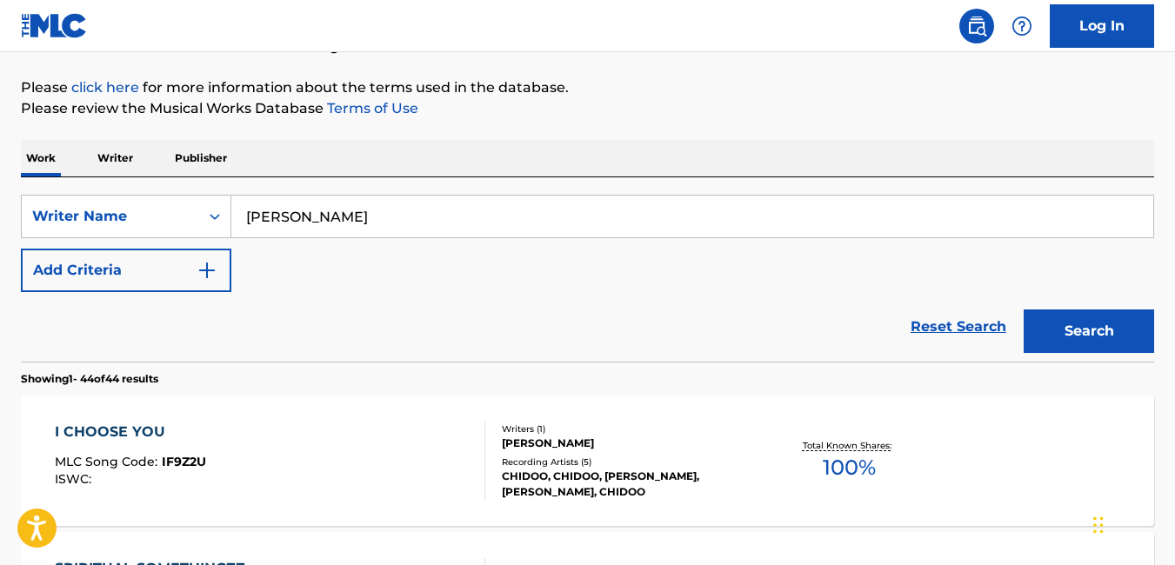
scroll to position [191, 0]
click at [498, 239] on div "SearchWithCriteria33d51f16-095f-4a93-b556-0558d25b93ed Writer Name CHIDOZIE EKE…" at bounding box center [587, 244] width 1133 height 97
click at [506, 216] on input "[PERSON_NAME]" at bounding box center [692, 218] width 922 height 42
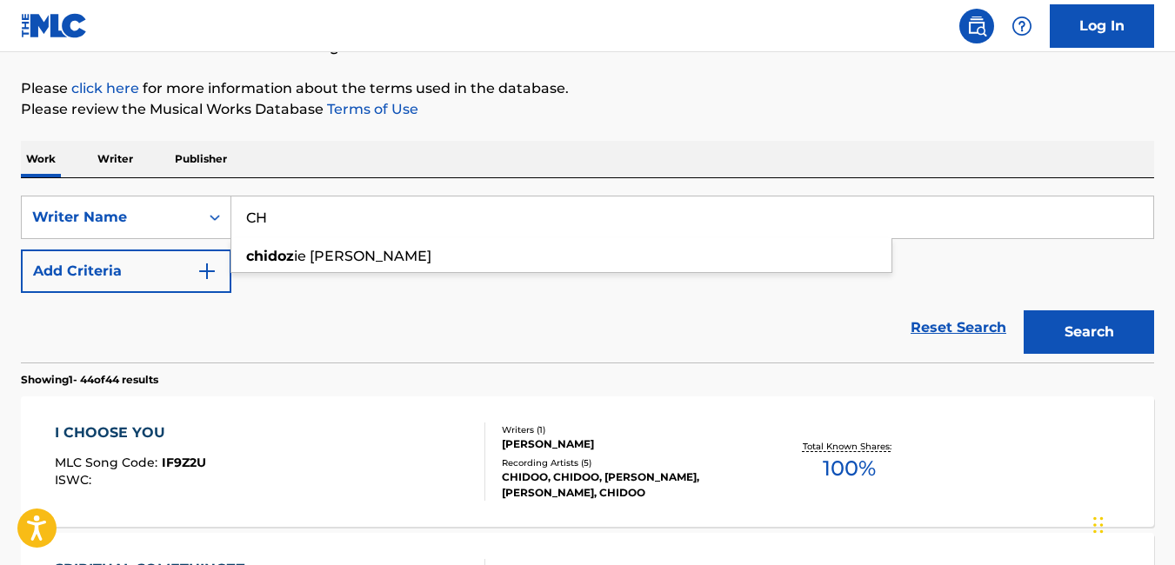
type input "C"
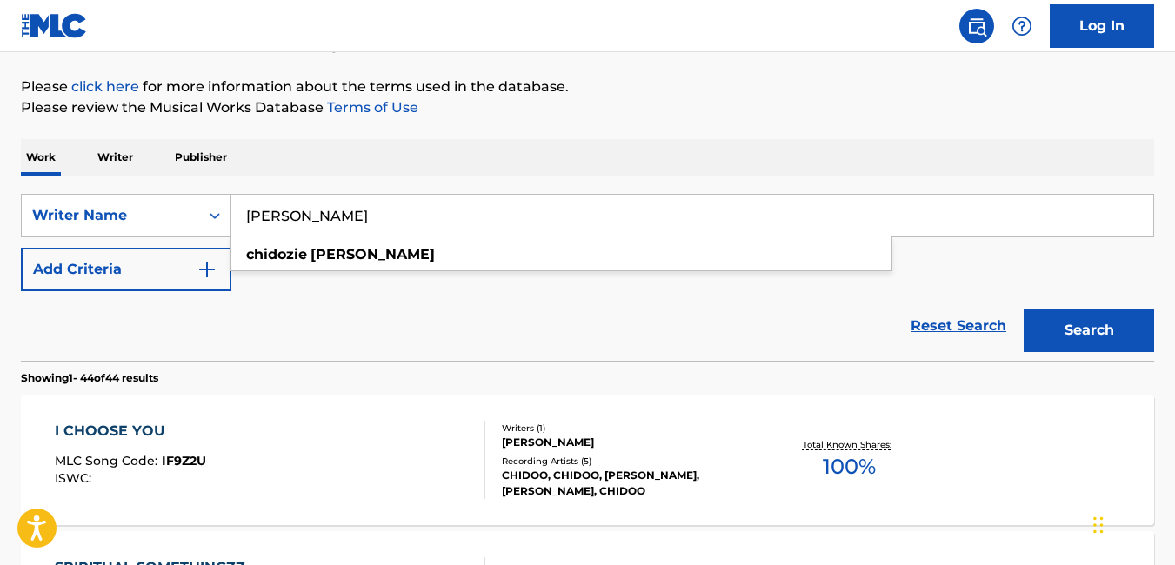
scroll to position [192, 0]
type input "CHIDOZIE EKE"
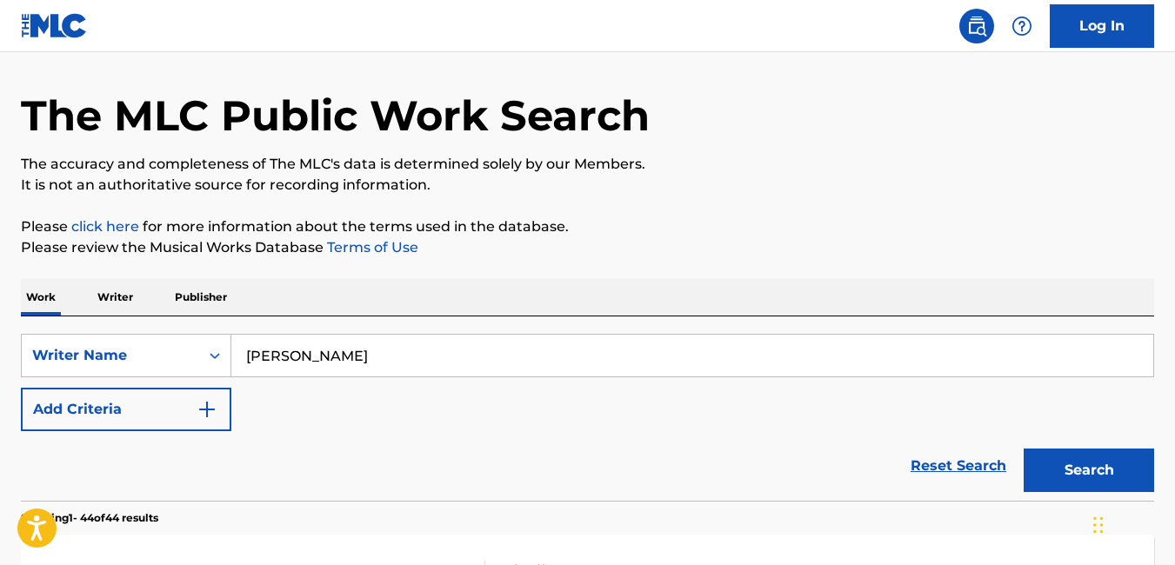
scroll to position [44, 0]
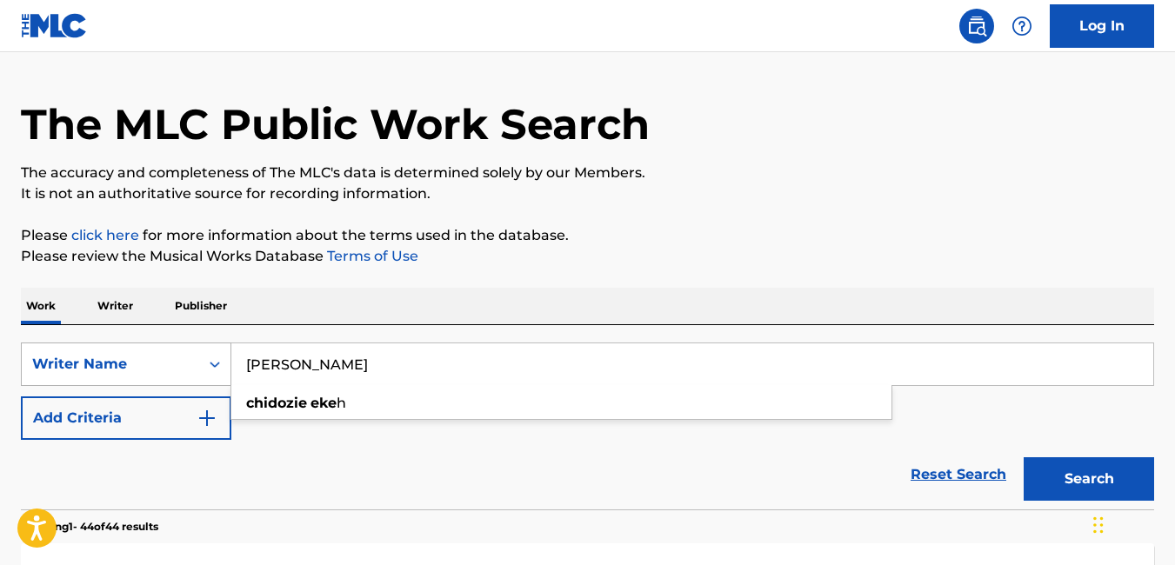
drag, startPoint x: 393, startPoint y: 373, endPoint x: 217, endPoint y: 385, distance: 176.9
click at [217, 385] on div "SearchWithCriteria33d51f16-095f-4a93-b556-0558d25b93ed Writer Name CHIDOZIE EKE…" at bounding box center [587, 364] width 1133 height 43
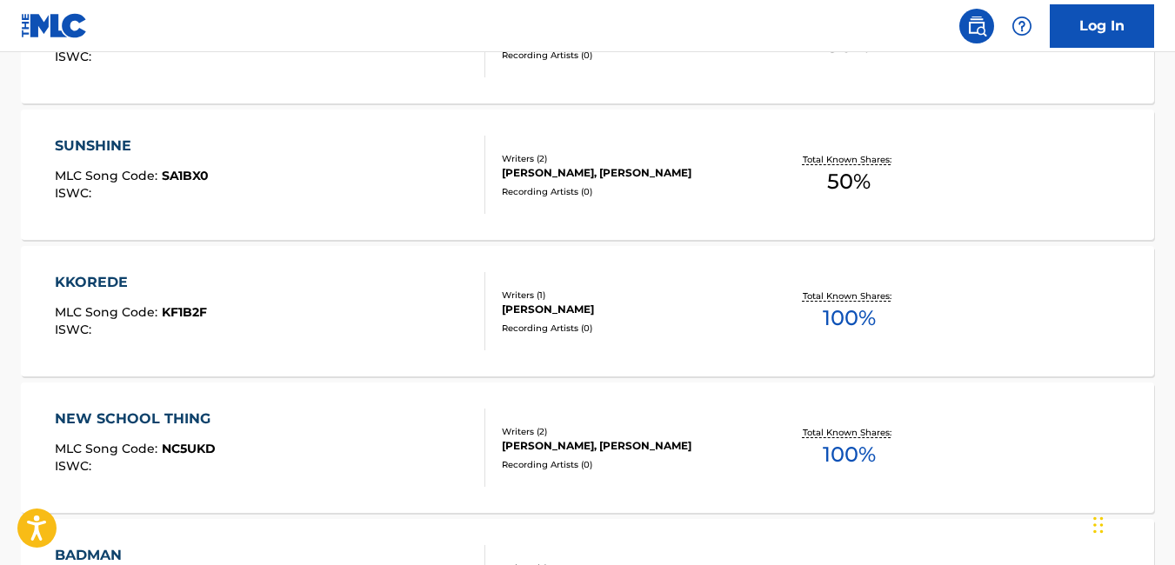
scroll to position [1297, 0]
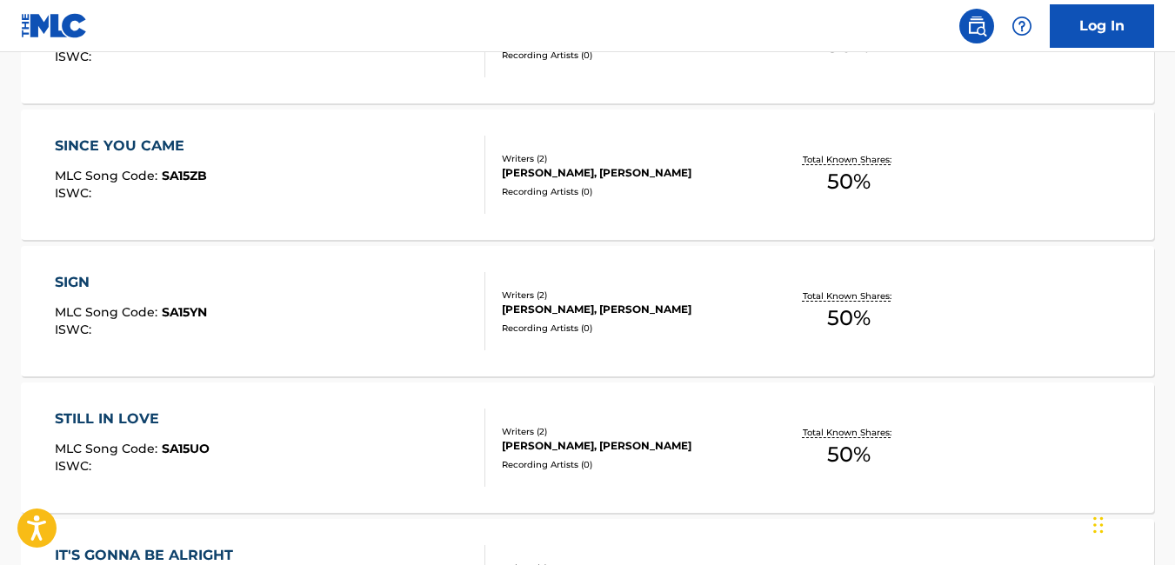
click at [600, 256] on div "SIGN MLC Song Code : SA15YN ISWC : Writers ( 2 ) CHIDOZIE EKEH, MR DENNIS Recor…" at bounding box center [587, 311] width 1133 height 130
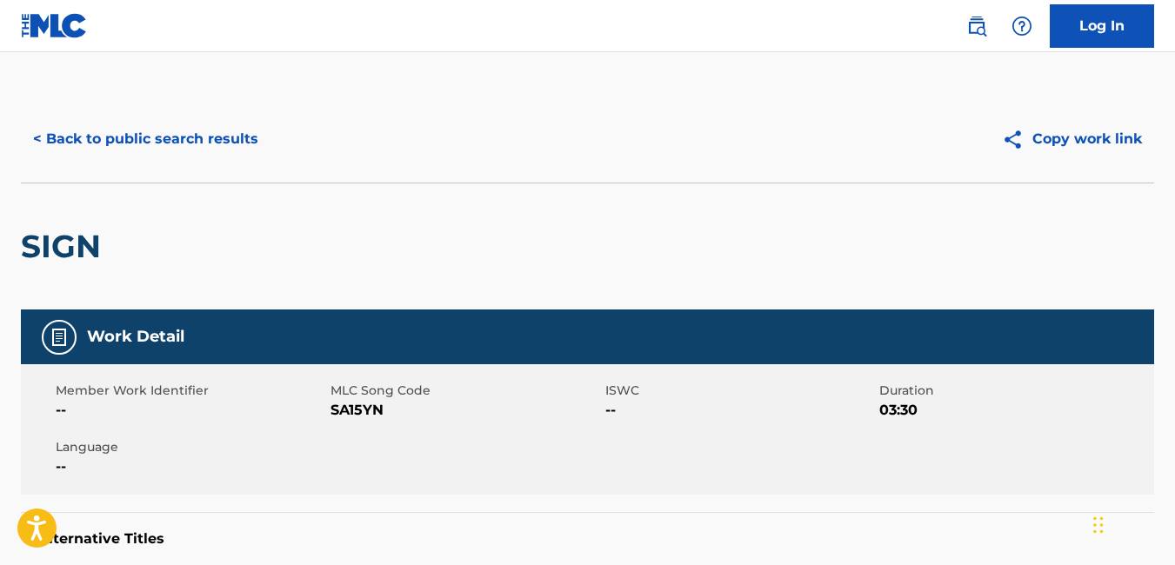
click at [37, 143] on button "< Back to public search results" at bounding box center [146, 138] width 250 height 43
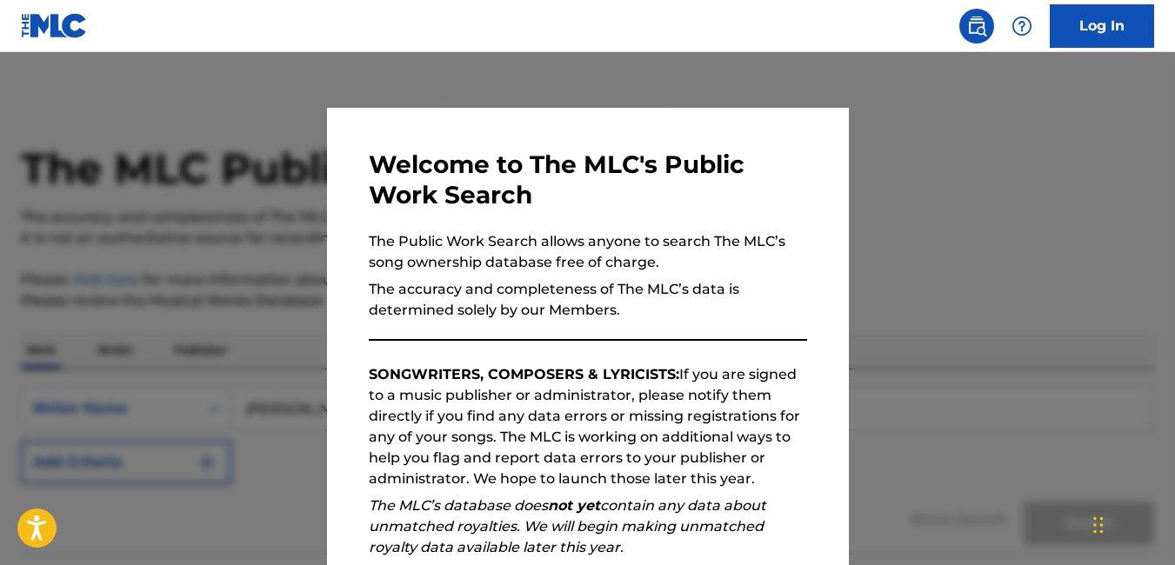
scroll to position [1343, 0]
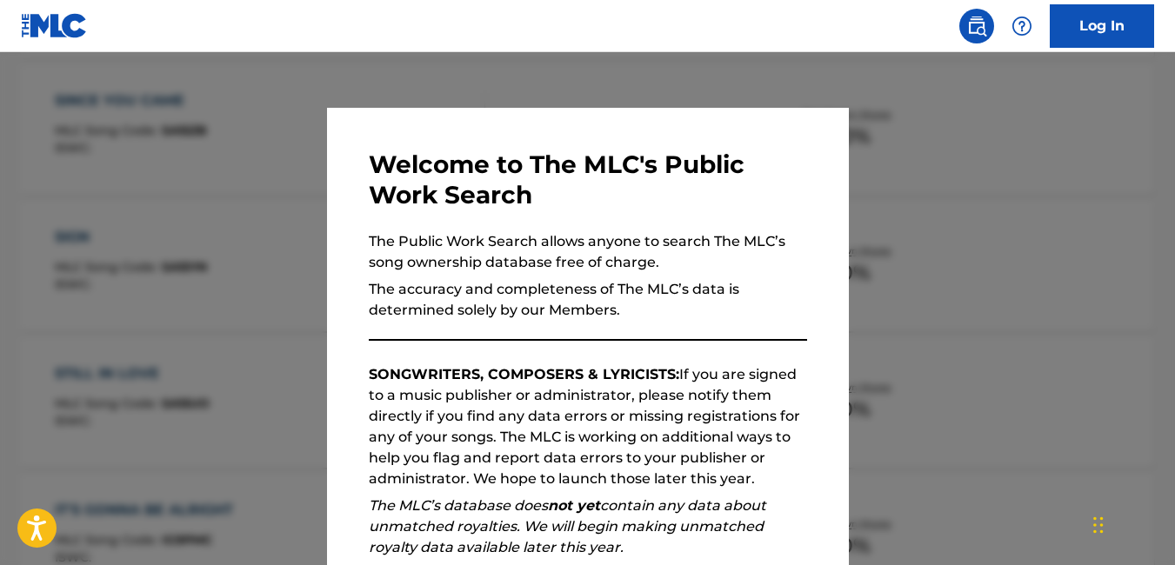
click at [292, 367] on div at bounding box center [587, 334] width 1175 height 565
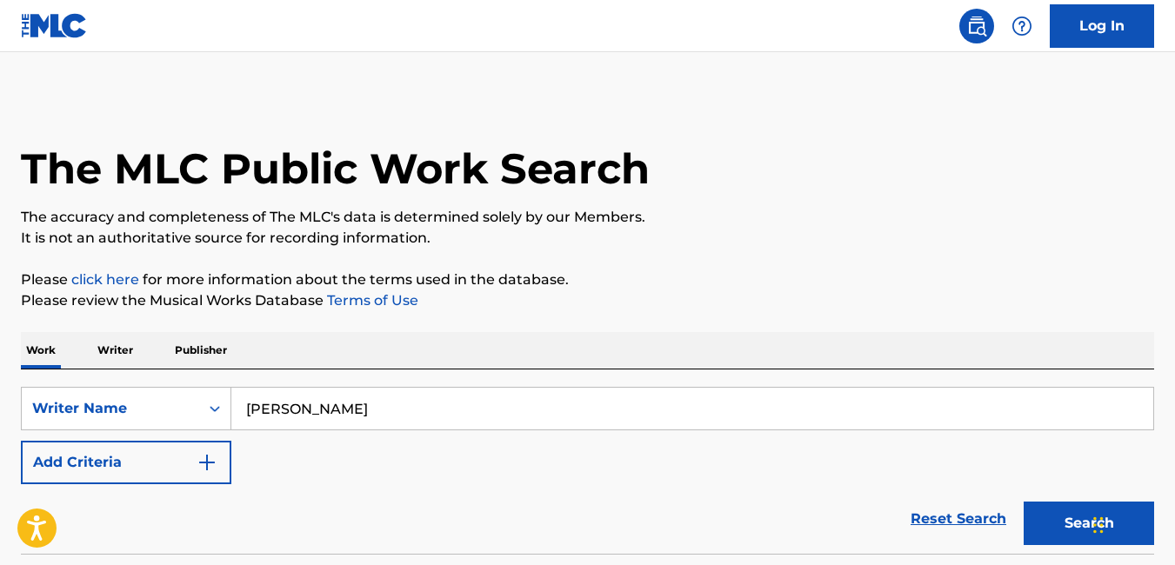
scroll to position [1707, 0]
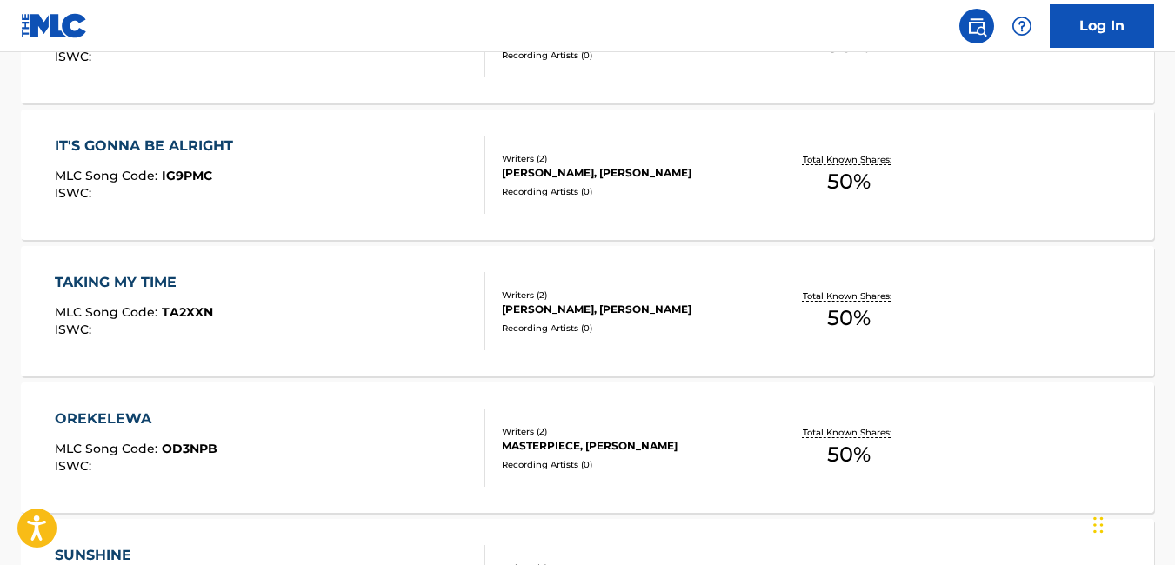
click at [536, 30] on nav "Log In" at bounding box center [587, 26] width 1175 height 52
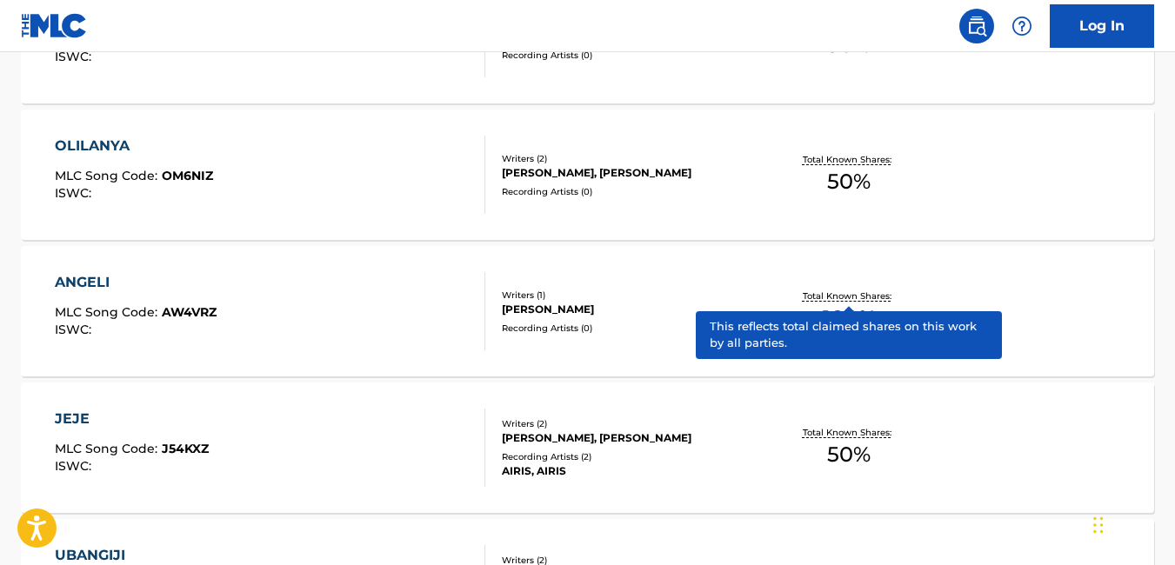
scroll to position [6197, 0]
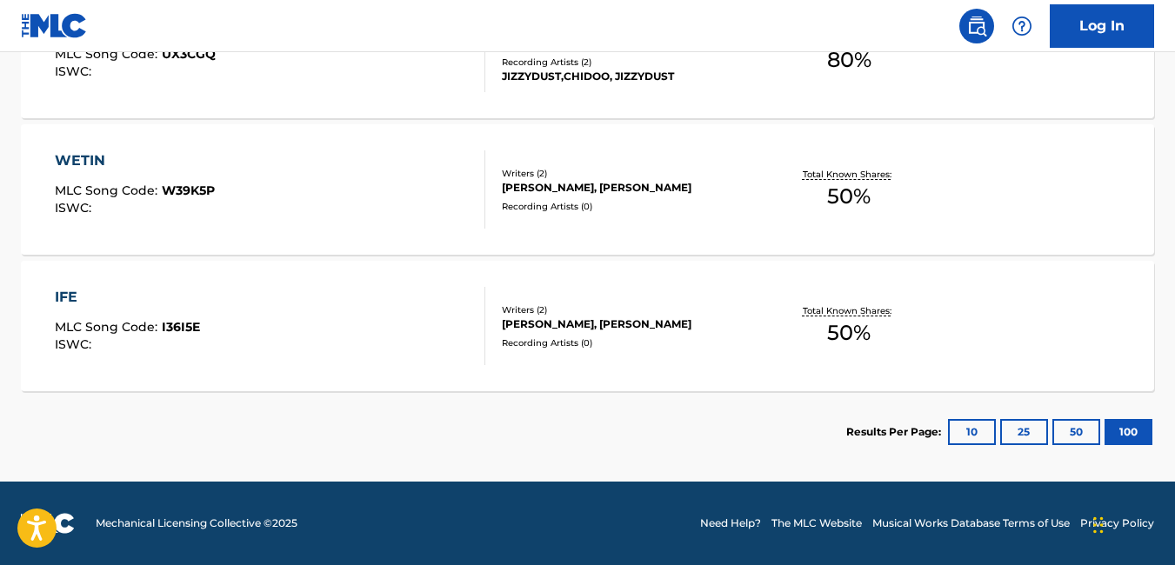
click at [273, 214] on div "WETIN MLC Song Code : W39K5P ISWC :" at bounding box center [270, 189] width 430 height 78
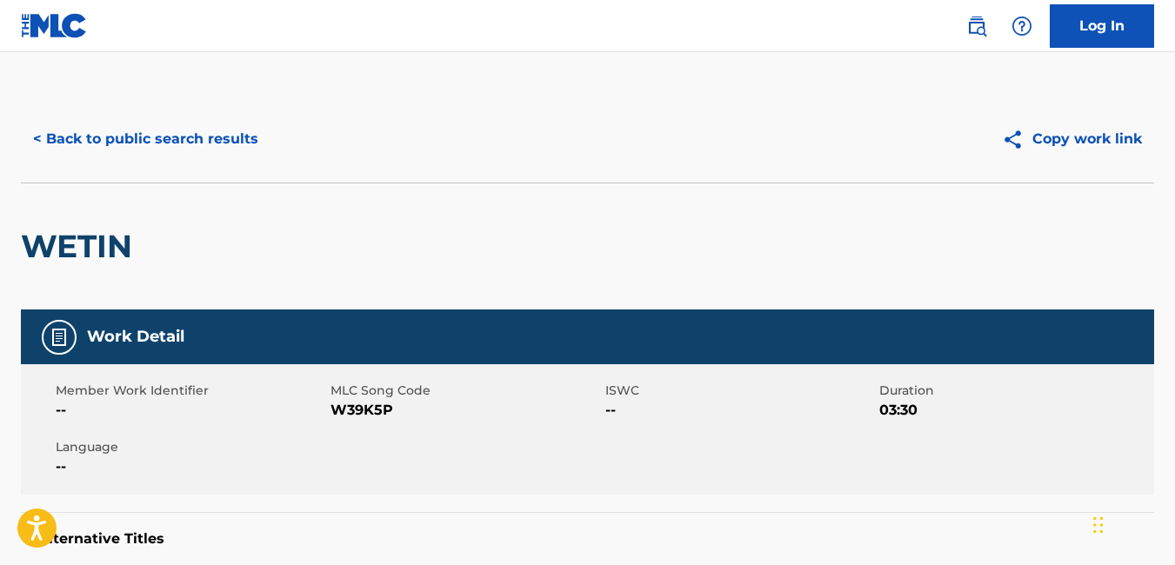
click at [40, 133] on button "< Back to public search results" at bounding box center [146, 138] width 250 height 43
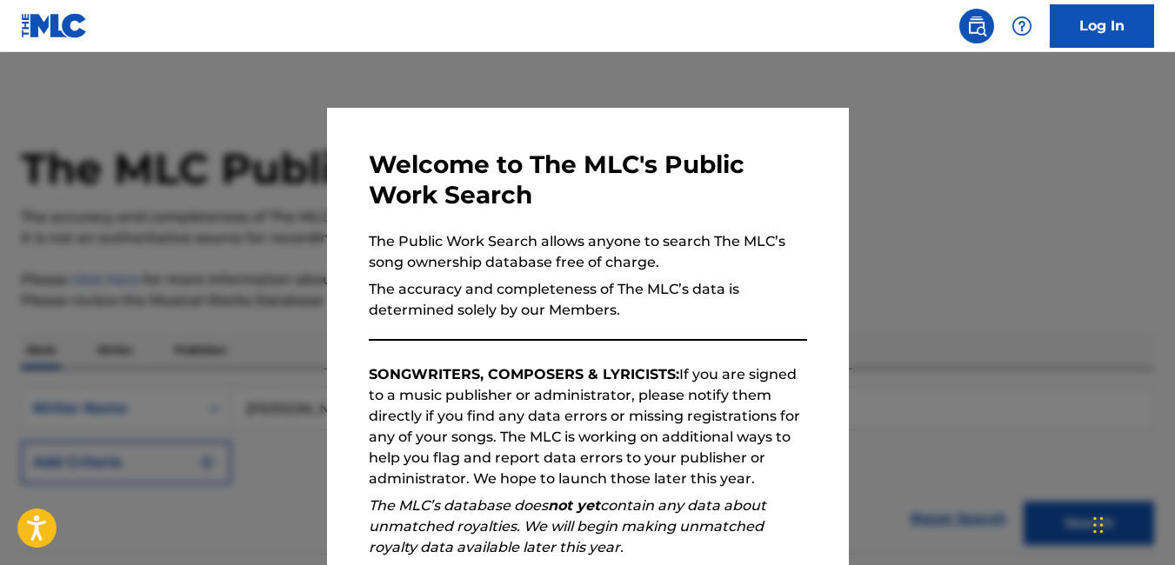
scroll to position [6197, 0]
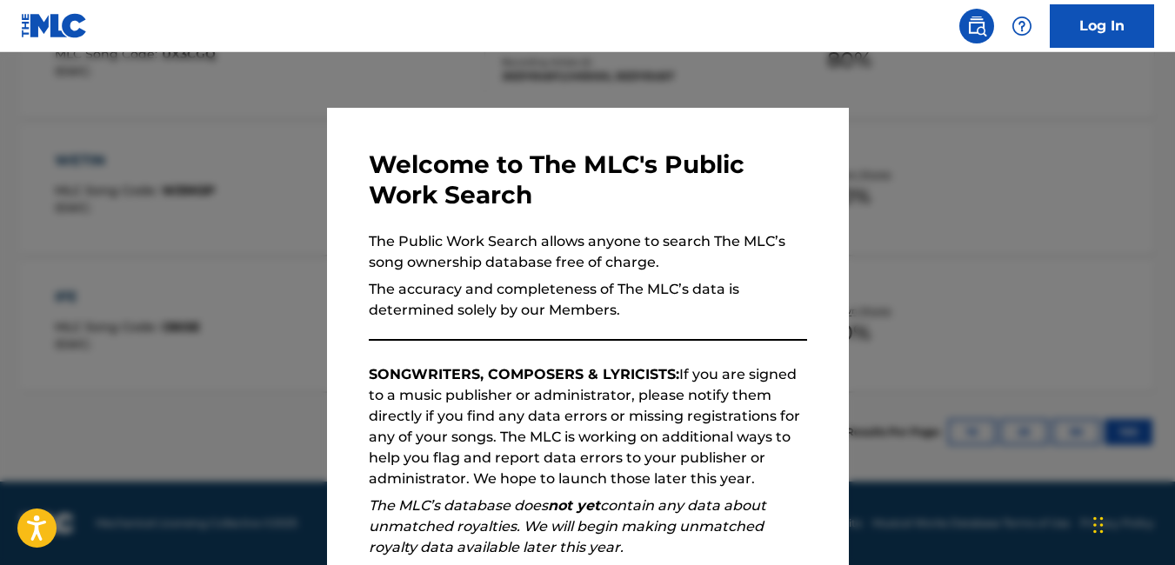
click at [926, 212] on div at bounding box center [587, 334] width 1175 height 565
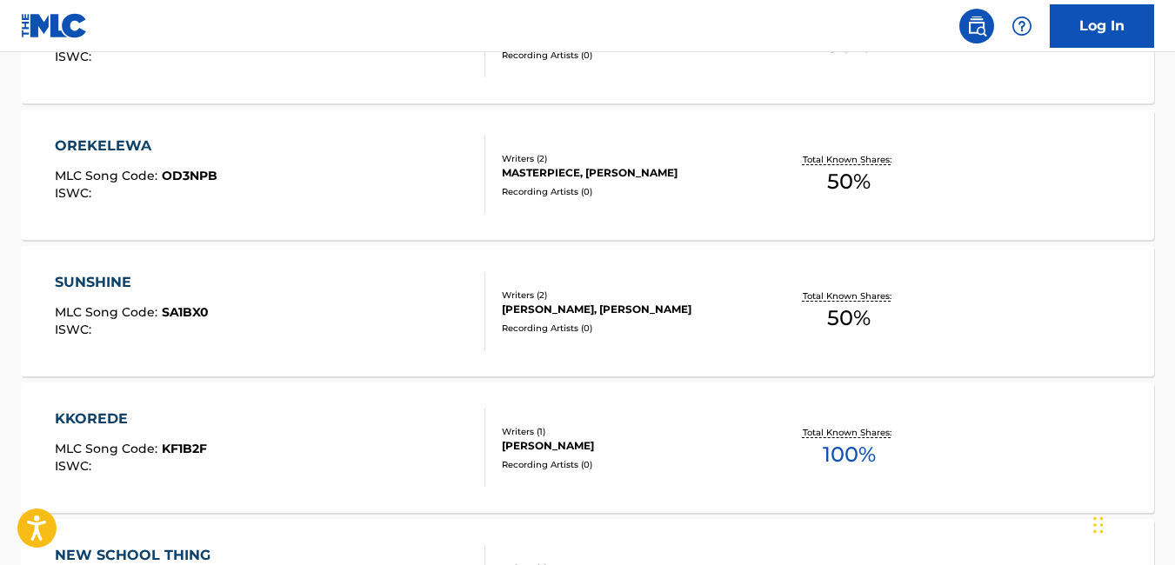
scroll to position [5939, 0]
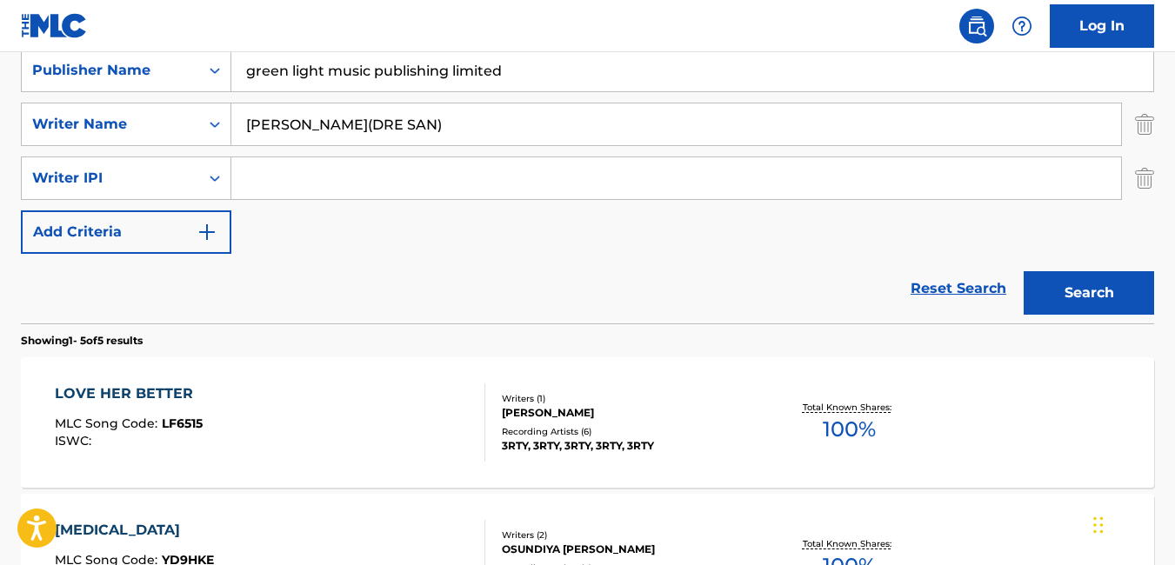
scroll to position [364, 0]
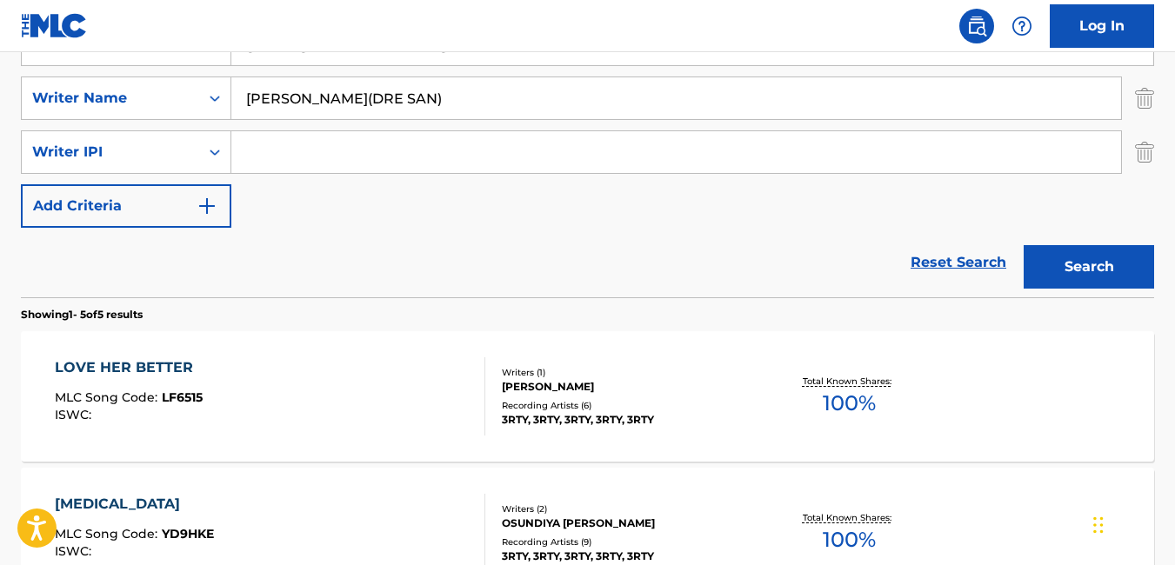
click at [1074, 268] on button "Search" at bounding box center [1088, 266] width 130 height 43
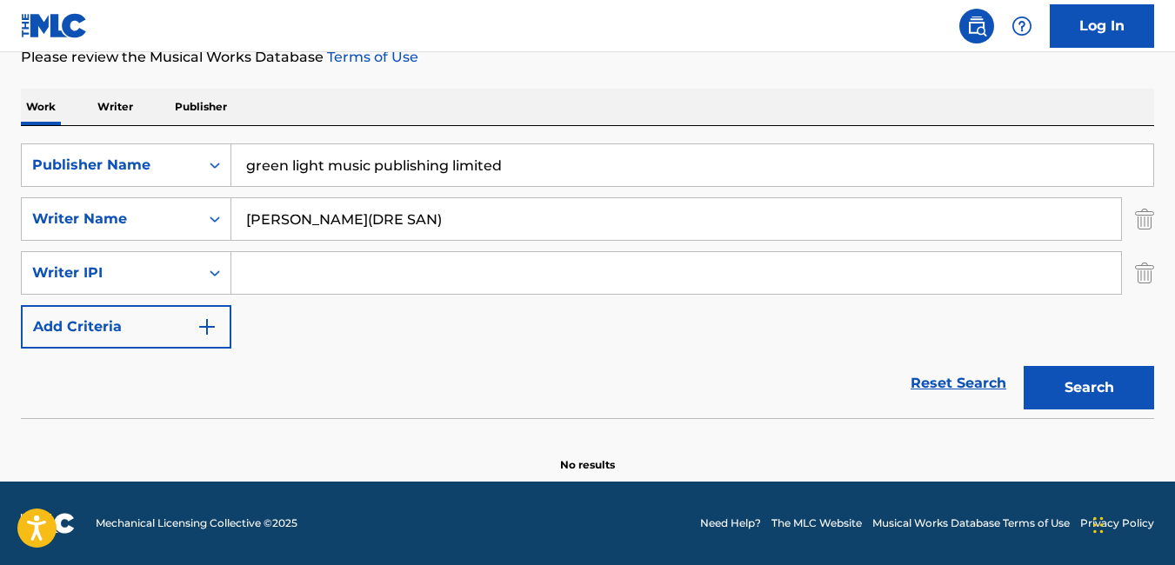
scroll to position [243, 0]
click at [601, 227] on input "[PERSON_NAME](DRE SAN)" at bounding box center [676, 219] width 890 height 42
click at [1049, 373] on button "Search" at bounding box center [1088, 387] width 130 height 43
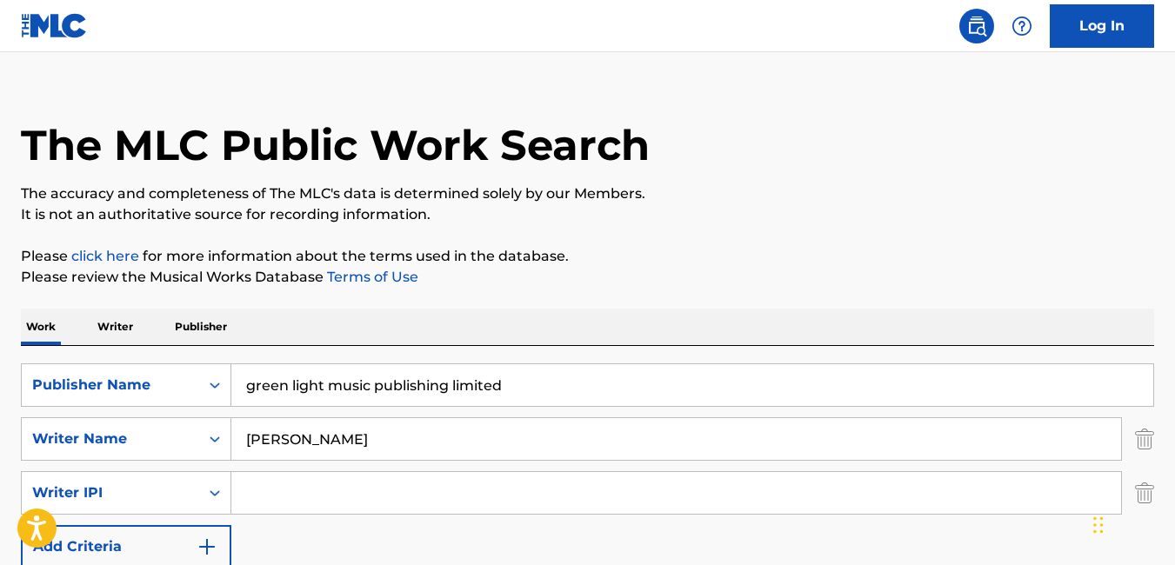
scroll to position [0, 0]
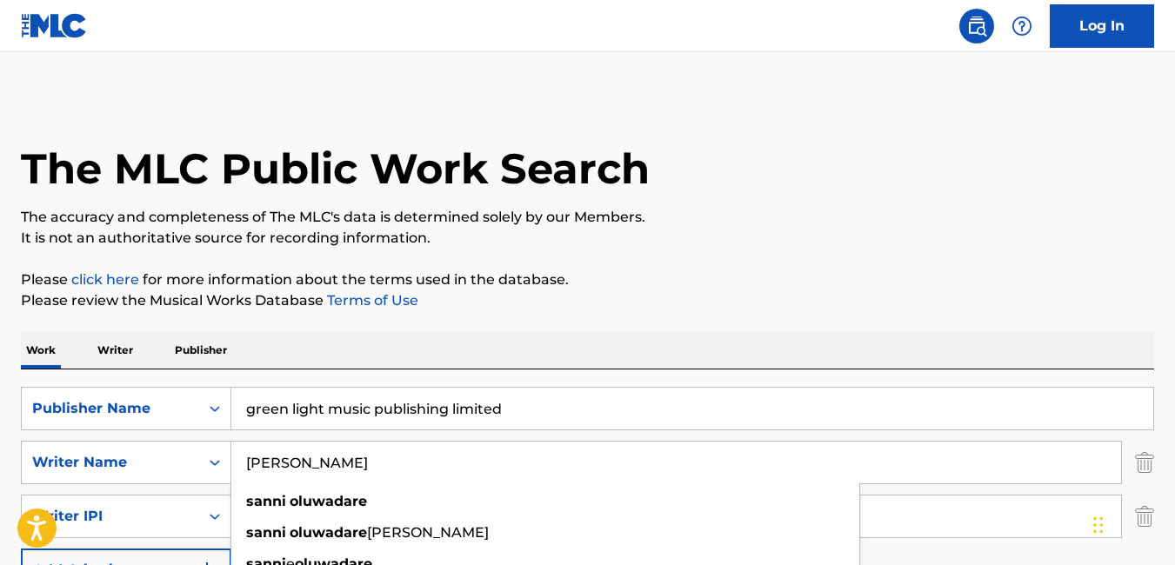
drag, startPoint x: 455, startPoint y: 461, endPoint x: 238, endPoint y: 462, distance: 216.5
click at [238, 462] on input "[PERSON_NAME]" at bounding box center [676, 463] width 890 height 42
paste input "[PERSON_NAME] (MR [PERSON_NAME])"
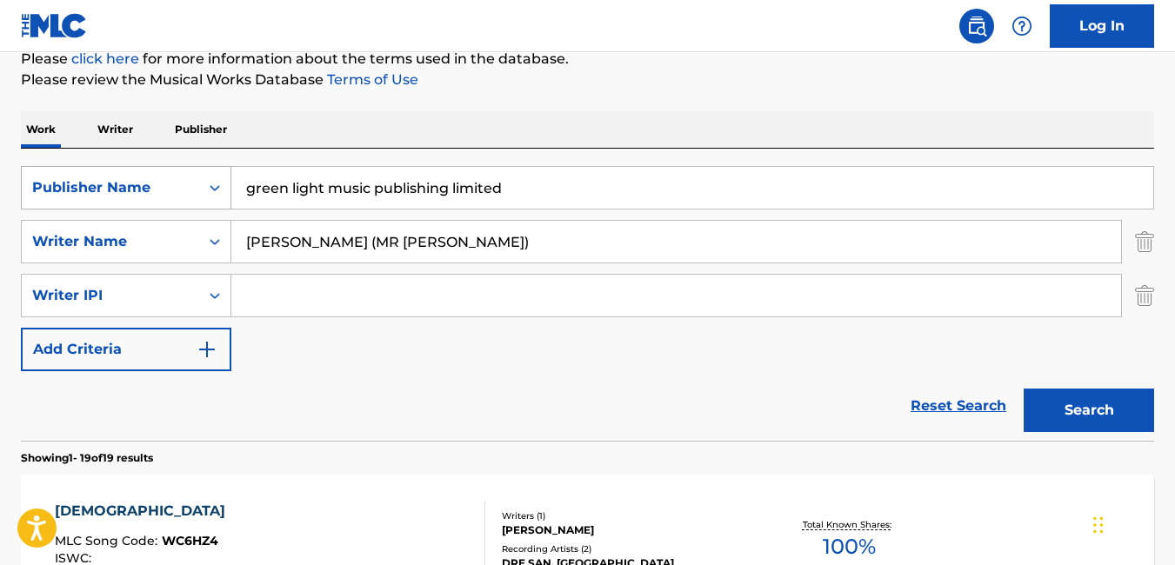
scroll to position [235, 0]
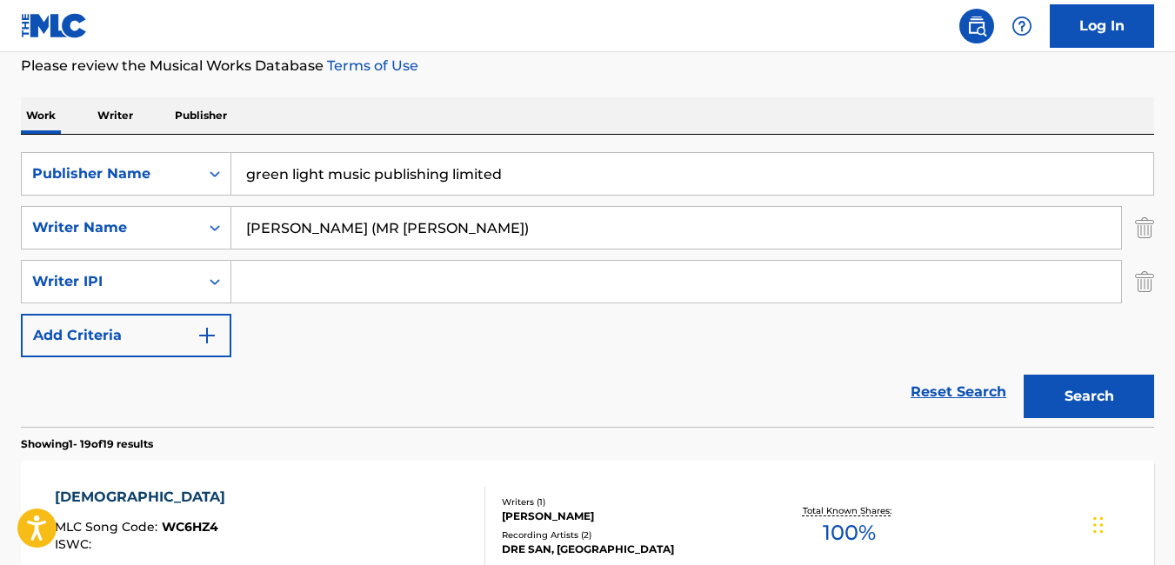
click at [1108, 401] on button "Search" at bounding box center [1088, 396] width 130 height 43
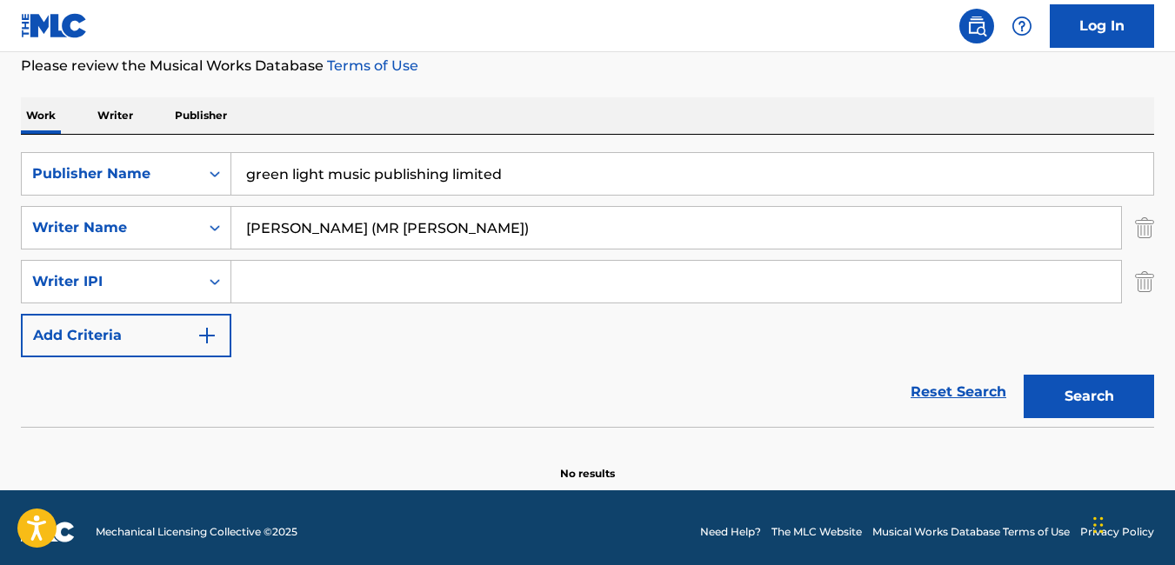
click at [563, 221] on input "[PERSON_NAME] (MR [PERSON_NAME])" at bounding box center [676, 228] width 890 height 42
type input "[PERSON_NAME]"
click at [1079, 392] on button "Search" at bounding box center [1088, 396] width 130 height 43
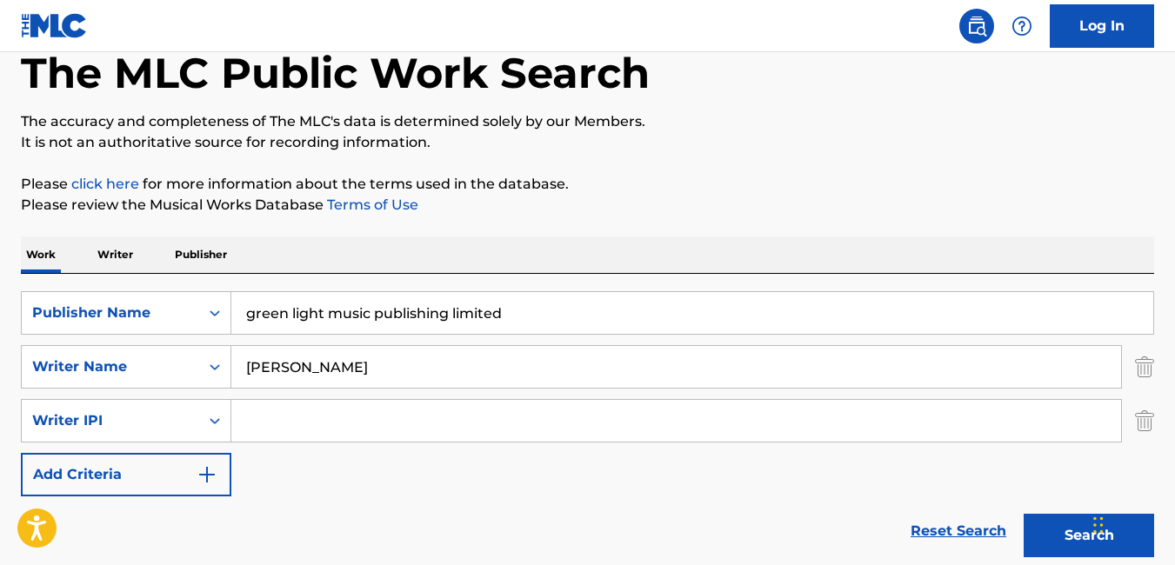
scroll to position [0, 0]
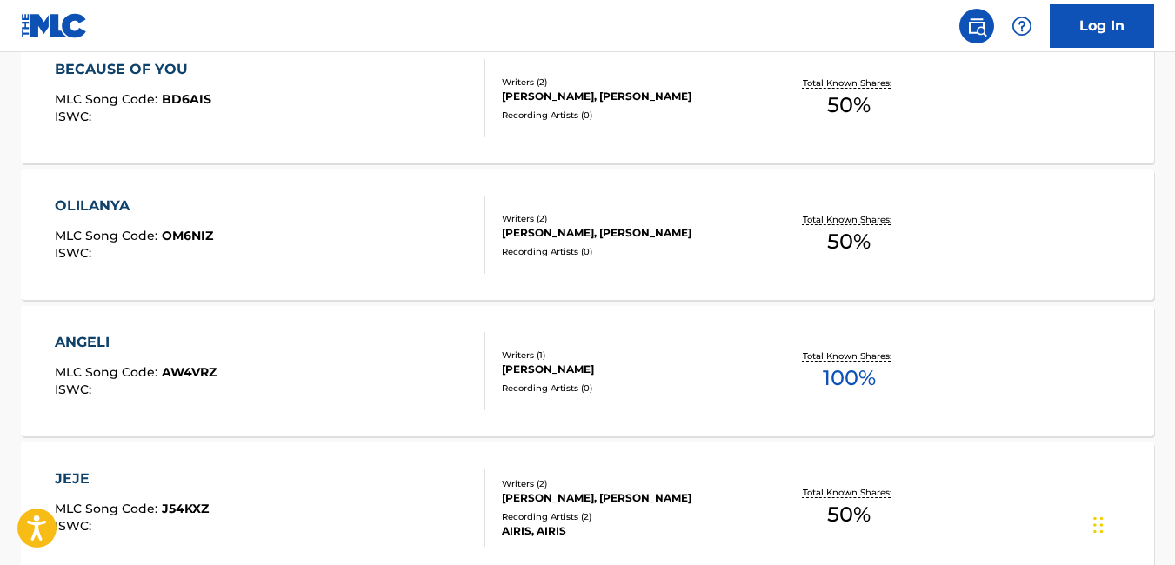
click at [731, 394] on div "Recording Artists ( 0 )" at bounding box center [628, 388] width 252 height 13
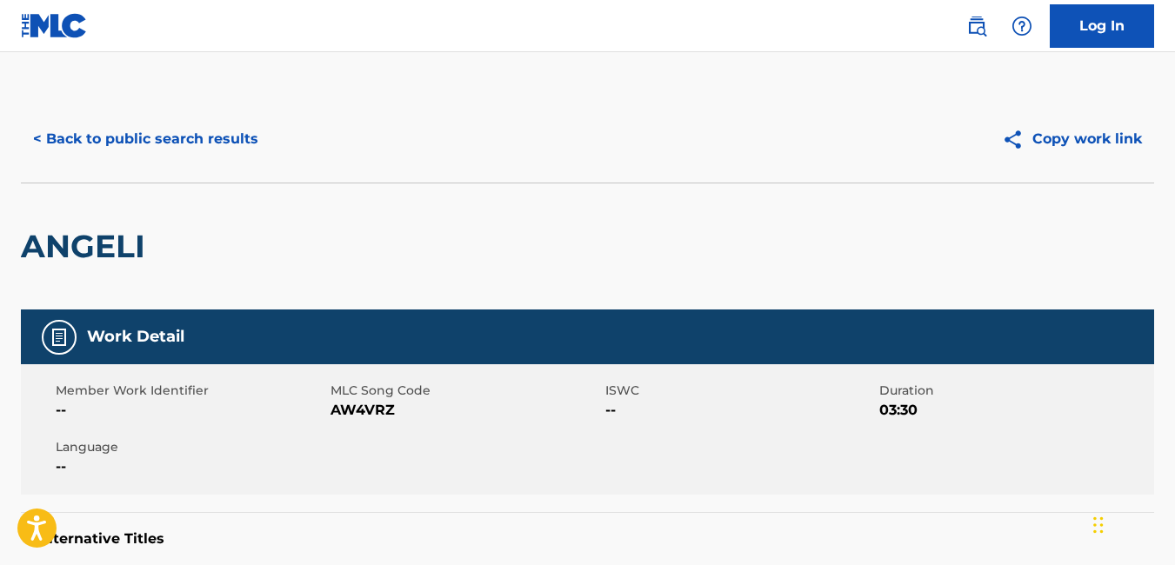
click at [36, 143] on button "< Back to public search results" at bounding box center [146, 138] width 250 height 43
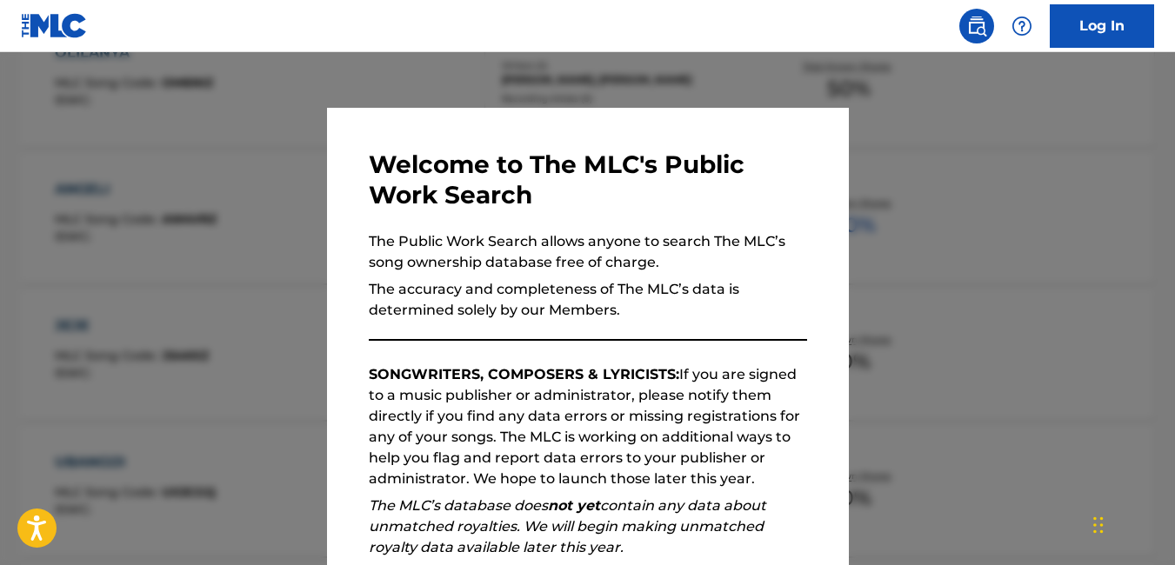
click at [1036, 320] on div at bounding box center [587, 334] width 1175 height 565
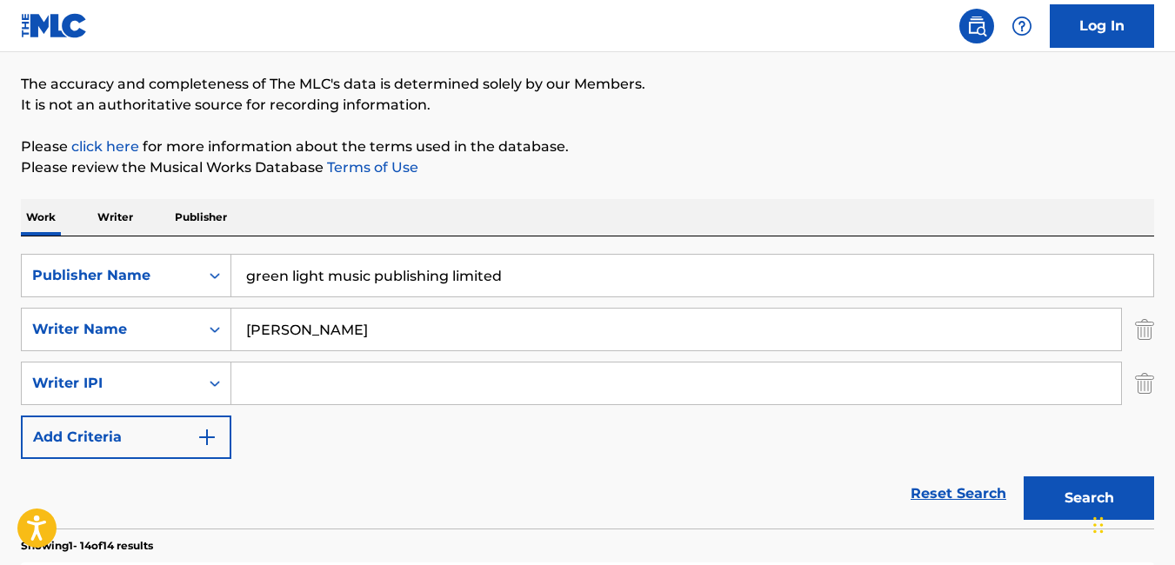
scroll to position [130, 0]
